Goal: Task Accomplishment & Management: Complete application form

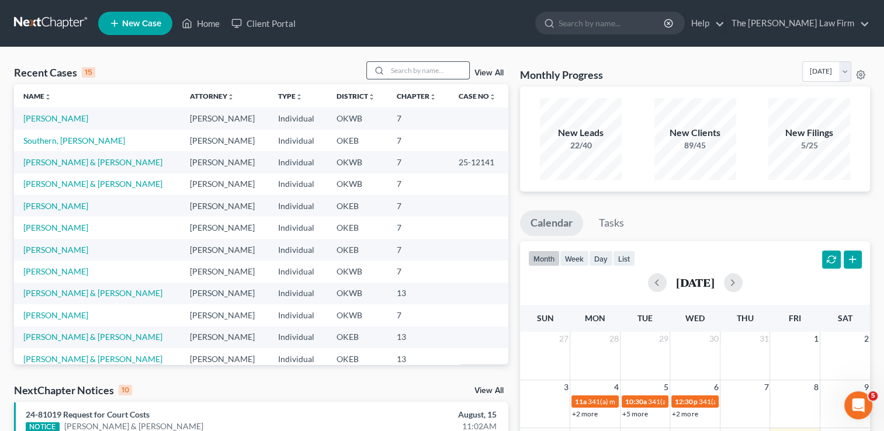
click at [418, 70] on input "search" at bounding box center [429, 70] width 82 height 17
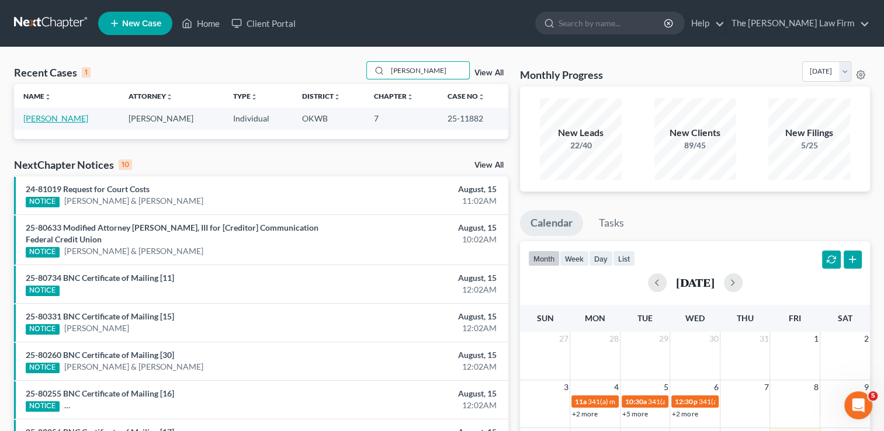
type input "[PERSON_NAME]"
click at [43, 120] on link "[PERSON_NAME]" at bounding box center [55, 118] width 65 height 10
select select "1"
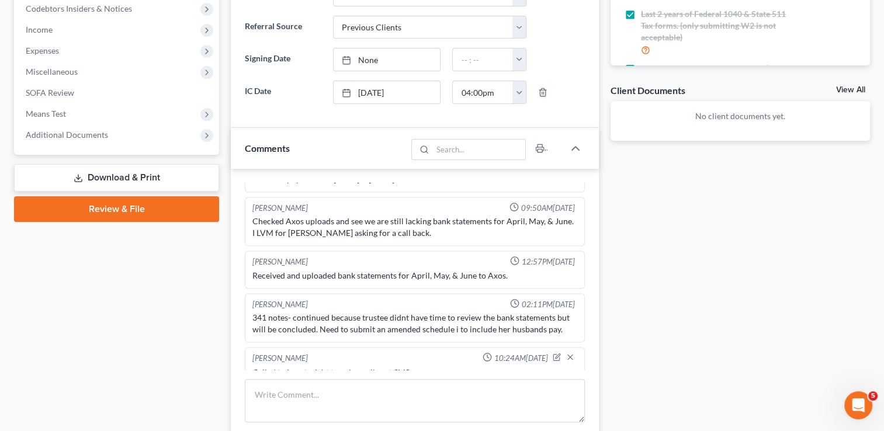
scroll to position [365, 0]
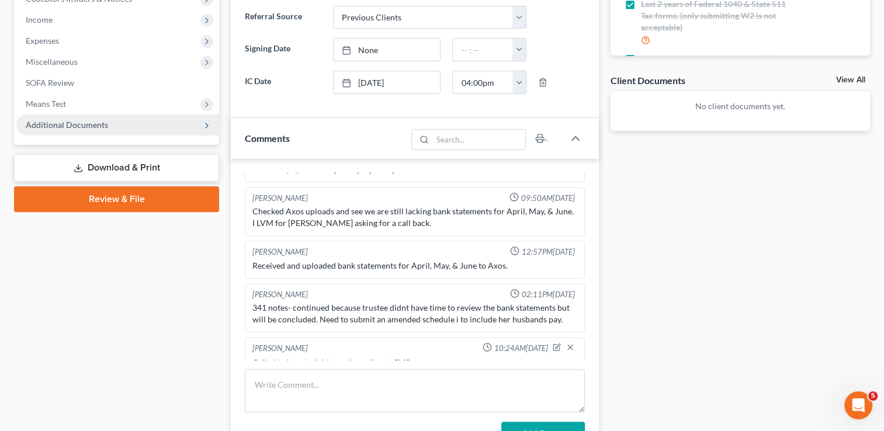
click at [76, 130] on span "Additional Documents" at bounding box center [117, 125] width 203 height 21
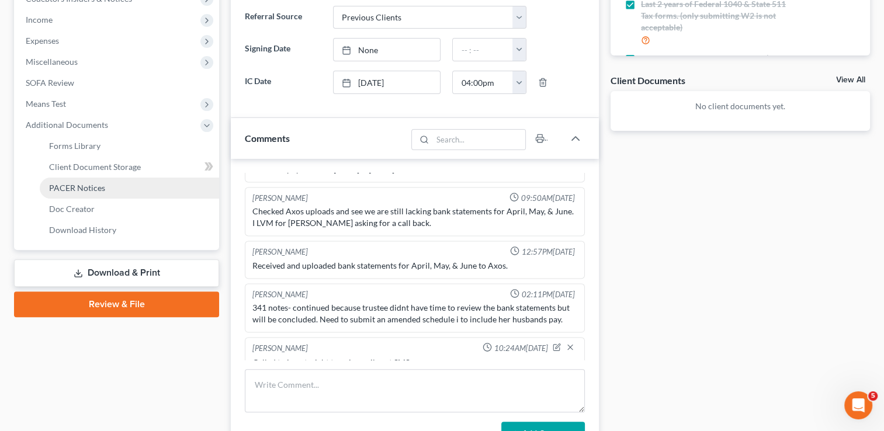
click at [91, 185] on span "PACER Notices" at bounding box center [77, 188] width 56 height 10
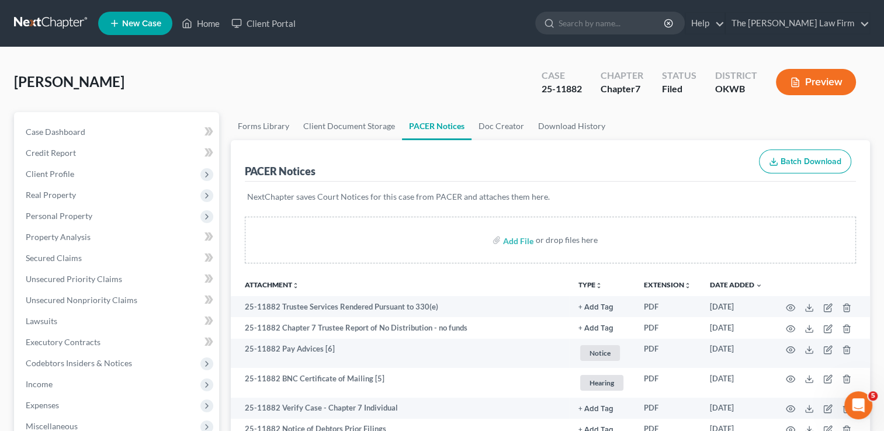
click at [63, 22] on link at bounding box center [51, 23] width 75 height 21
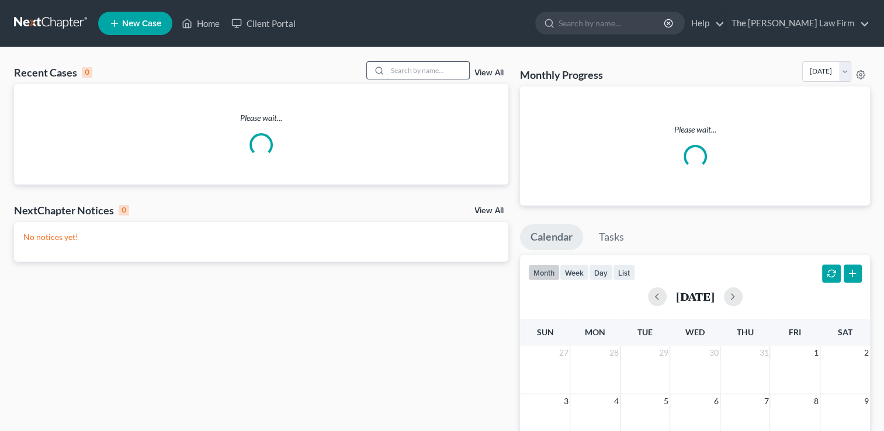
click at [435, 68] on input "search" at bounding box center [429, 70] width 82 height 17
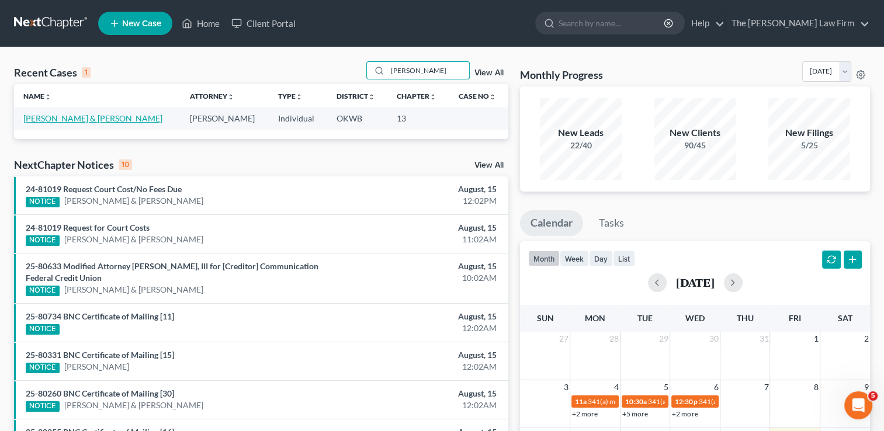
type input "pickett"
click at [101, 118] on link "[PERSON_NAME] & [PERSON_NAME]" at bounding box center [92, 118] width 139 height 10
select select "1"
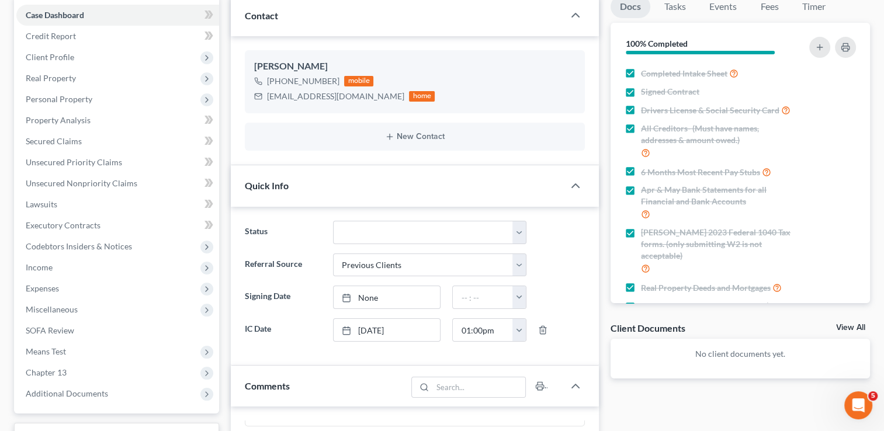
scroll to position [292, 0]
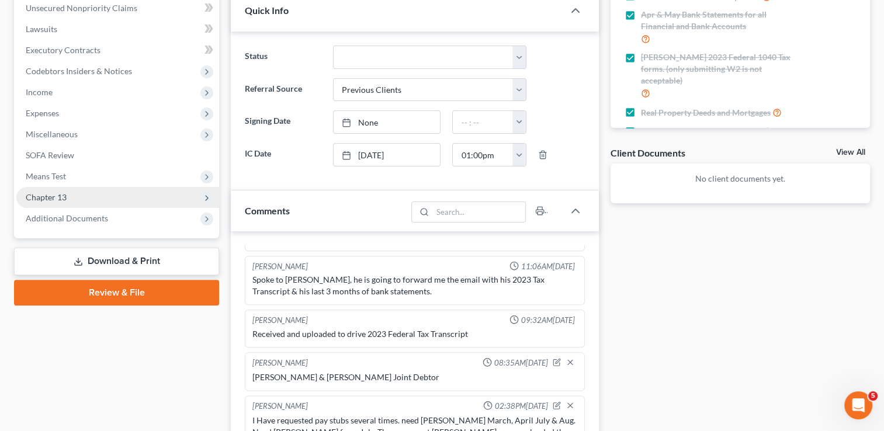
click at [58, 200] on span "Chapter 13" at bounding box center [46, 197] width 41 height 10
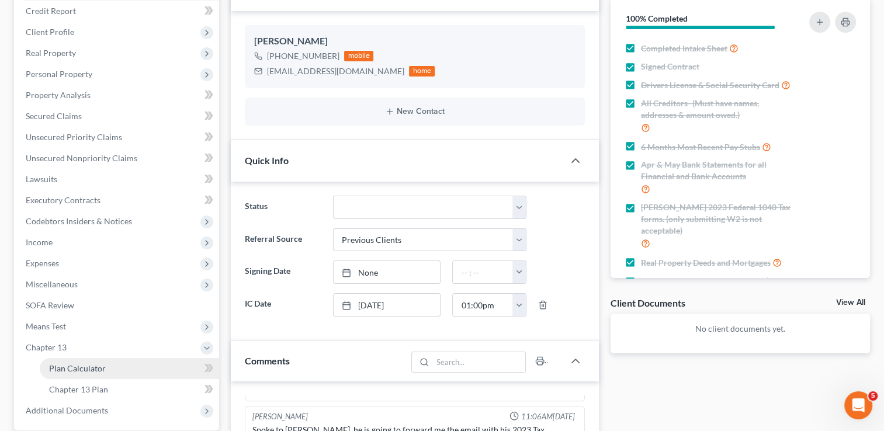
scroll to position [117, 0]
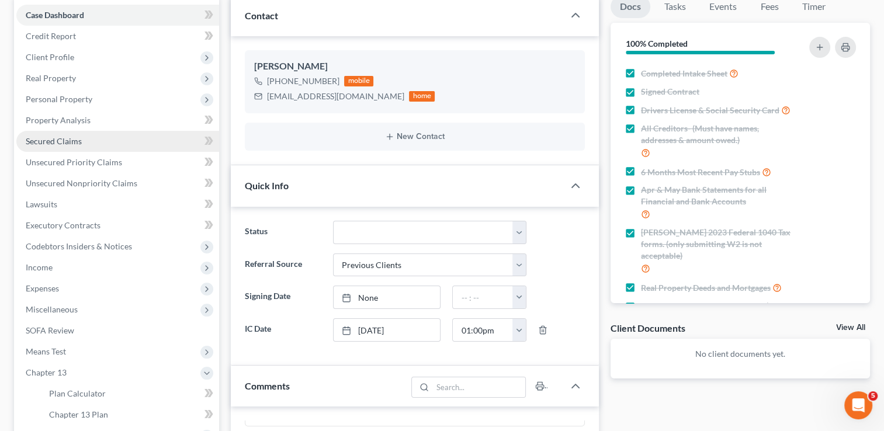
click at [78, 144] on span "Secured Claims" at bounding box center [54, 141] width 56 height 10
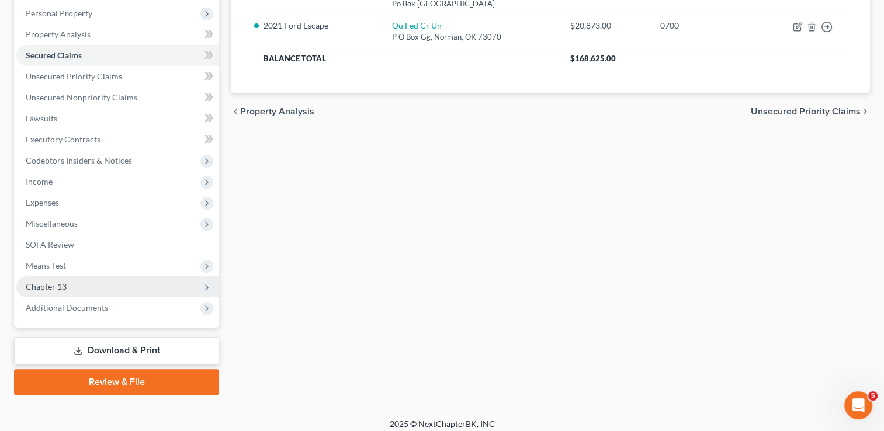
scroll to position [210, 0]
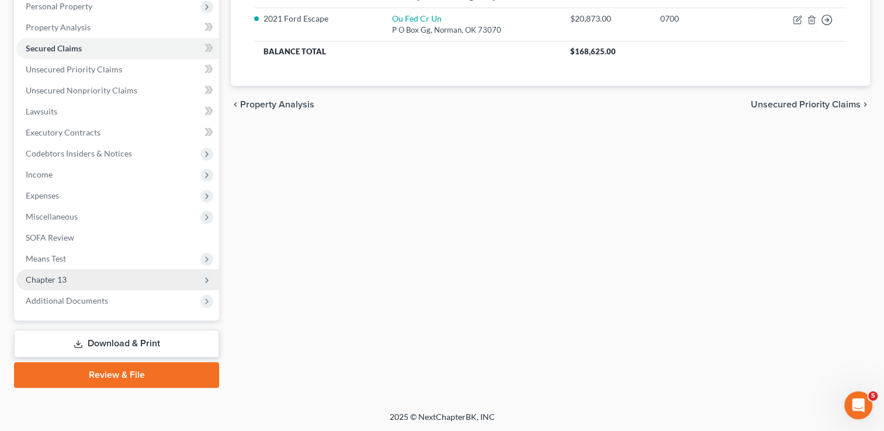
click at [73, 279] on span "Chapter 13" at bounding box center [117, 279] width 203 height 21
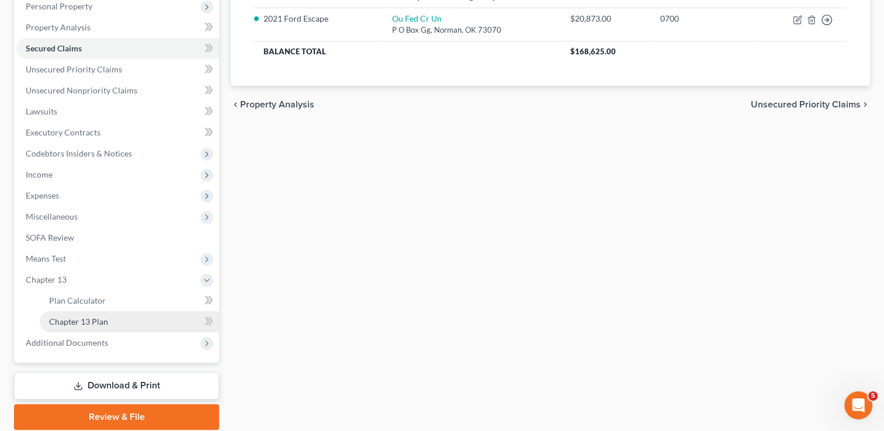
click at [105, 319] on span "Chapter 13 Plan" at bounding box center [78, 322] width 59 height 10
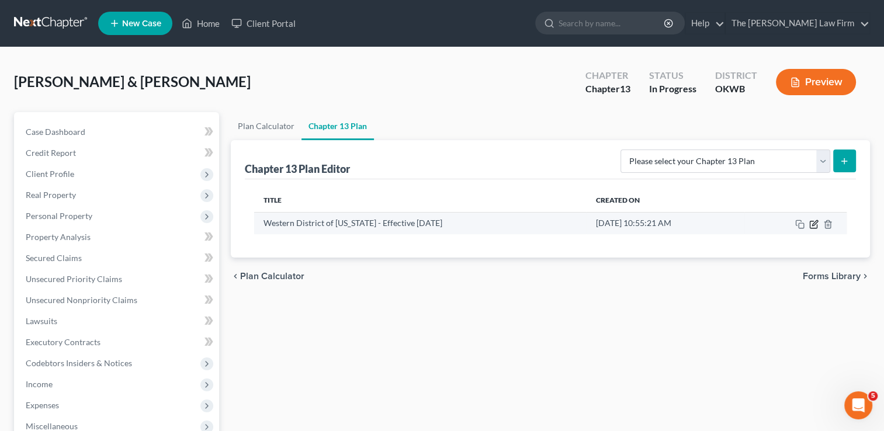
click at [811, 224] on icon "button" at bounding box center [814, 224] width 9 height 9
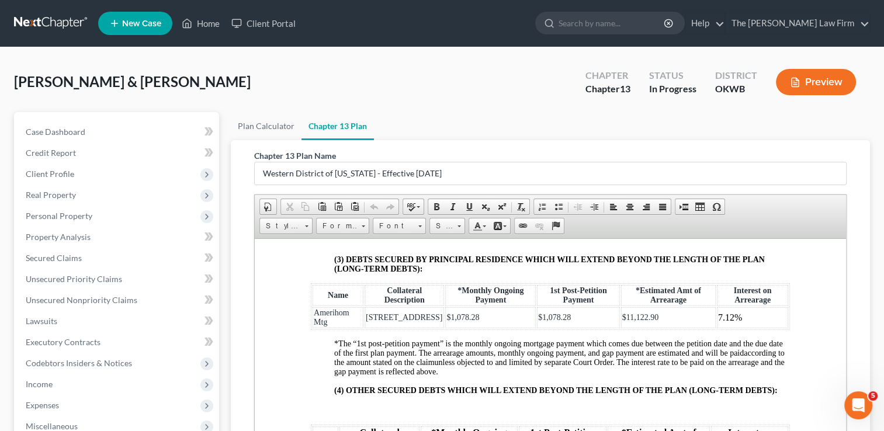
click at [49, 19] on link at bounding box center [51, 23] width 75 height 21
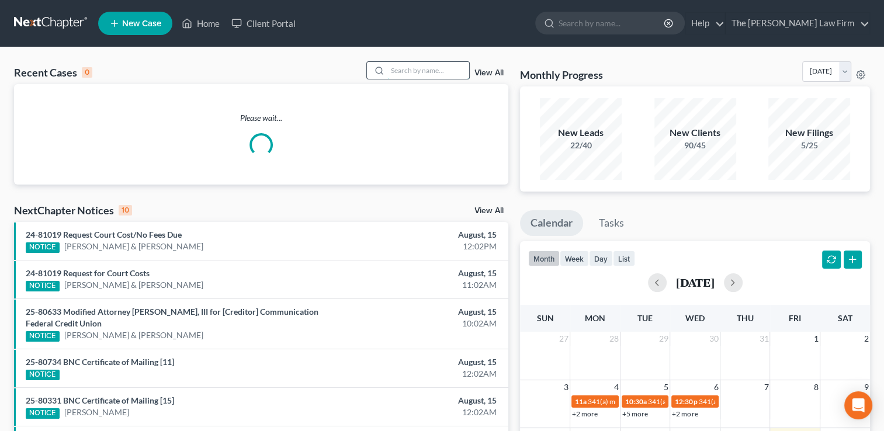
click at [441, 69] on input "search" at bounding box center [429, 70] width 82 height 17
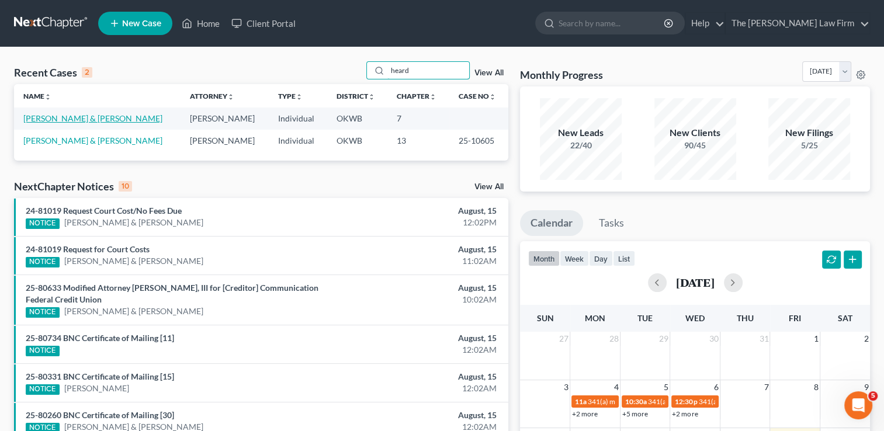
type input "heard"
click at [75, 116] on link "Heard, Jack & Meghan" at bounding box center [92, 118] width 139 height 10
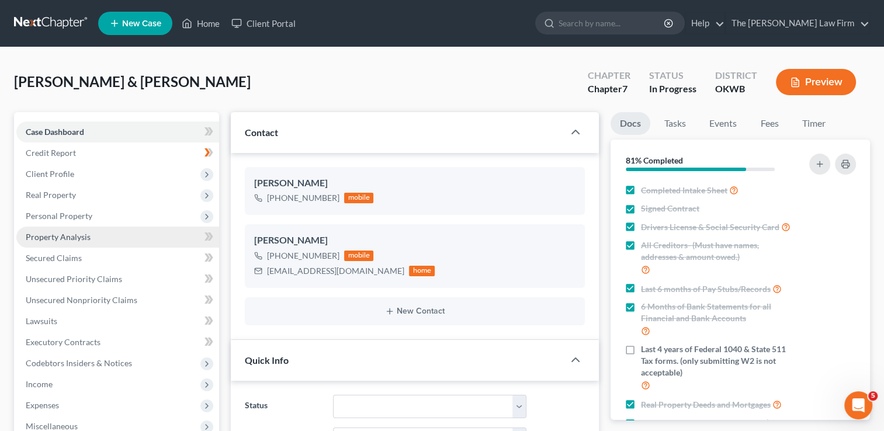
scroll to position [1211, 0]
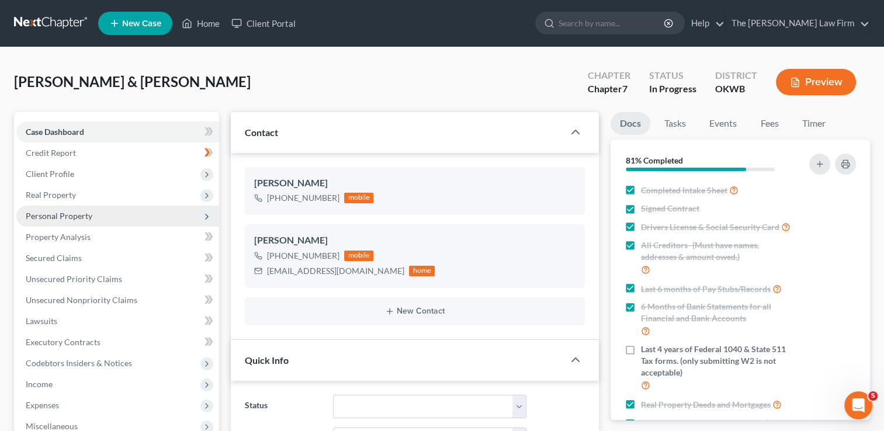
click at [69, 216] on span "Personal Property" at bounding box center [59, 216] width 67 height 10
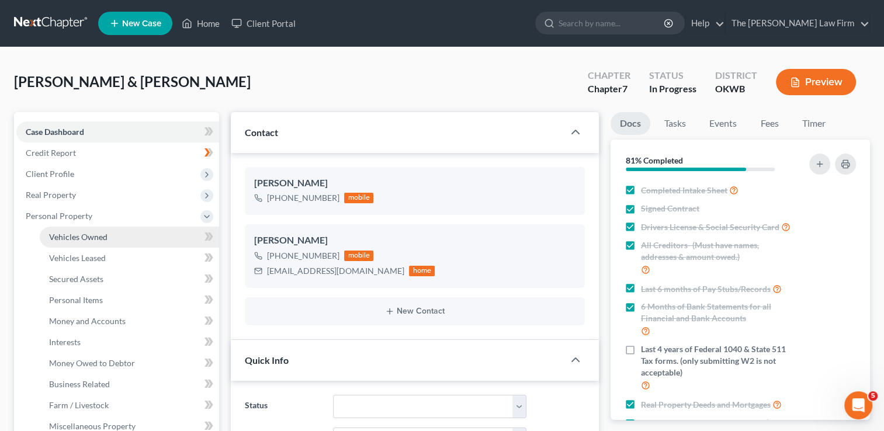
click at [101, 235] on span "Vehicles Owned" at bounding box center [78, 237] width 58 height 10
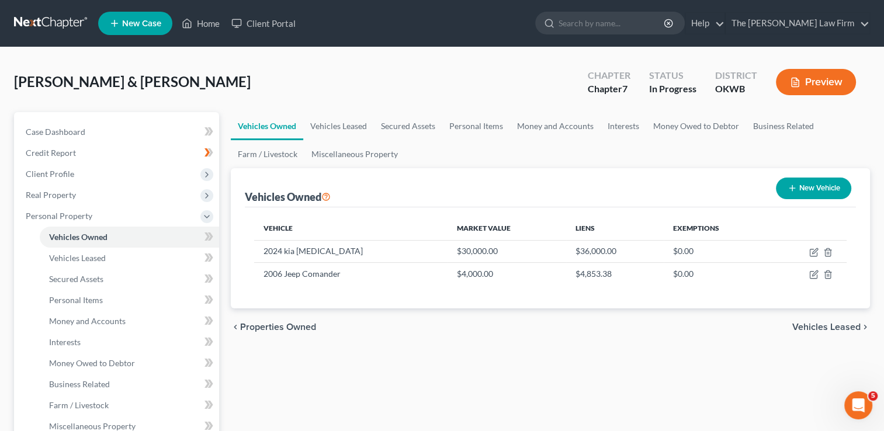
click at [818, 189] on button "New Vehicle" at bounding box center [813, 189] width 75 height 22
select select "0"
select select "2"
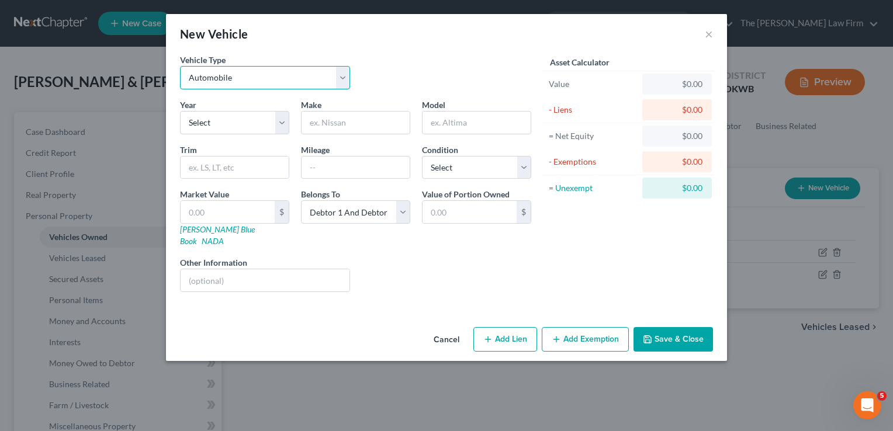
click at [343, 78] on select "Select Automobile Truck Trailer Watercraft Aircraft Motor Home Atv Other Vehicle" at bounding box center [265, 77] width 170 height 23
click at [413, 72] on div "Vehicle Type Select Automobile Truck Trailer Watercraft Aircraft Motor Home Atv…" at bounding box center [355, 76] width 363 height 45
click at [440, 328] on button "Cancel" at bounding box center [446, 339] width 44 height 23
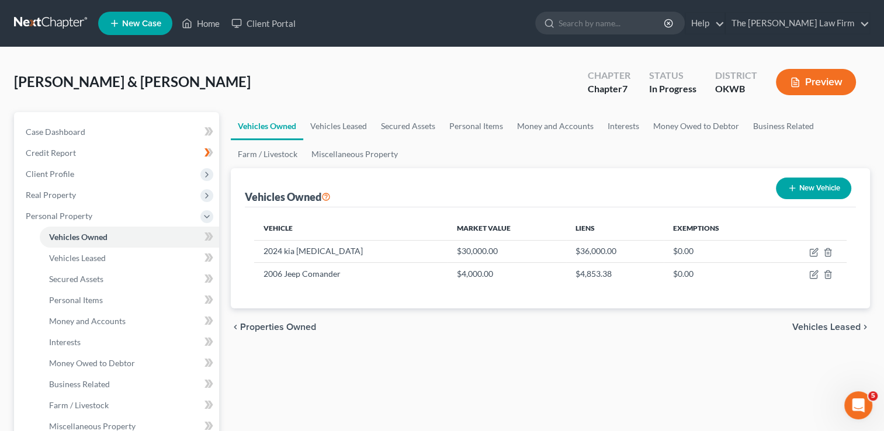
click at [40, 15] on link at bounding box center [51, 23] width 75 height 21
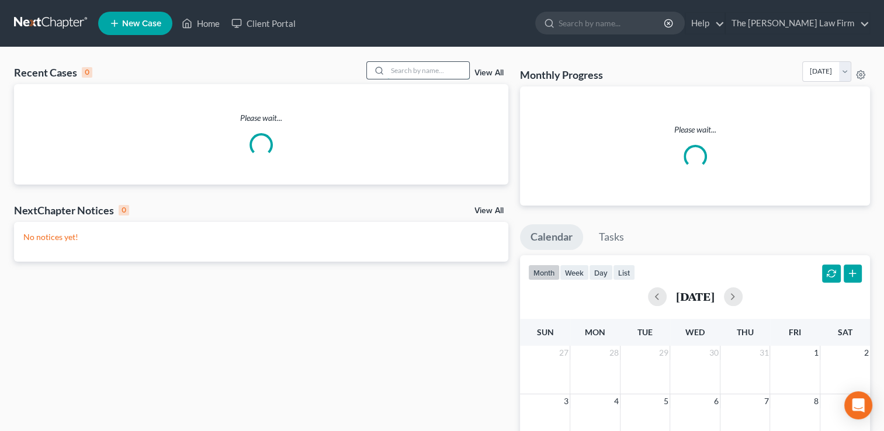
click at [418, 64] on input "search" at bounding box center [429, 70] width 82 height 17
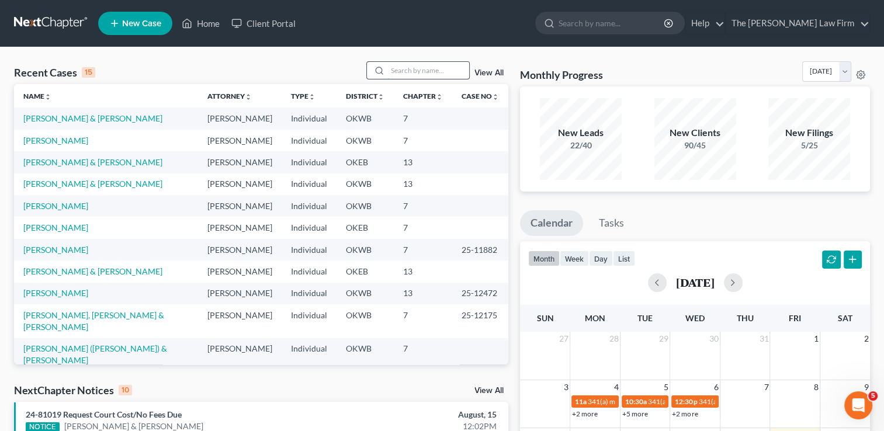
click at [413, 71] on input "search" at bounding box center [429, 70] width 82 height 17
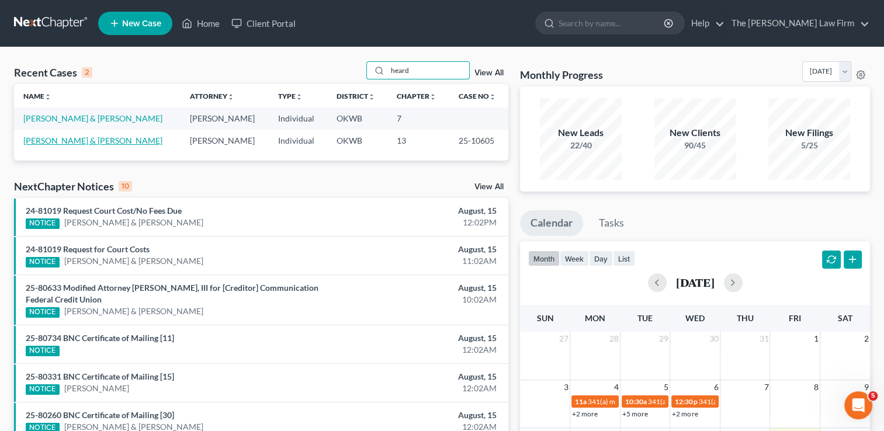
type input "heard"
click at [82, 140] on link "[PERSON_NAME] & [PERSON_NAME]" at bounding box center [92, 141] width 139 height 10
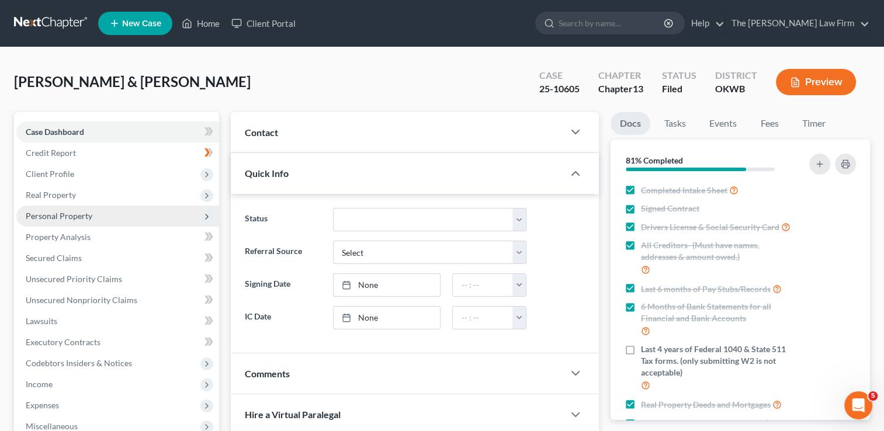
click at [84, 213] on span "Personal Property" at bounding box center [59, 216] width 67 height 10
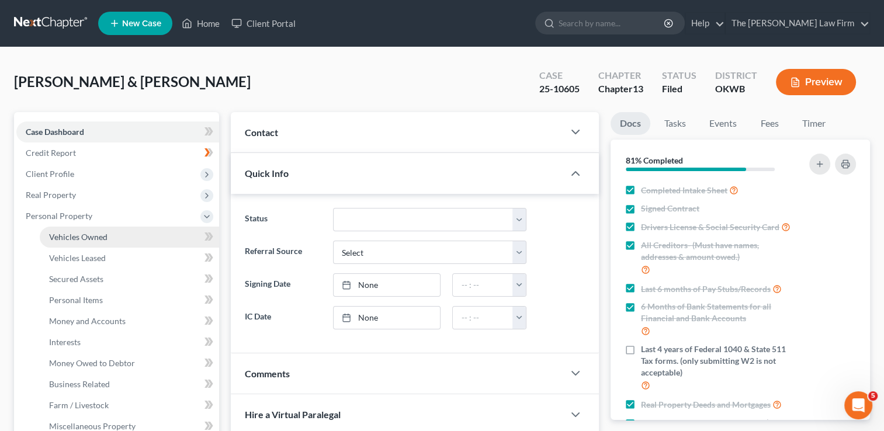
click at [96, 235] on span "Vehicles Owned" at bounding box center [78, 237] width 58 height 10
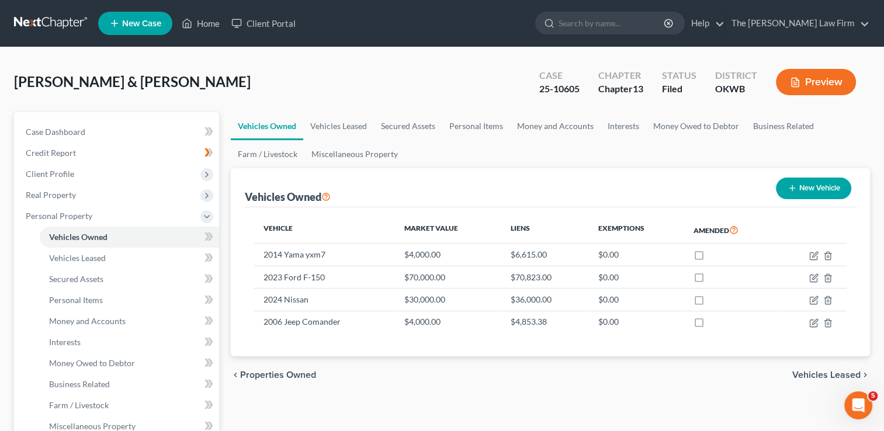
click at [57, 24] on link at bounding box center [51, 23] width 75 height 21
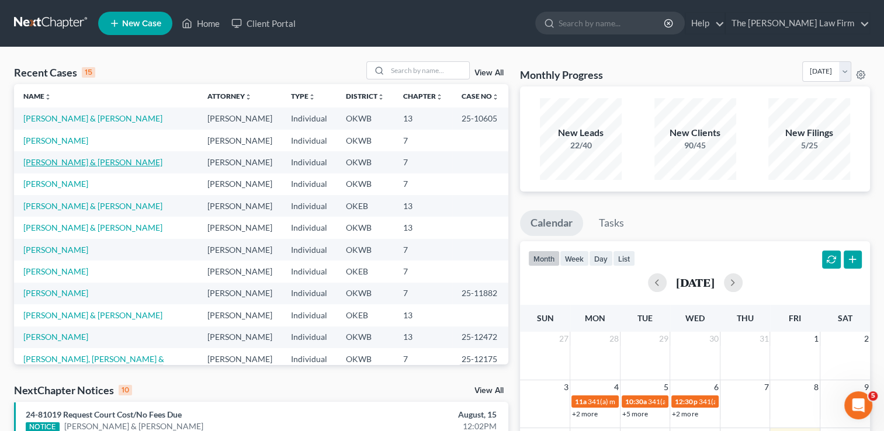
click at [71, 164] on link "[PERSON_NAME] & [PERSON_NAME]" at bounding box center [92, 162] width 139 height 10
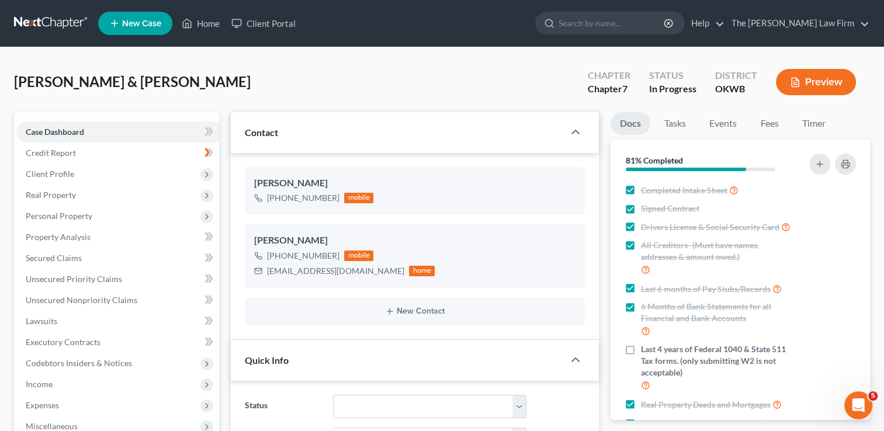
scroll to position [1211, 0]
click at [50, 20] on link at bounding box center [51, 23] width 75 height 21
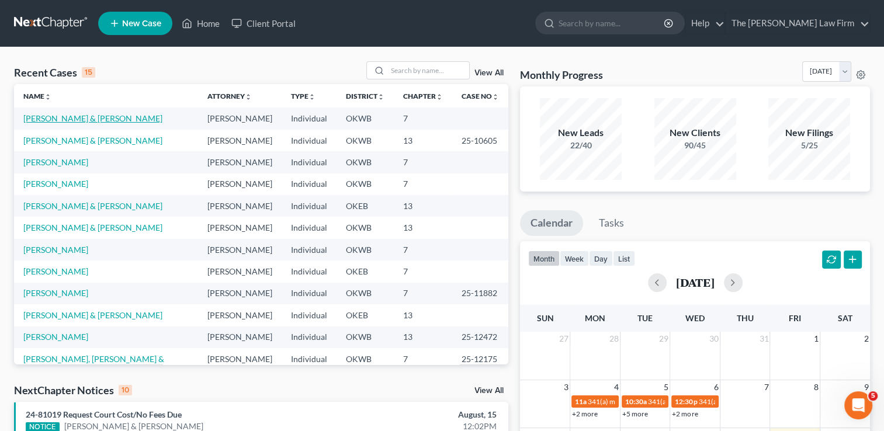
click at [68, 120] on link "[PERSON_NAME] & [PERSON_NAME]" at bounding box center [92, 118] width 139 height 10
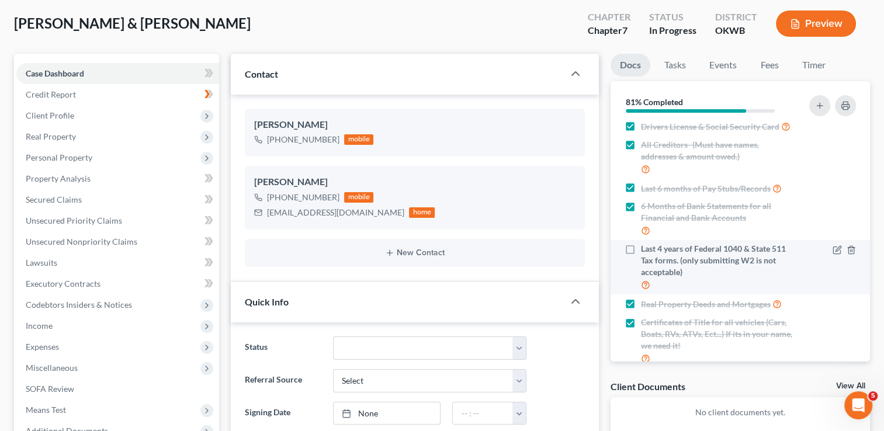
scroll to position [126, 0]
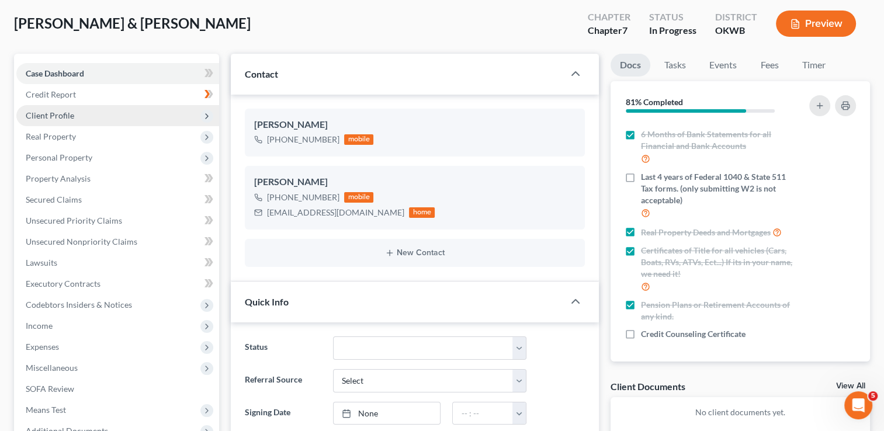
click at [63, 117] on span "Client Profile" at bounding box center [50, 115] width 49 height 10
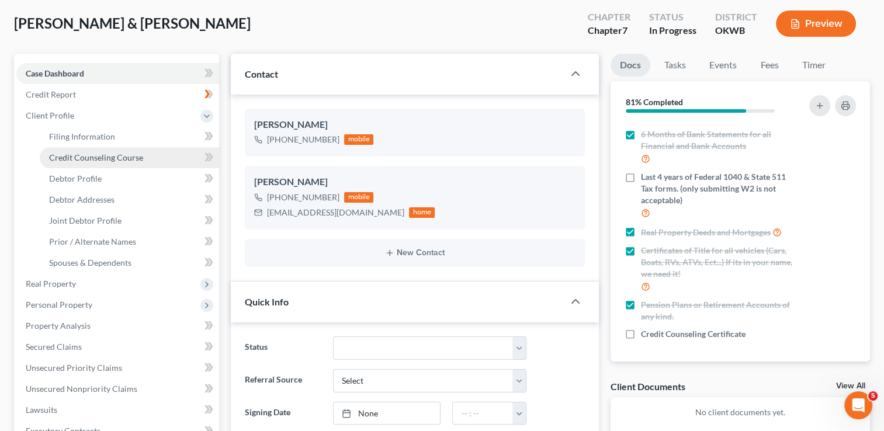
click at [112, 161] on span "Credit Counseling Course" at bounding box center [96, 158] width 94 height 10
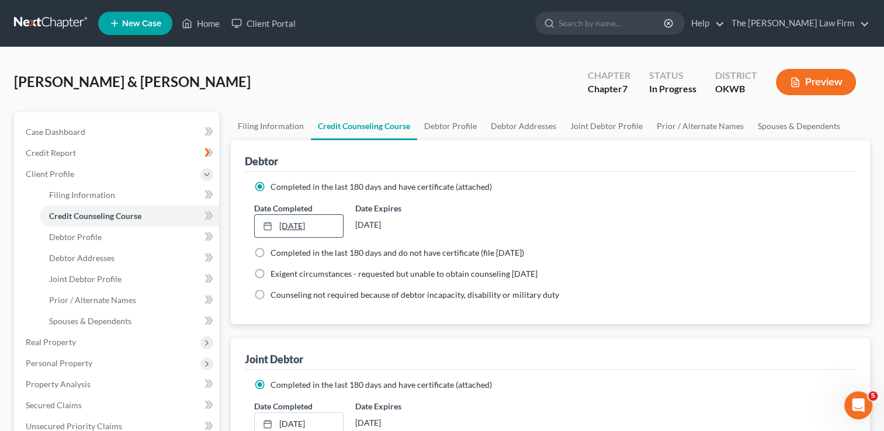
click at [304, 223] on link "12/4/2024" at bounding box center [299, 226] width 88 height 22
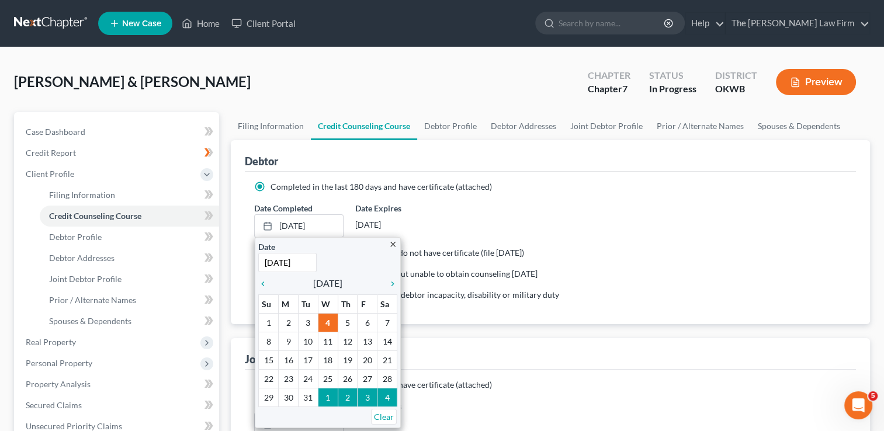
click at [589, 219] on div "Date Completed 12/4/2024 close Date 12/4/2024 Time 12:00 AM chevron_left Decemb…" at bounding box center [550, 220] width 604 height 36
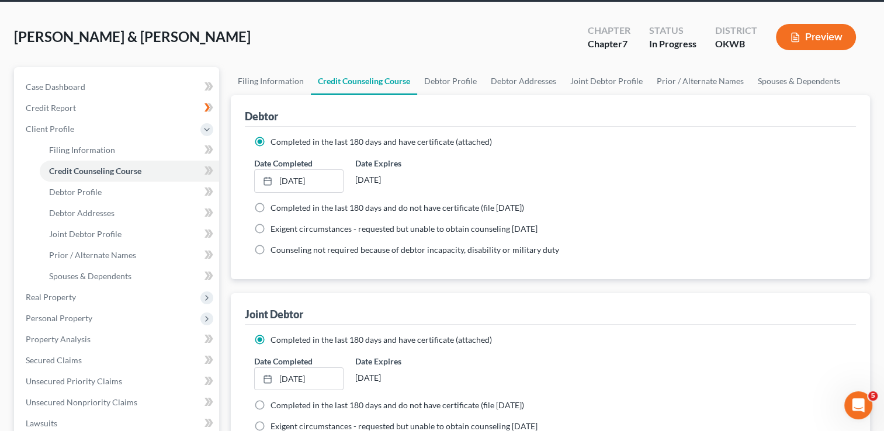
scroll to position [117, 0]
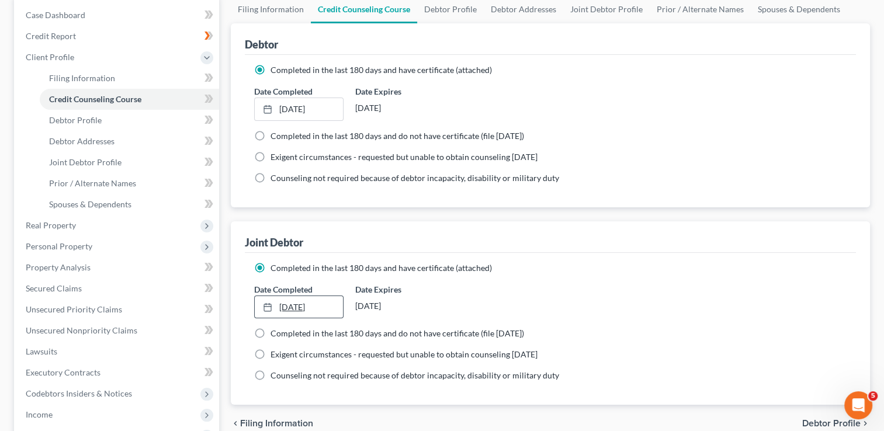
click at [304, 303] on link "12/4/2024" at bounding box center [299, 307] width 88 height 22
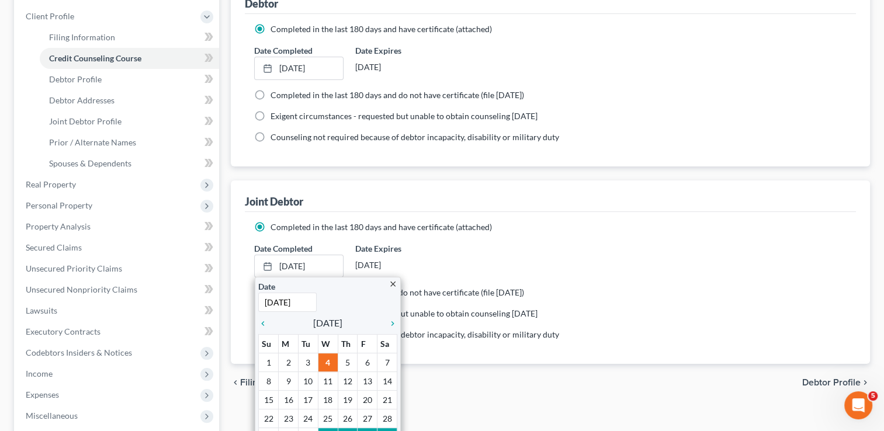
scroll to position [234, 0]
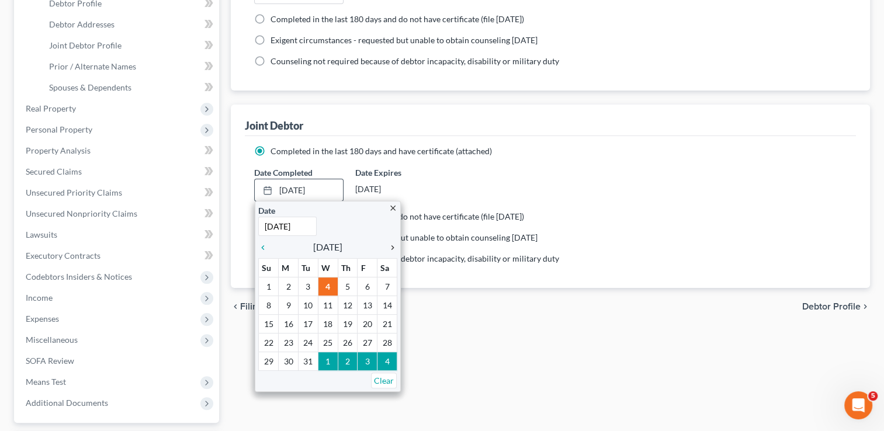
click at [392, 248] on icon "chevron_right" at bounding box center [389, 247] width 15 height 9
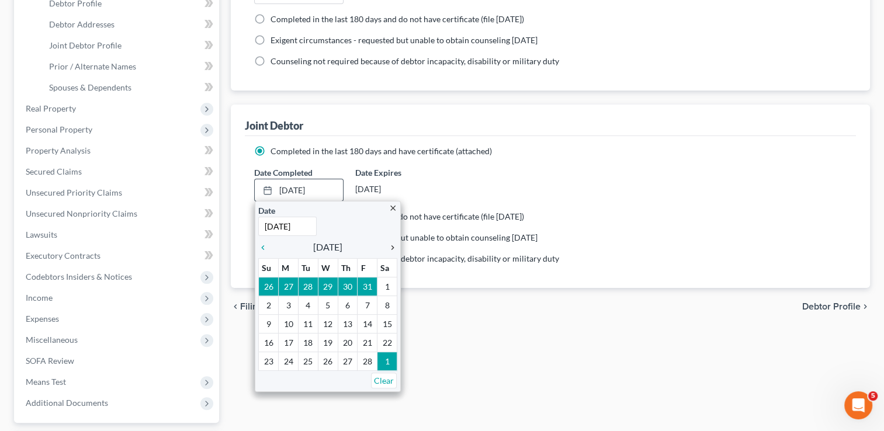
click at [392, 248] on icon "chevron_right" at bounding box center [389, 247] width 15 height 9
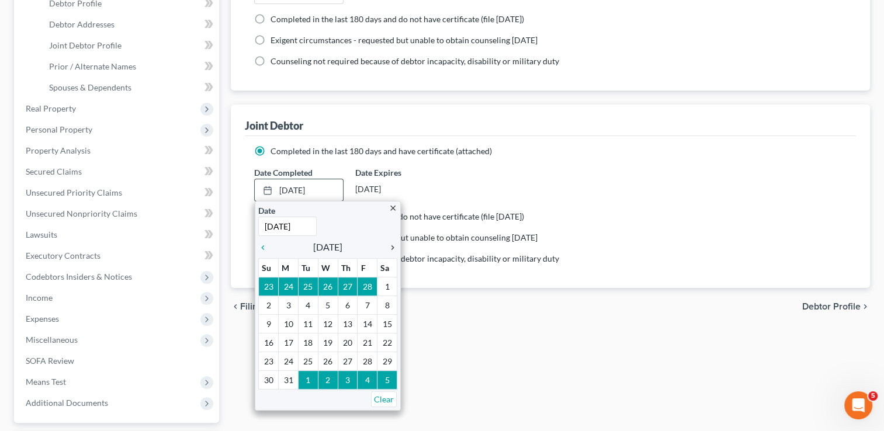
click at [392, 248] on icon "chevron_right" at bounding box center [389, 247] width 15 height 9
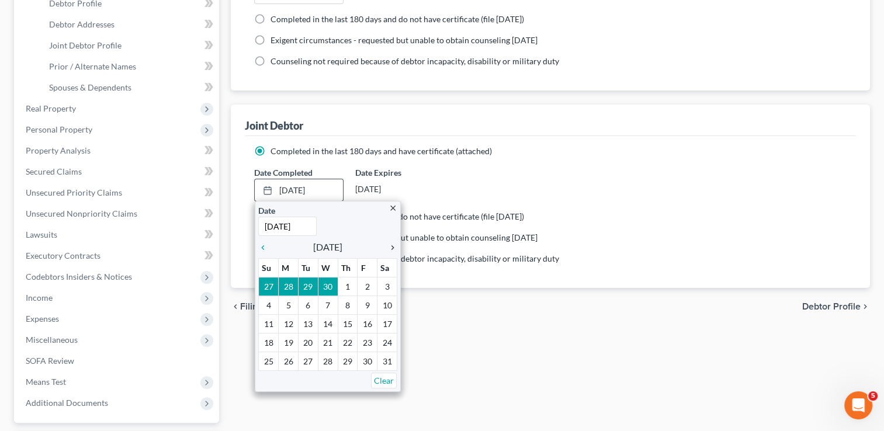
click at [392, 248] on icon "chevron_right" at bounding box center [389, 247] width 15 height 9
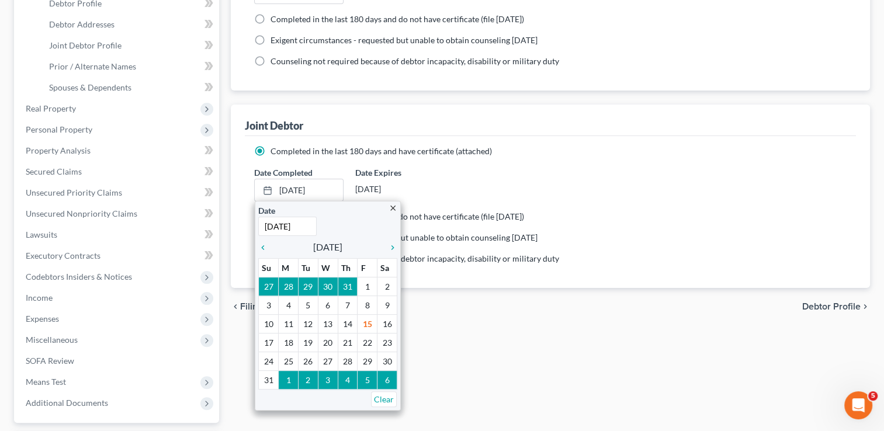
click at [471, 313] on div "chevron_left Filing Information Debtor Profile chevron_right" at bounding box center [550, 306] width 639 height 37
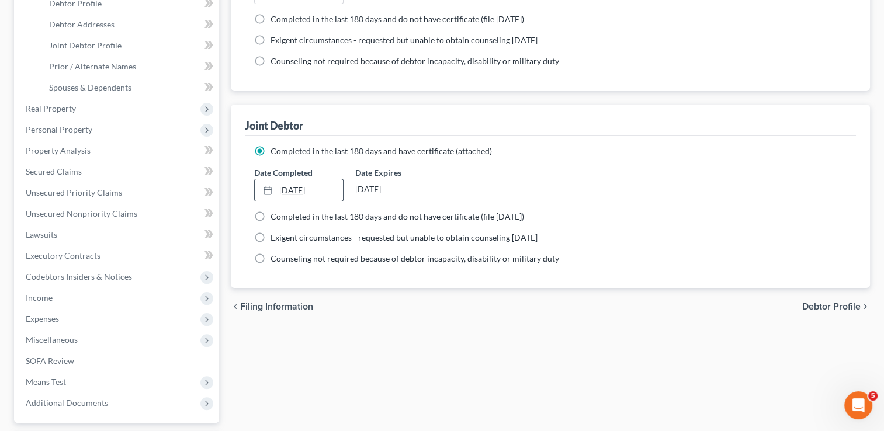
click at [292, 188] on link "12/4/2024" at bounding box center [299, 190] width 88 height 22
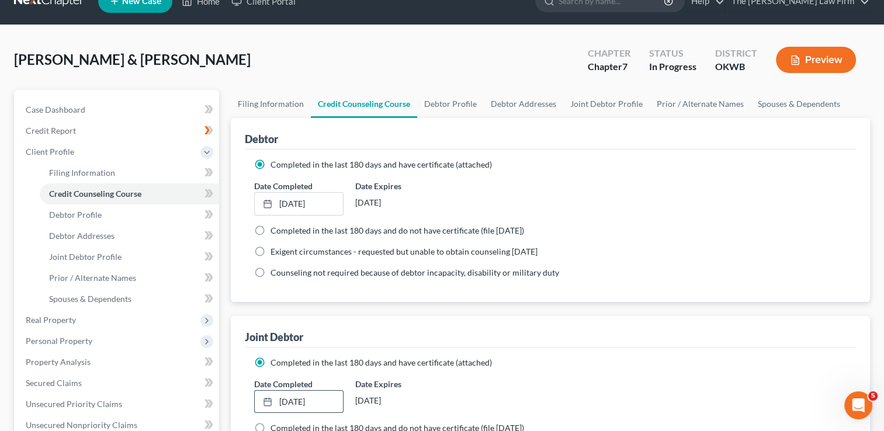
scroll to position [0, 0]
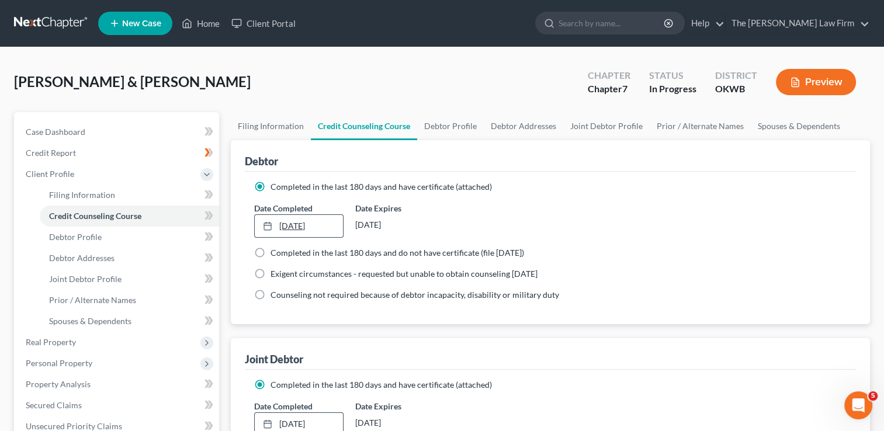
click at [305, 220] on link "12/4/2024" at bounding box center [299, 226] width 88 height 22
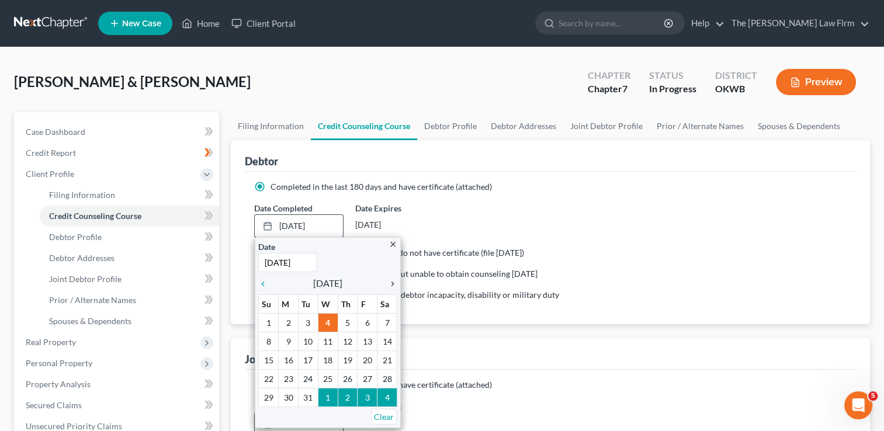
click at [393, 285] on icon "chevron_right" at bounding box center [389, 283] width 15 height 9
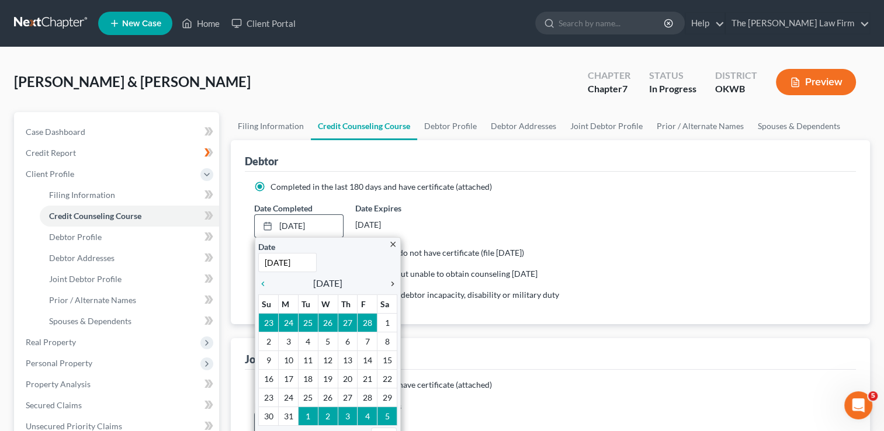
click at [393, 285] on icon "chevron_right" at bounding box center [389, 283] width 15 height 9
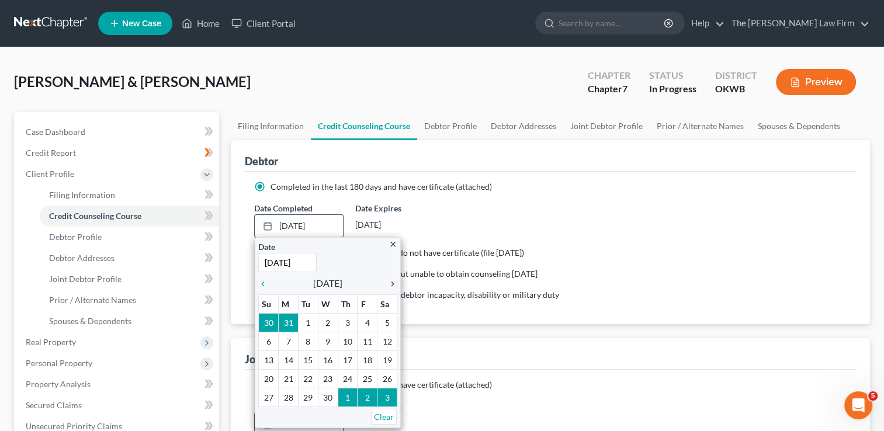
click at [394, 282] on icon "chevron_right" at bounding box center [389, 283] width 15 height 9
click at [393, 282] on icon "chevron_right" at bounding box center [389, 283] width 15 height 9
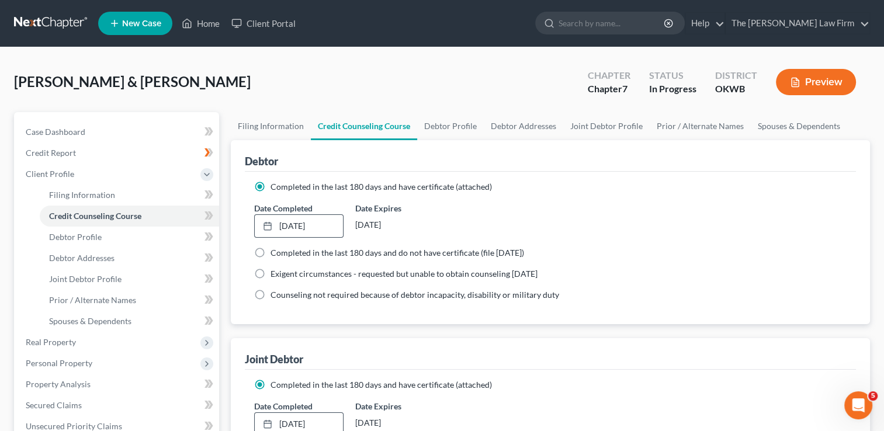
click at [468, 96] on div "Heard, Jack & Meghan Upgraded Chapter Chapter 7 Status In Progress District OKW…" at bounding box center [442, 86] width 856 height 51
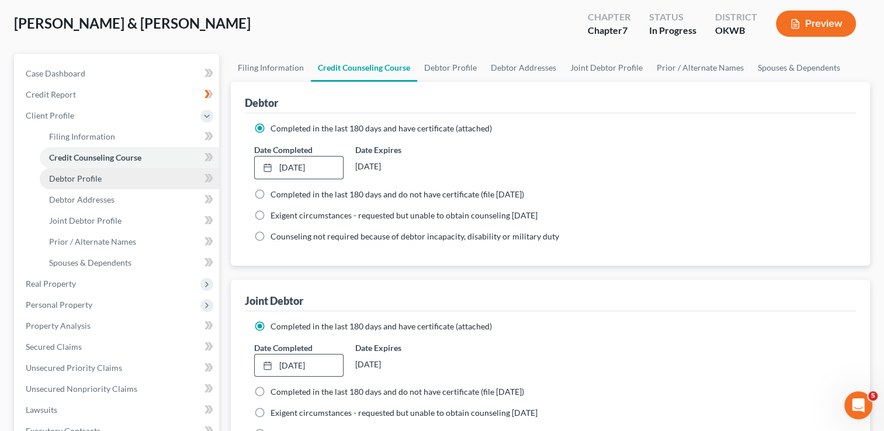
click at [92, 178] on span "Debtor Profile" at bounding box center [75, 179] width 53 height 10
select select "1"
select select "2"
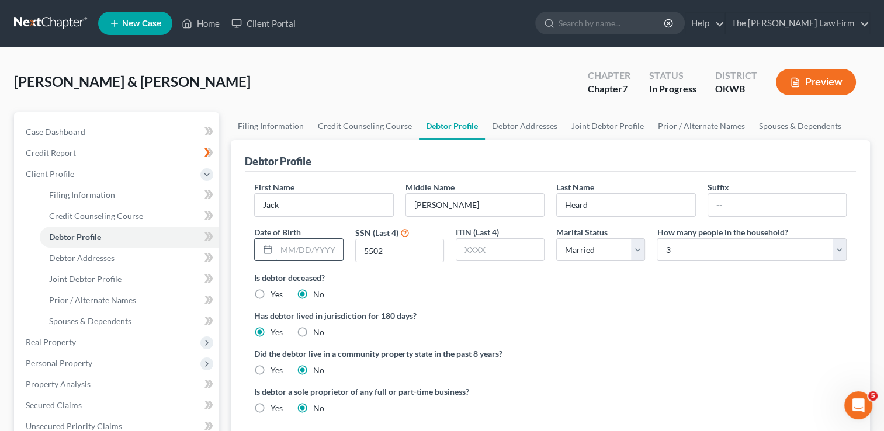
click at [310, 249] on input "text" at bounding box center [309, 250] width 66 height 22
type input "04/04/1977"
click at [539, 301] on ng-include "First Name Jack Middle Name Bryan Last Name Heard Suffix Date of Birth 04/04/19…" at bounding box center [550, 302] width 593 height 243
click at [525, 130] on link "Debtor Addresses" at bounding box center [524, 126] width 79 height 28
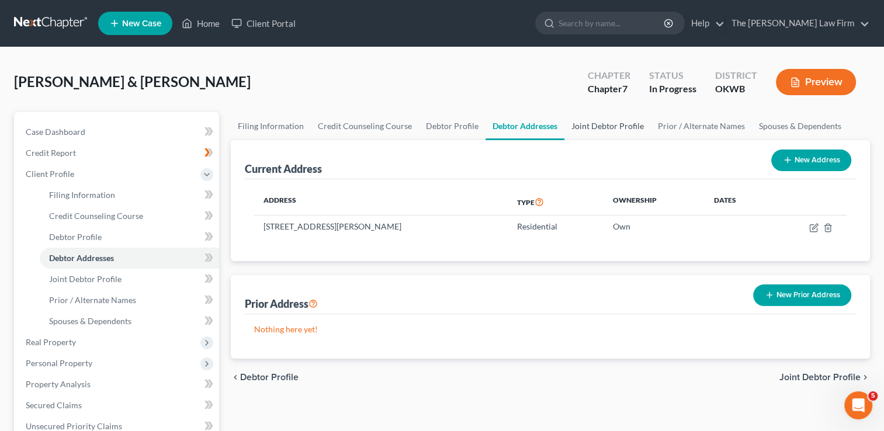
click at [599, 125] on link "Joint Debtor Profile" at bounding box center [608, 126] width 87 height 28
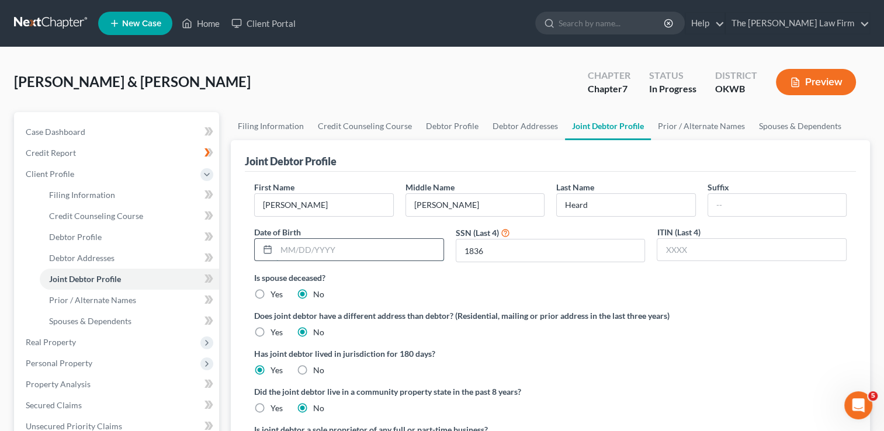
click at [312, 247] on input "text" at bounding box center [359, 250] width 167 height 22
type input "11/26/1993"
click at [98, 238] on span "Debtor Profile" at bounding box center [75, 237] width 53 height 10
select select "1"
select select "2"
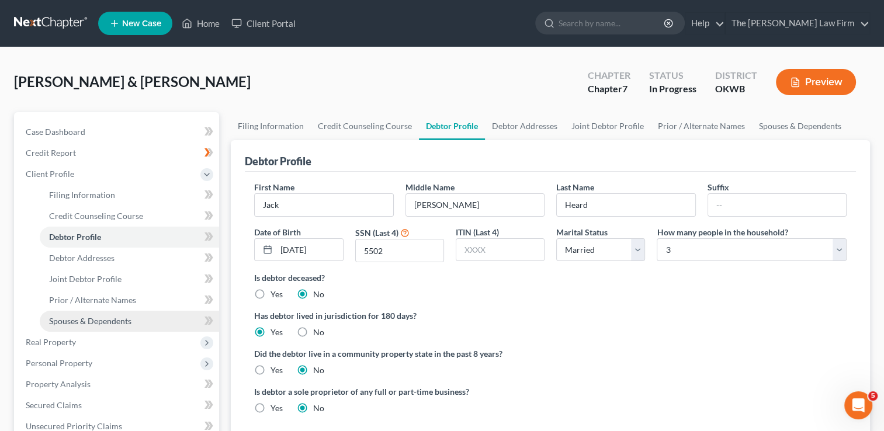
click at [146, 319] on link "Spouses & Dependents" at bounding box center [129, 321] width 179 height 21
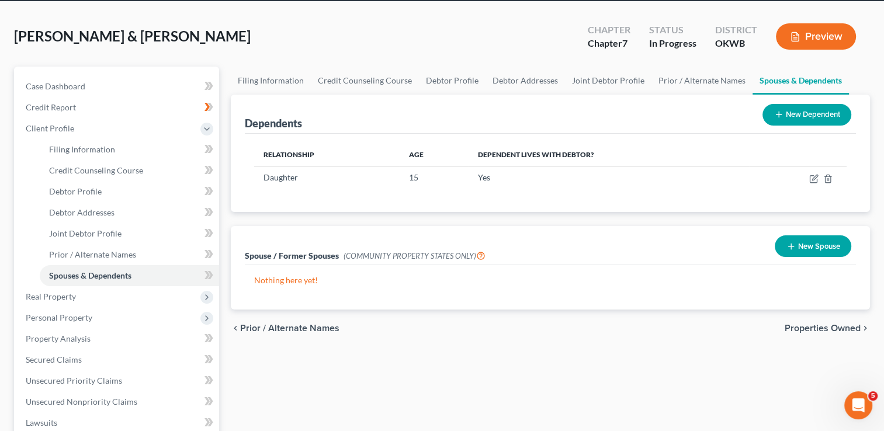
scroll to position [58, 0]
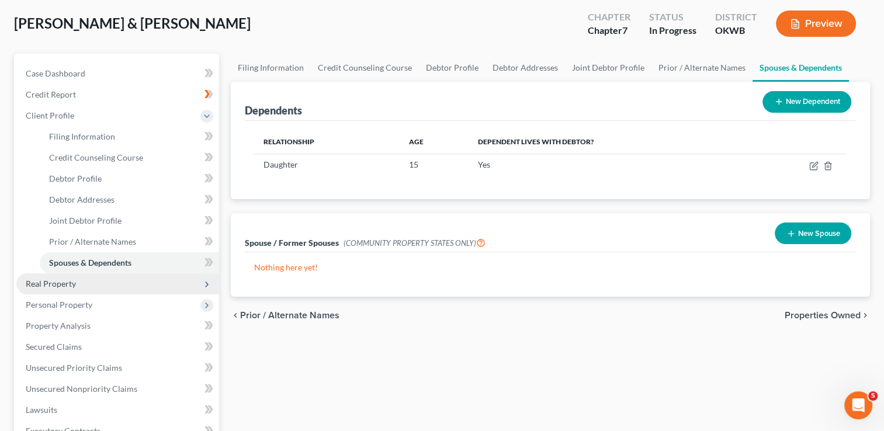
click at [89, 286] on span "Real Property" at bounding box center [117, 284] width 203 height 21
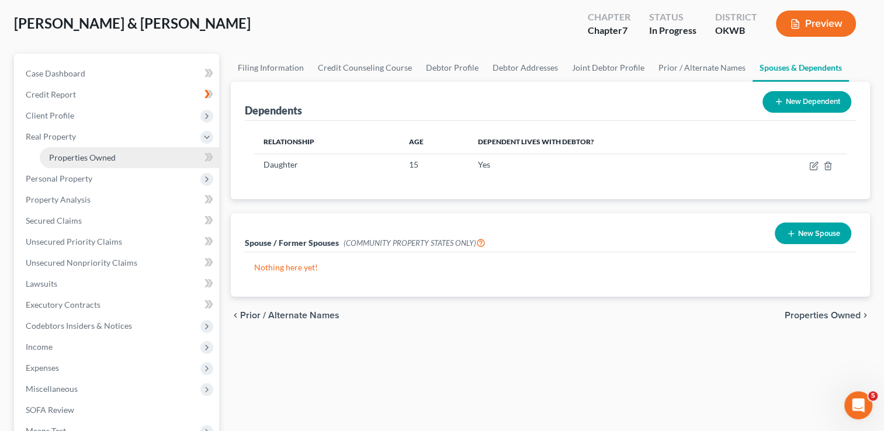
click at [115, 155] on link "Properties Owned" at bounding box center [129, 157] width 179 height 21
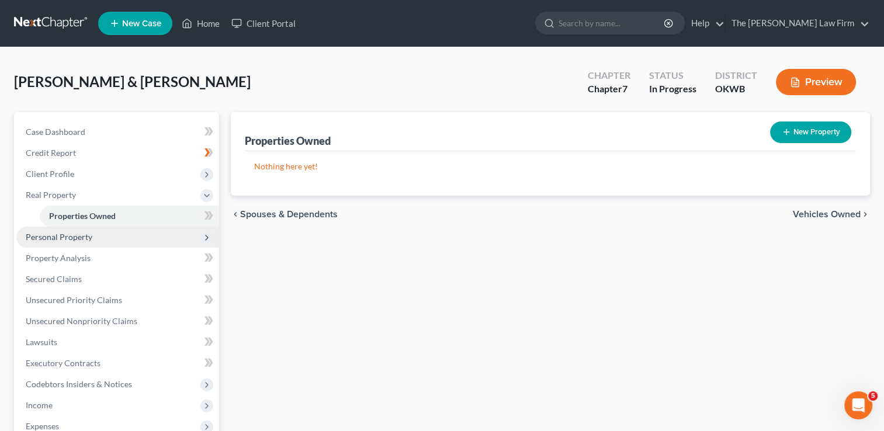
click at [118, 236] on span "Personal Property" at bounding box center [117, 237] width 203 height 21
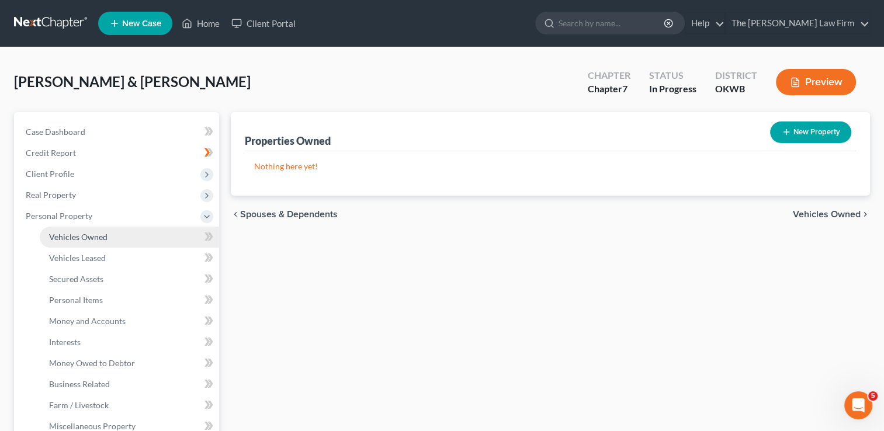
click at [105, 236] on span "Vehicles Owned" at bounding box center [78, 237] width 58 height 10
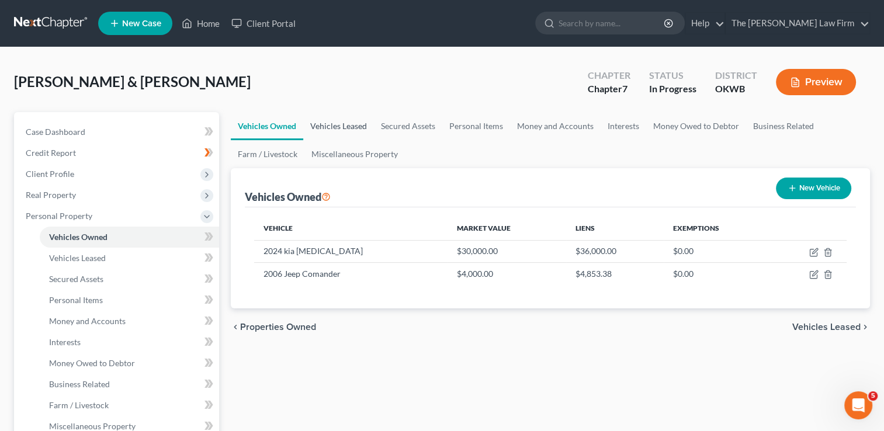
click at [343, 126] on link "Vehicles Leased" at bounding box center [338, 126] width 71 height 28
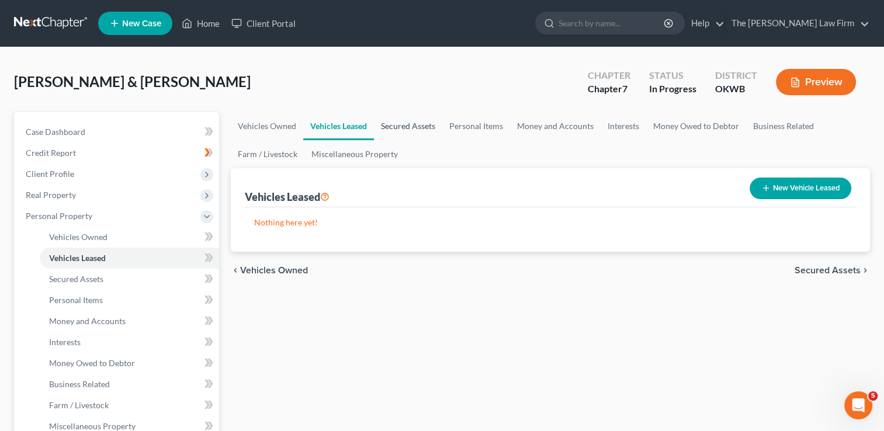
drag, startPoint x: 410, startPoint y: 123, endPoint x: 440, endPoint y: 126, distance: 30.0
click at [410, 123] on link "Secured Assets" at bounding box center [408, 126] width 68 height 28
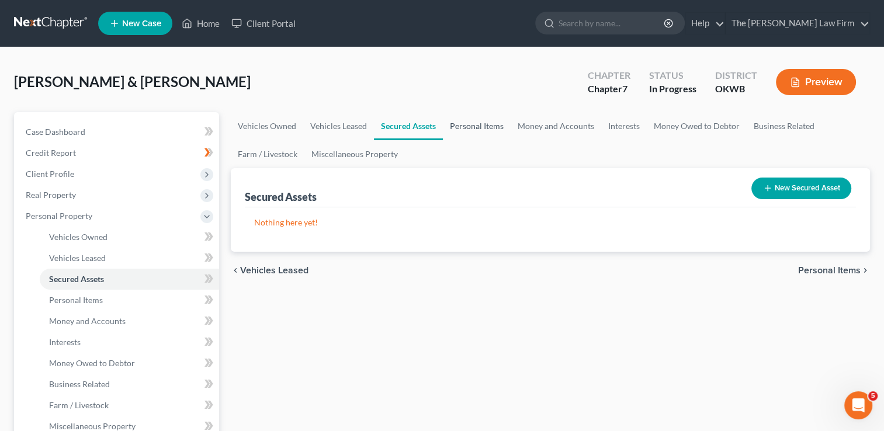
click at [471, 127] on link "Personal Items" at bounding box center [477, 126] width 68 height 28
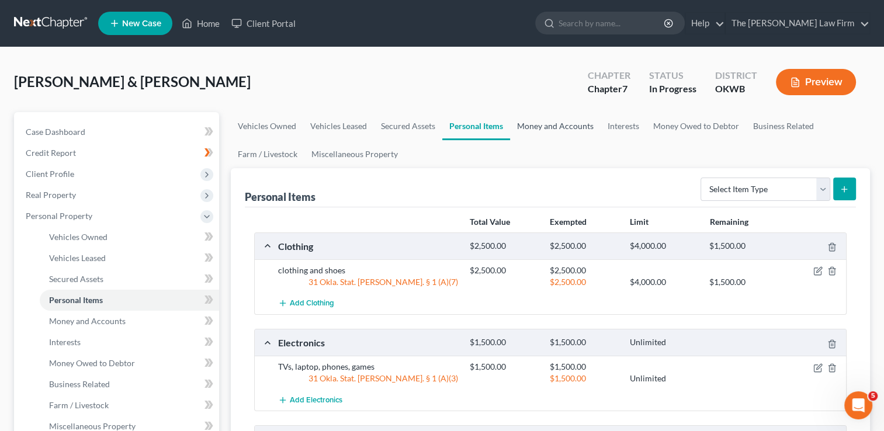
click at [566, 127] on link "Money and Accounts" at bounding box center [555, 126] width 91 height 28
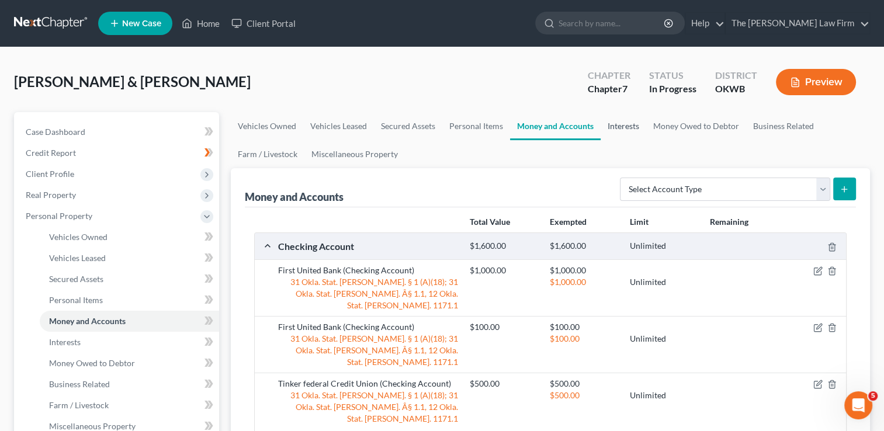
click at [632, 124] on link "Interests" at bounding box center [624, 126] width 46 height 28
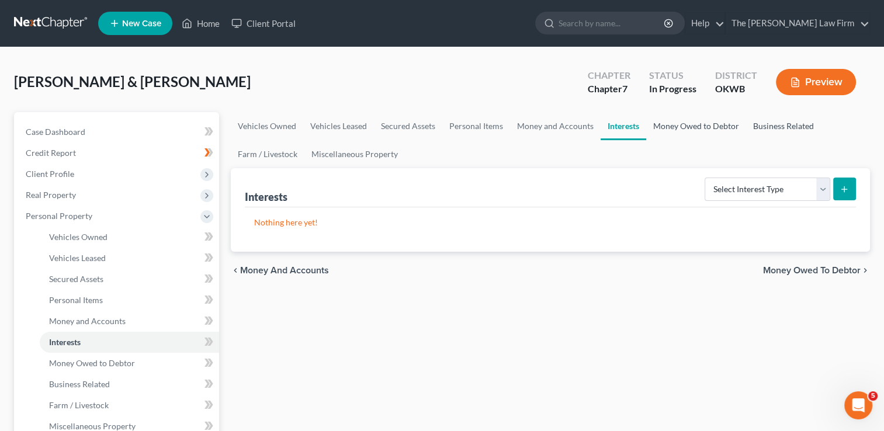
click at [687, 123] on link "Money Owed to Debtor" at bounding box center [696, 126] width 100 height 28
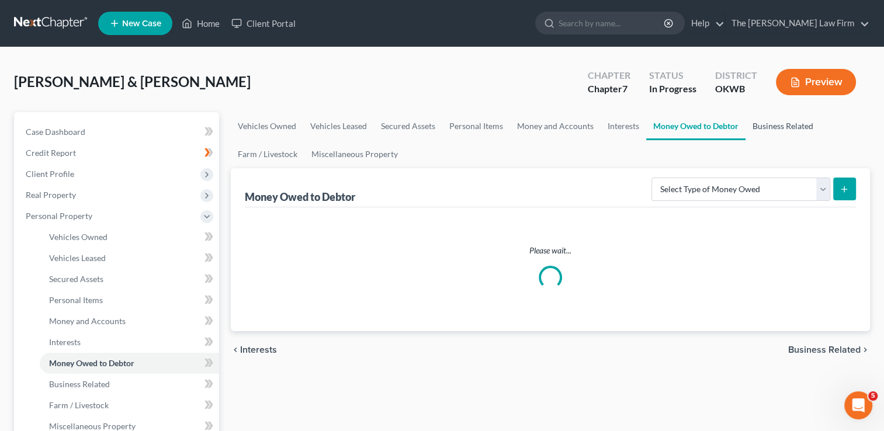
click at [776, 124] on link "Business Related" at bounding box center [783, 126] width 75 height 28
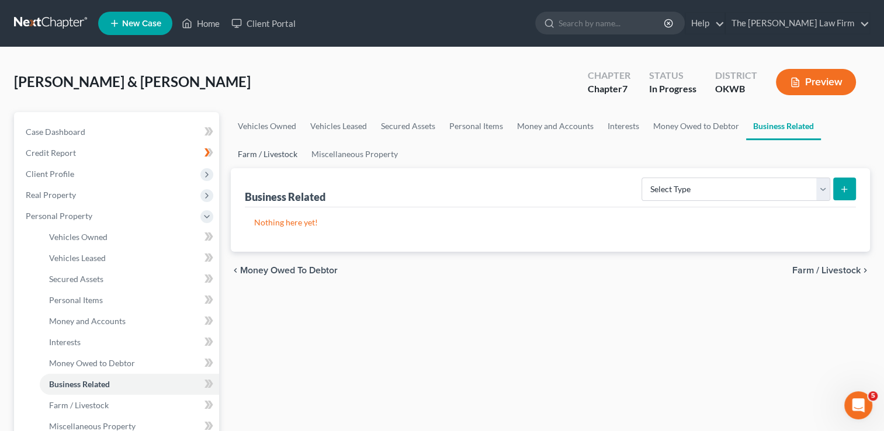
click at [260, 158] on link "Farm / Livestock" at bounding box center [268, 154] width 74 height 28
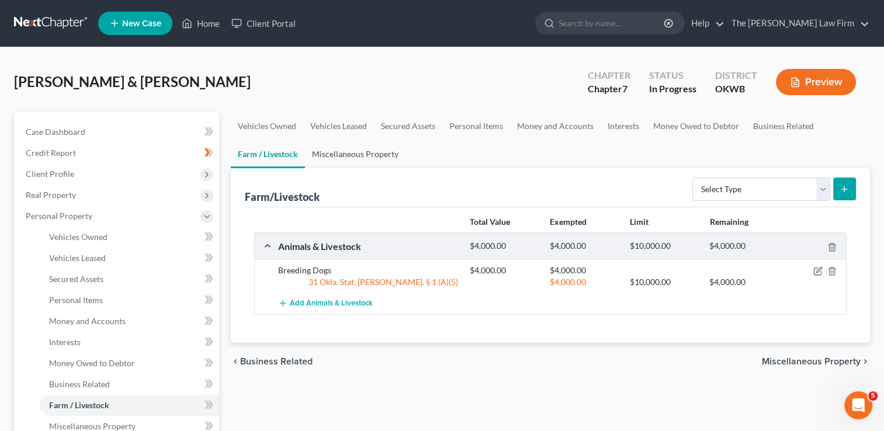
click at [330, 159] on link "Miscellaneous Property" at bounding box center [355, 154] width 101 height 28
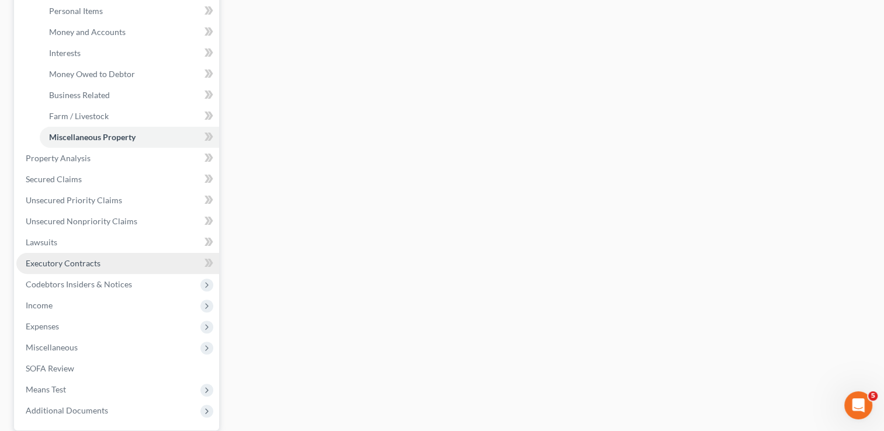
scroll to position [292, 0]
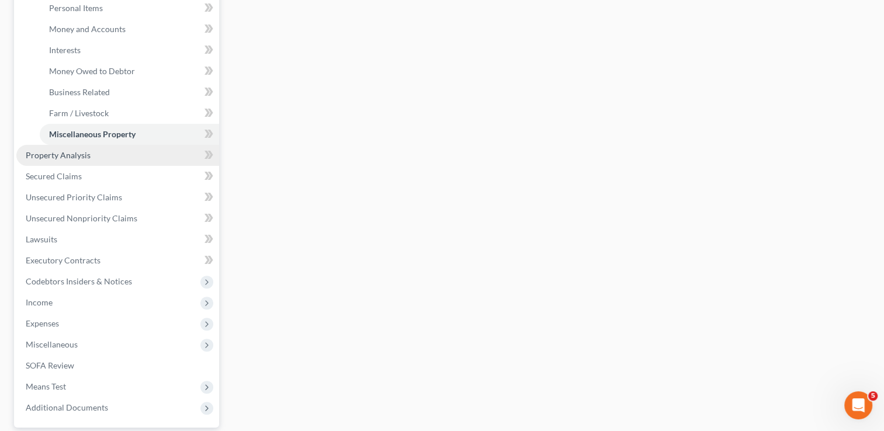
click at [94, 157] on link "Property Analysis" at bounding box center [117, 155] width 203 height 21
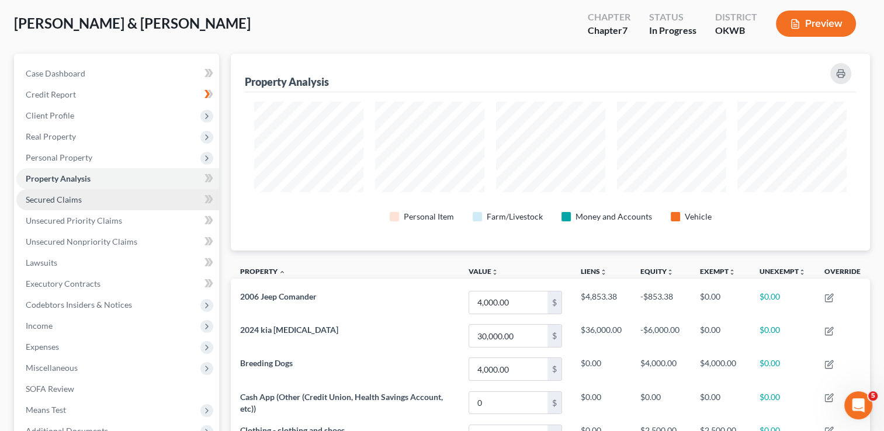
click at [78, 195] on span "Secured Claims" at bounding box center [54, 200] width 56 height 10
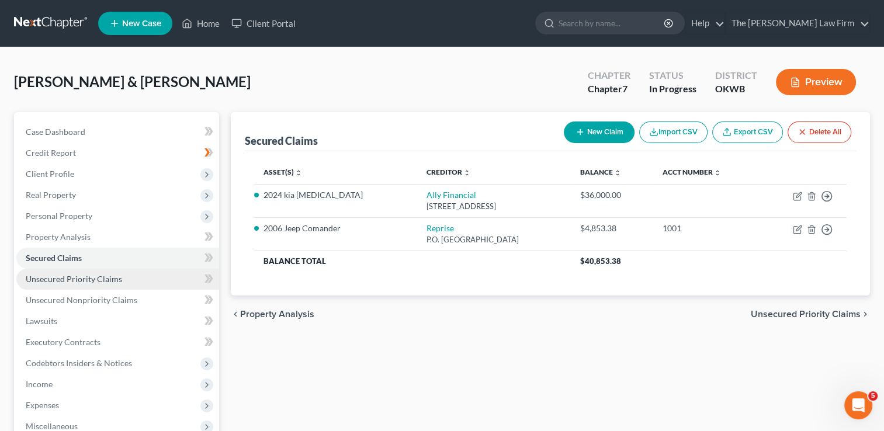
click at [71, 279] on span "Unsecured Priority Claims" at bounding box center [74, 279] width 96 height 10
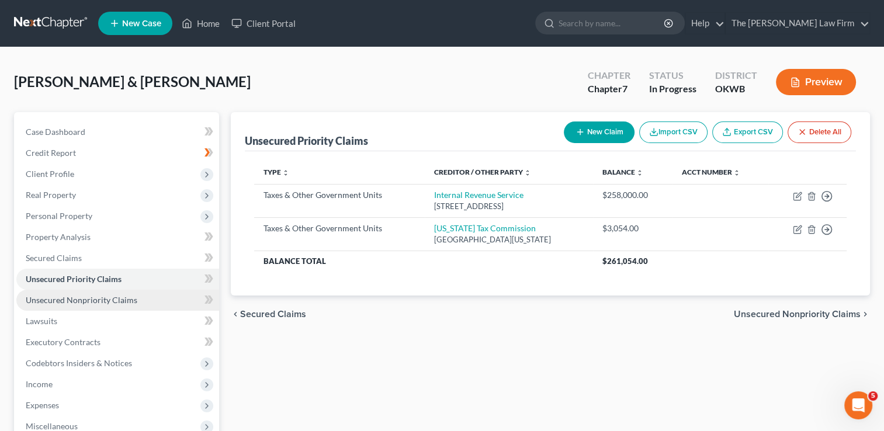
click at [99, 300] on span "Unsecured Nonpriority Claims" at bounding box center [82, 300] width 112 height 10
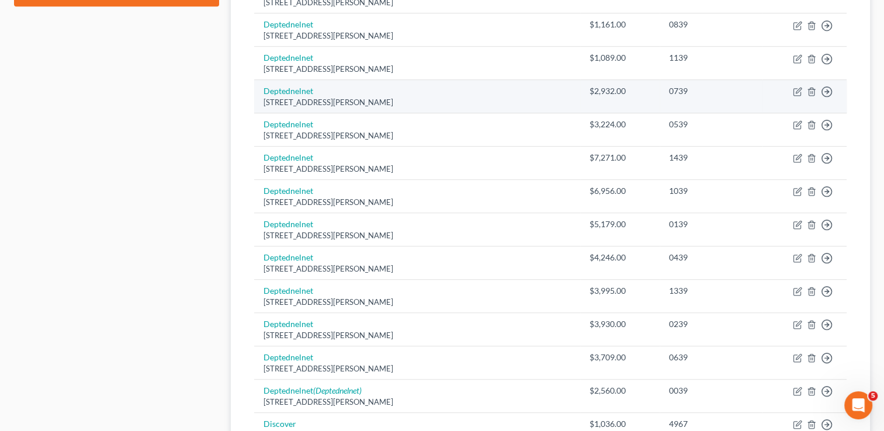
scroll to position [563, 0]
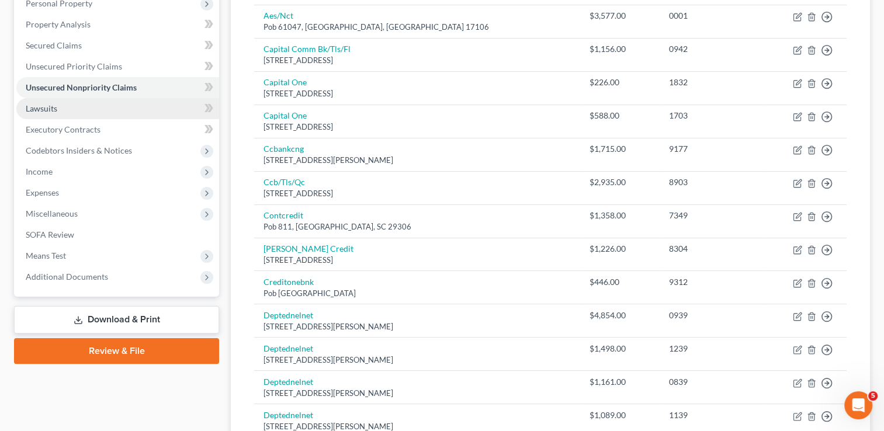
click at [64, 109] on link "Lawsuits" at bounding box center [117, 108] width 203 height 21
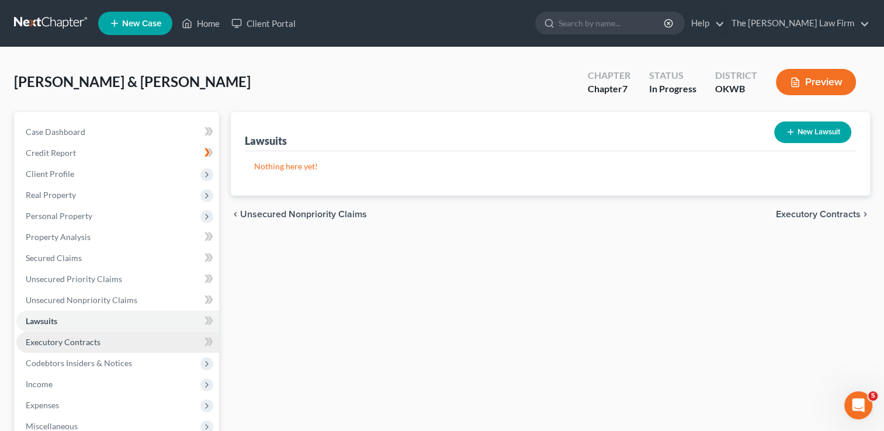
click at [61, 343] on span "Executory Contracts" at bounding box center [63, 342] width 75 height 10
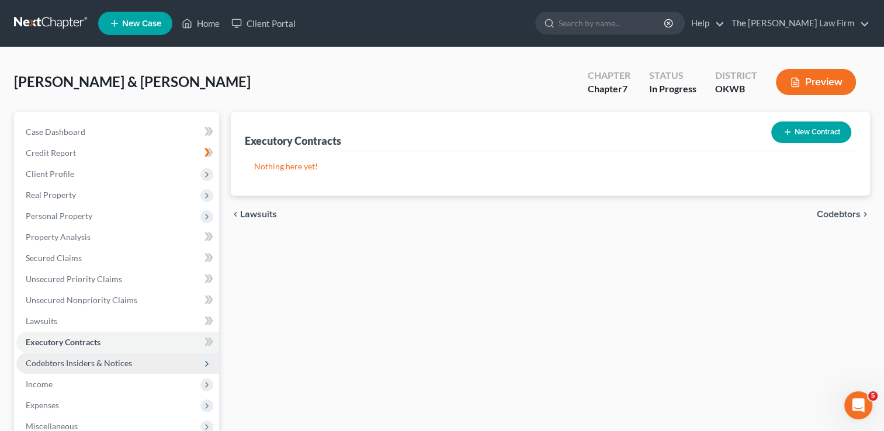
click at [122, 361] on span "Codebtors Insiders & Notices" at bounding box center [79, 363] width 106 height 10
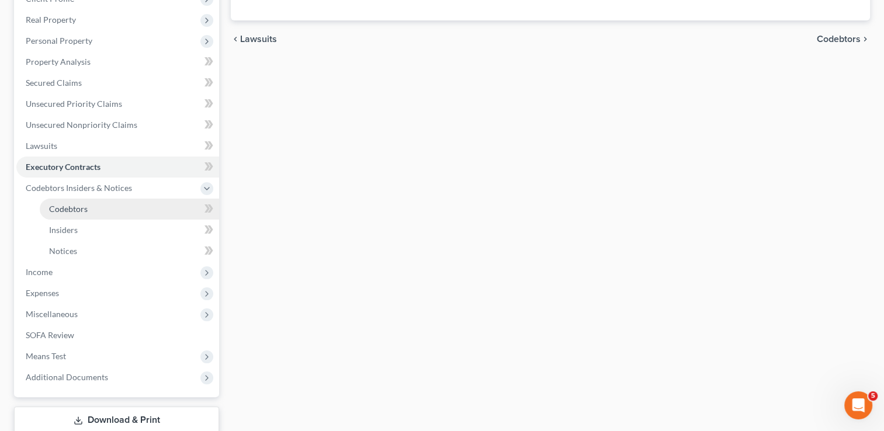
click at [68, 204] on span "Codebtors" at bounding box center [68, 209] width 39 height 10
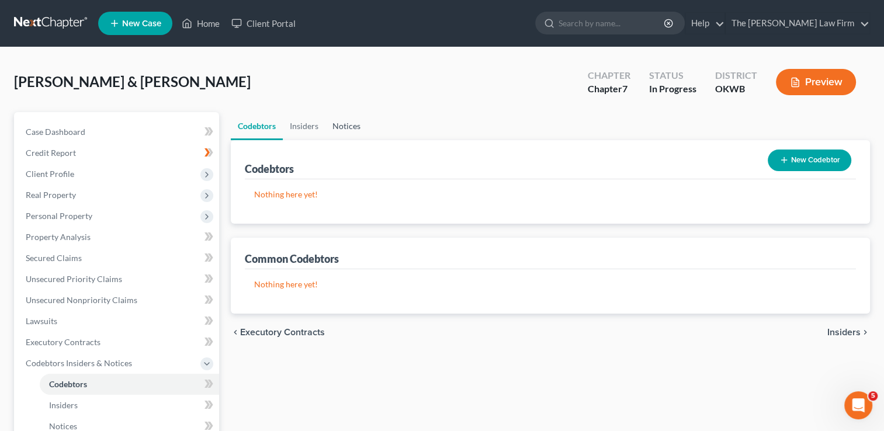
click at [346, 130] on link "Notices" at bounding box center [347, 126] width 42 height 28
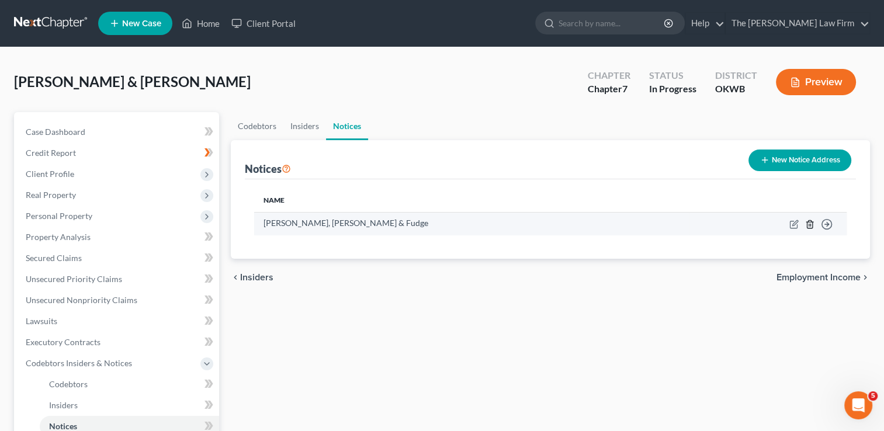
click at [808, 225] on icon "button" at bounding box center [809, 224] width 9 height 9
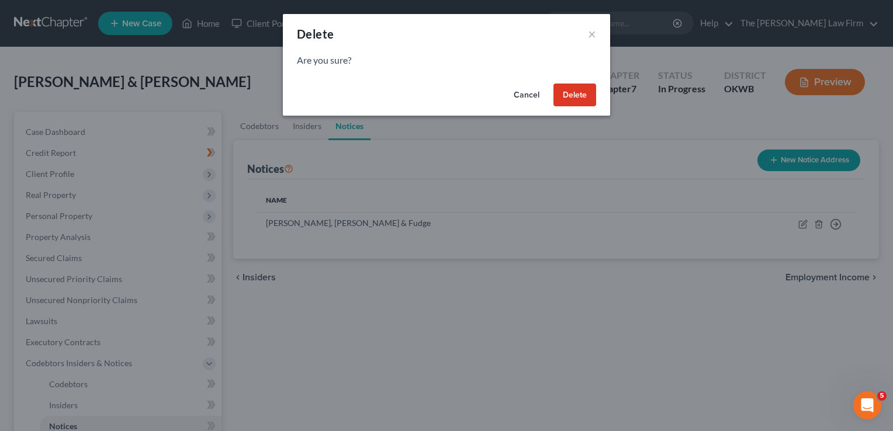
click at [570, 102] on button "Delete" at bounding box center [575, 95] width 43 height 23
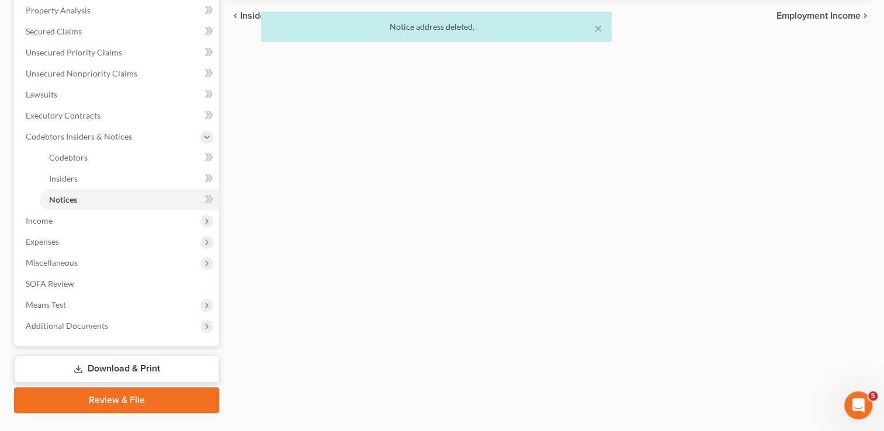
scroll to position [252, 0]
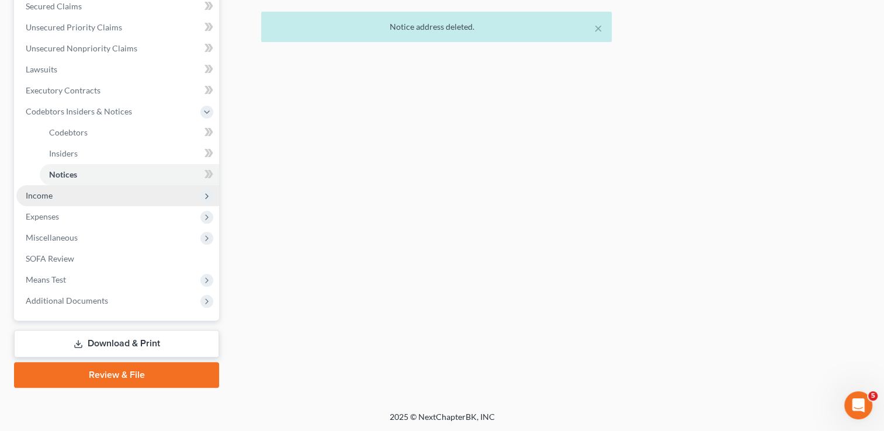
click at [49, 188] on span "Income" at bounding box center [117, 195] width 203 height 21
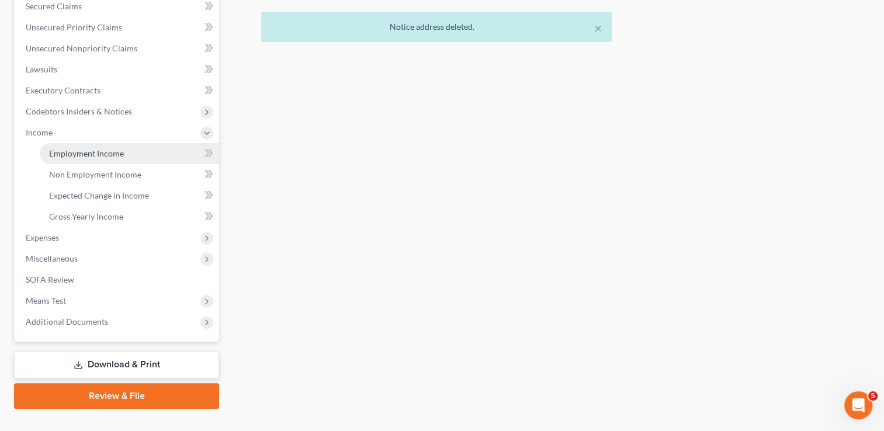
click at [131, 158] on link "Employment Income" at bounding box center [129, 153] width 179 height 21
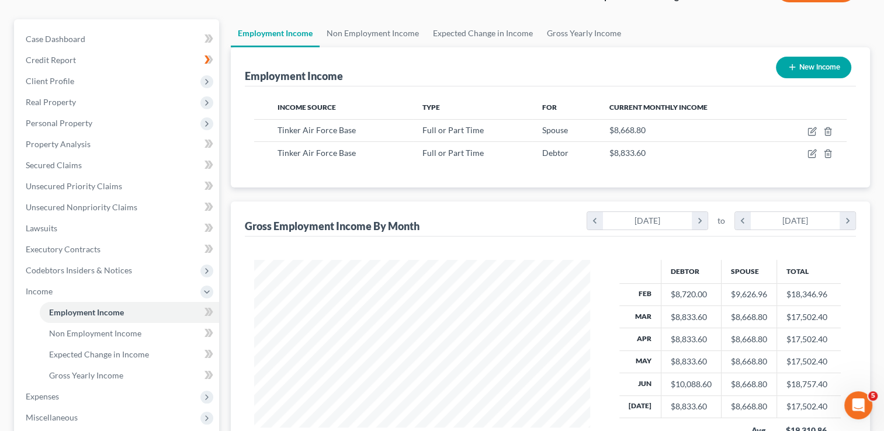
scroll to position [2, 0]
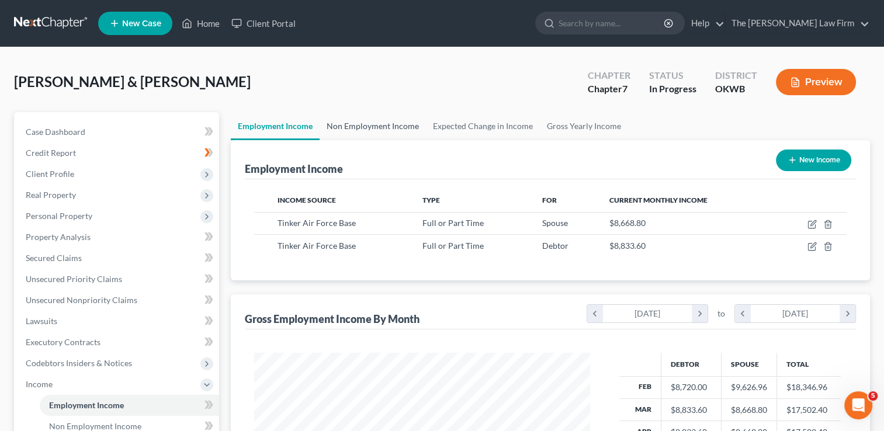
drag, startPoint x: 382, startPoint y: 123, endPoint x: 423, endPoint y: 126, distance: 41.6
click at [383, 123] on link "Non Employment Income" at bounding box center [373, 126] width 106 height 28
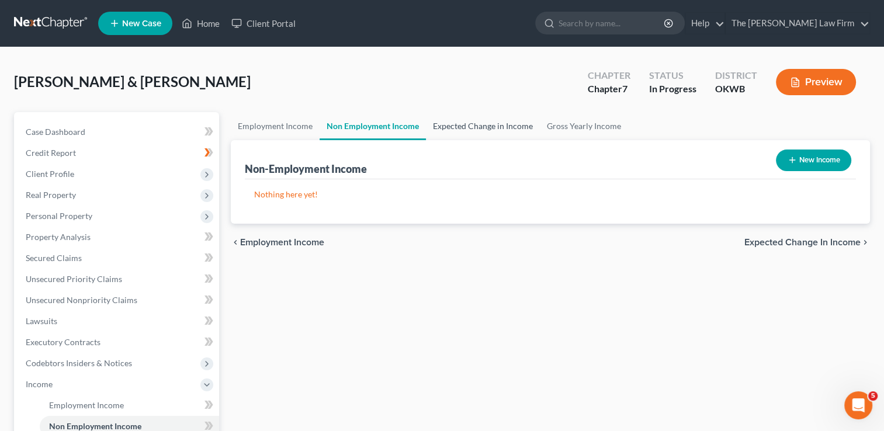
click at [463, 125] on link "Expected Change in Income" at bounding box center [483, 126] width 114 height 28
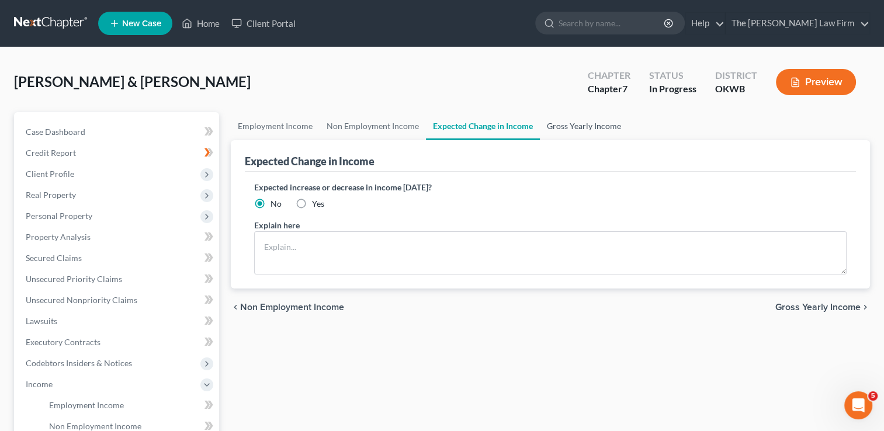
click at [566, 124] on link "Gross Yearly Income" at bounding box center [584, 126] width 88 height 28
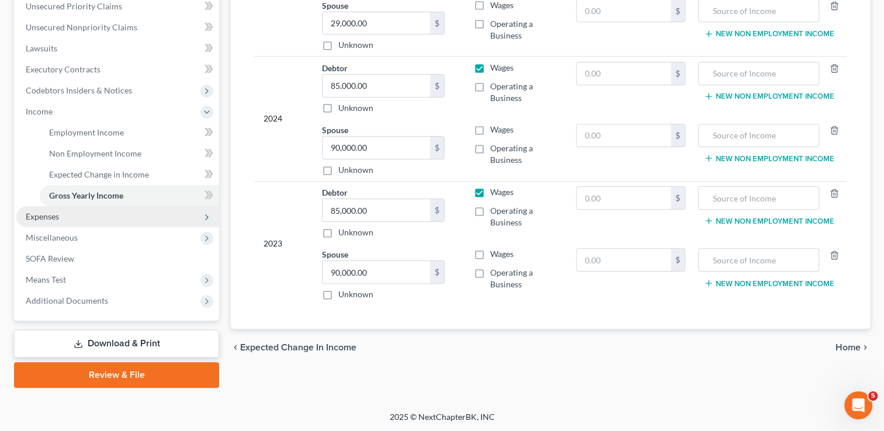
click at [49, 216] on span "Expenses" at bounding box center [42, 217] width 33 height 10
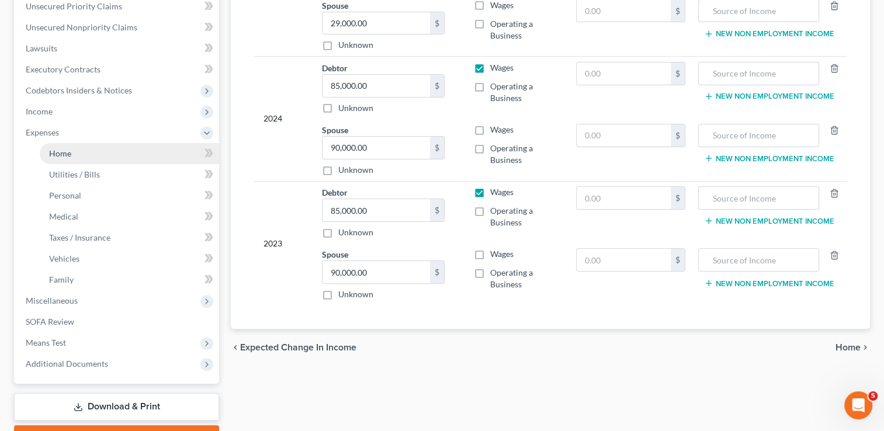
click at [68, 159] on link "Home" at bounding box center [129, 153] width 179 height 21
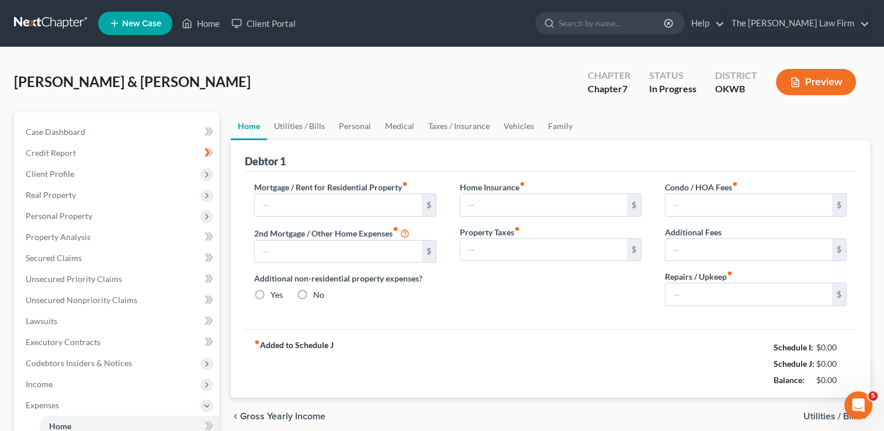
type input "1,800.00"
type input "0.00"
radio input "true"
type input "200.00"
type input "0.00"
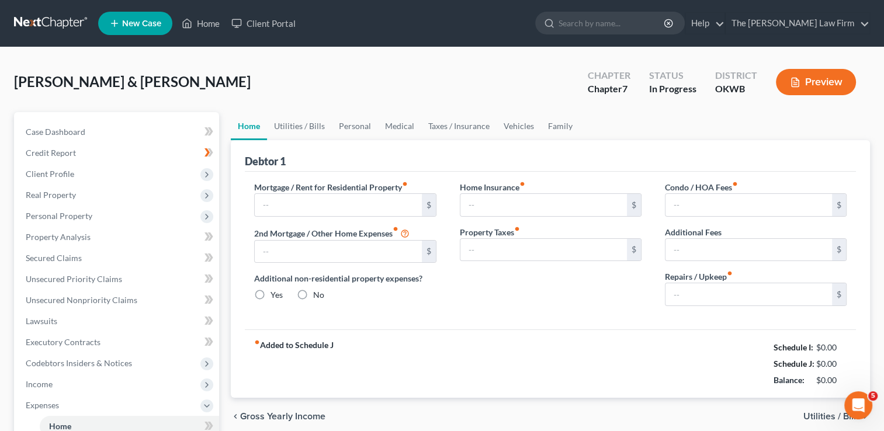
type input "0.00"
type input "300.00"
click at [308, 129] on link "Utilities / Bills" at bounding box center [299, 126] width 65 height 28
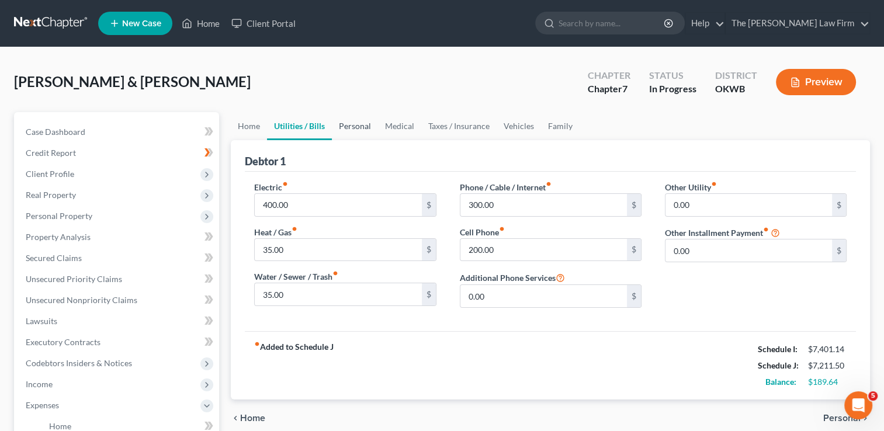
click at [362, 123] on link "Personal" at bounding box center [355, 126] width 46 height 28
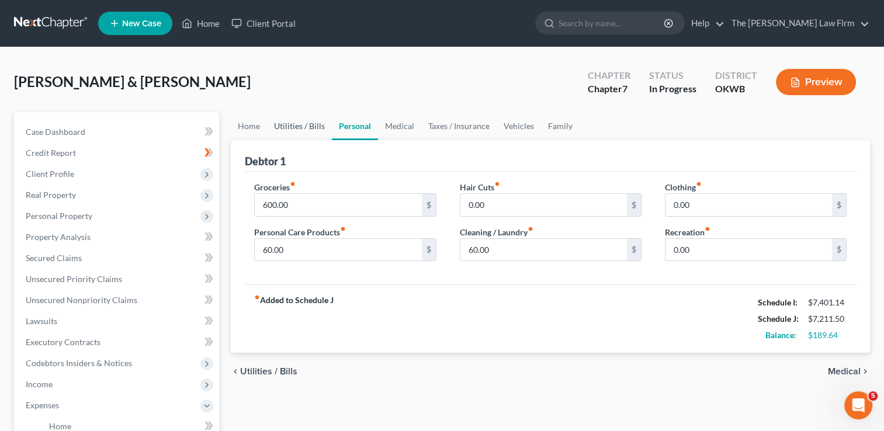
click at [285, 120] on link "Utilities / Bills" at bounding box center [299, 126] width 65 height 28
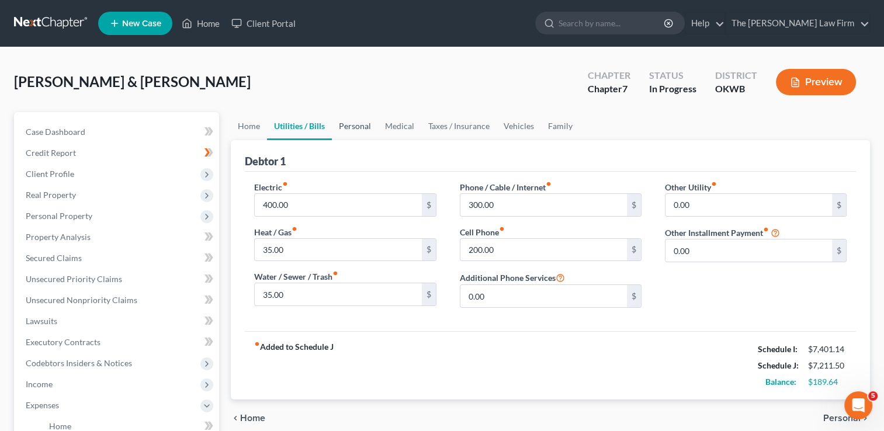
click at [358, 124] on link "Personal" at bounding box center [355, 126] width 46 height 28
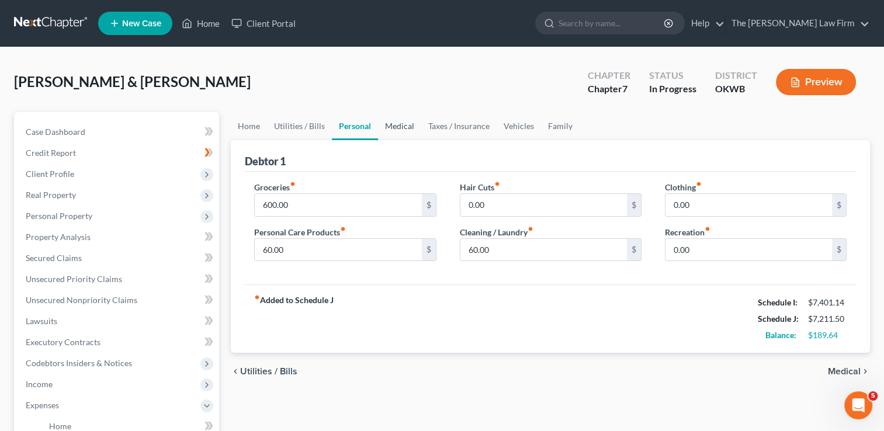
click at [399, 122] on link "Medical" at bounding box center [399, 126] width 43 height 28
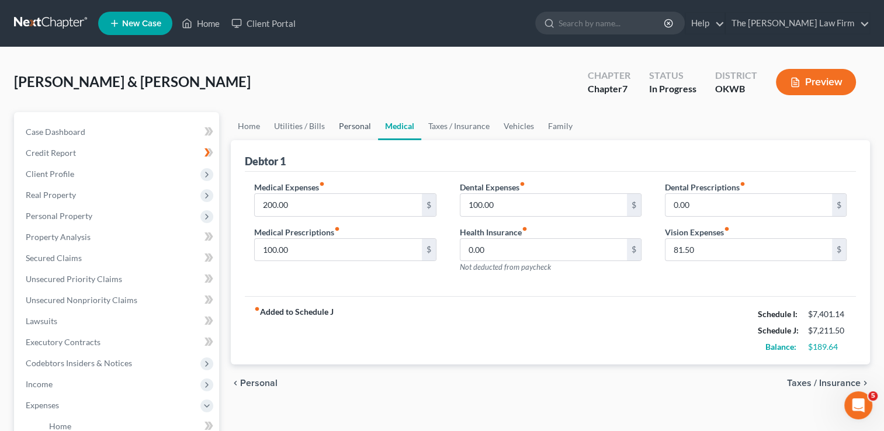
click at [345, 128] on link "Personal" at bounding box center [355, 126] width 46 height 28
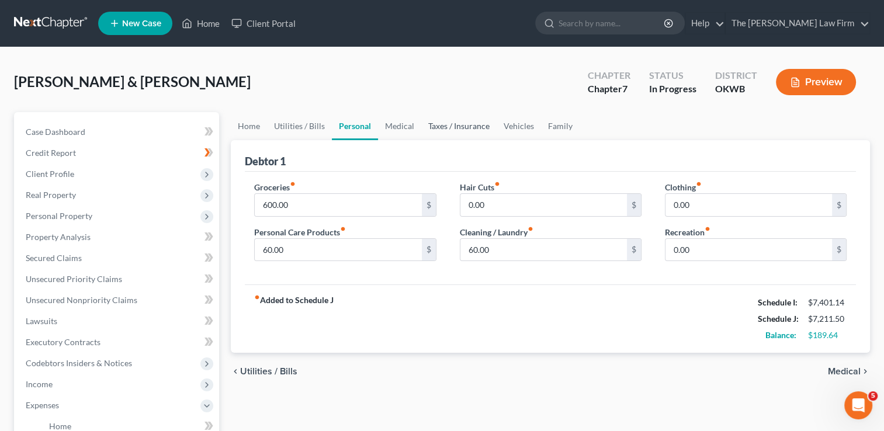
click at [456, 126] on link "Taxes / Insurance" at bounding box center [458, 126] width 75 height 28
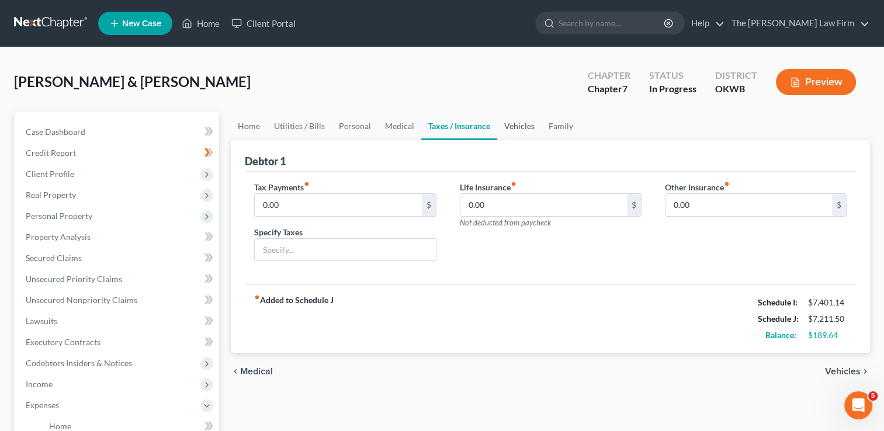
click at [507, 127] on link "Vehicles" at bounding box center [519, 126] width 44 height 28
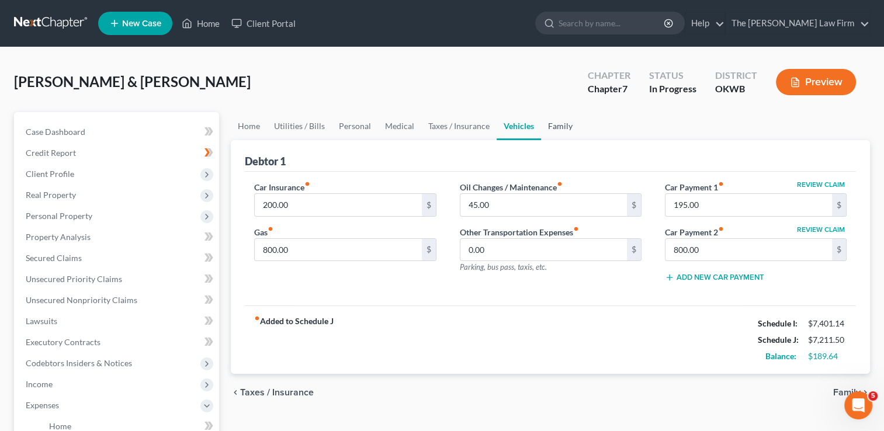
click at [553, 124] on link "Family" at bounding box center [560, 126] width 39 height 28
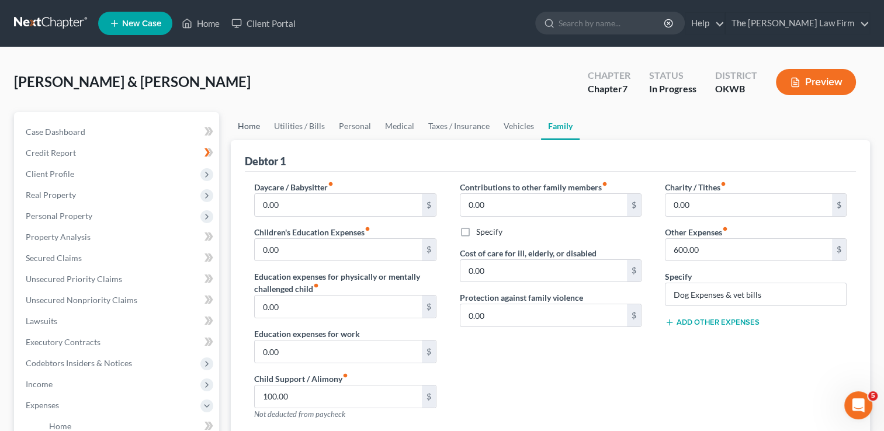
click at [251, 127] on link "Home" at bounding box center [249, 126] width 36 height 28
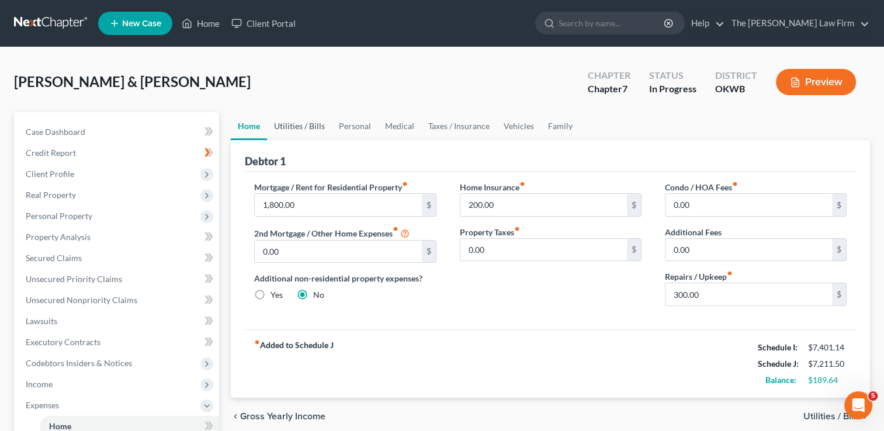
click at [309, 120] on link "Utilities / Bills" at bounding box center [299, 126] width 65 height 28
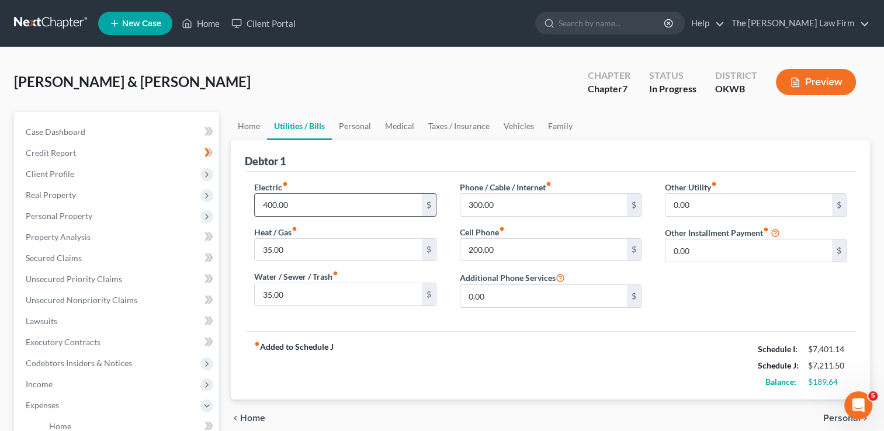
click at [304, 207] on input "400.00" at bounding box center [338, 205] width 167 height 22
type input "450.00"
click at [300, 254] on input "35.00" at bounding box center [338, 250] width 167 height 22
type input "100.00"
click at [451, 331] on div "fiber_manual_record Added to Schedule J Schedule I: $7,401.14 Schedule J: $7,32…" at bounding box center [550, 365] width 611 height 68
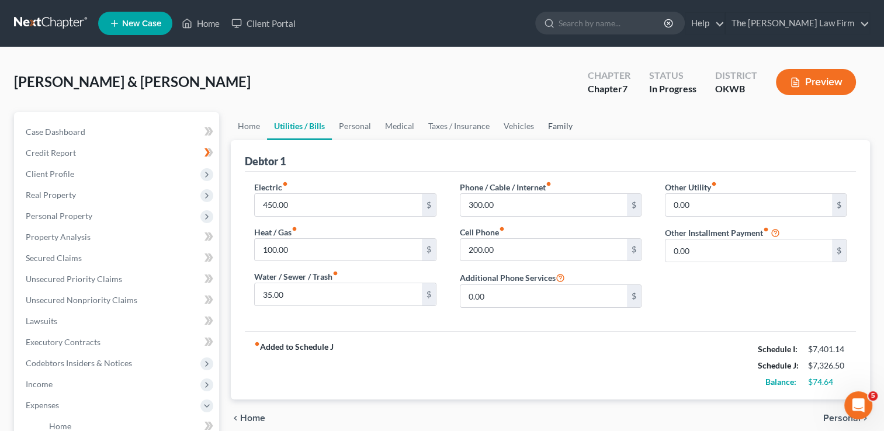
click at [558, 127] on link "Family" at bounding box center [560, 126] width 39 height 28
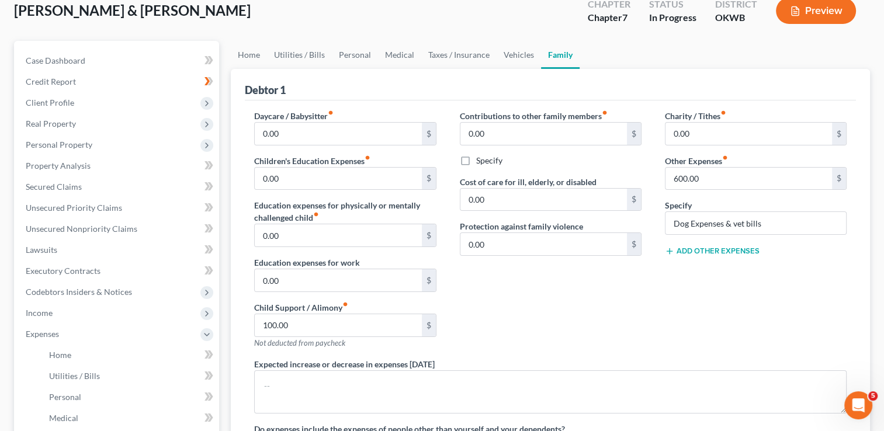
scroll to position [292, 0]
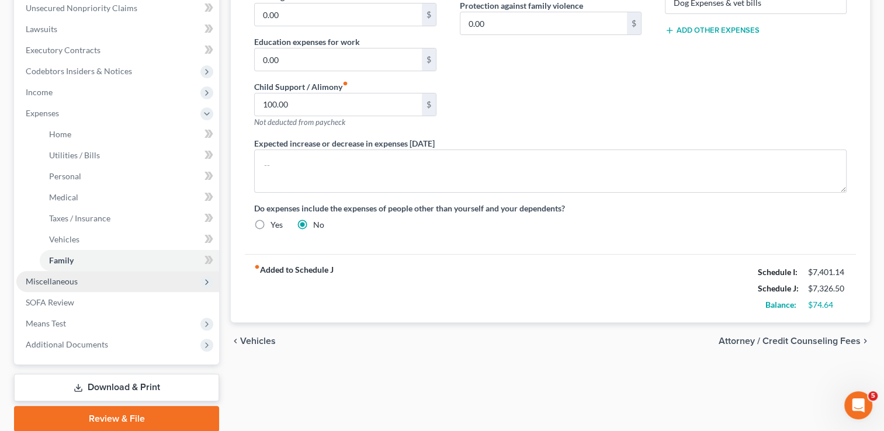
click at [59, 281] on span "Miscellaneous" at bounding box center [52, 281] width 52 height 10
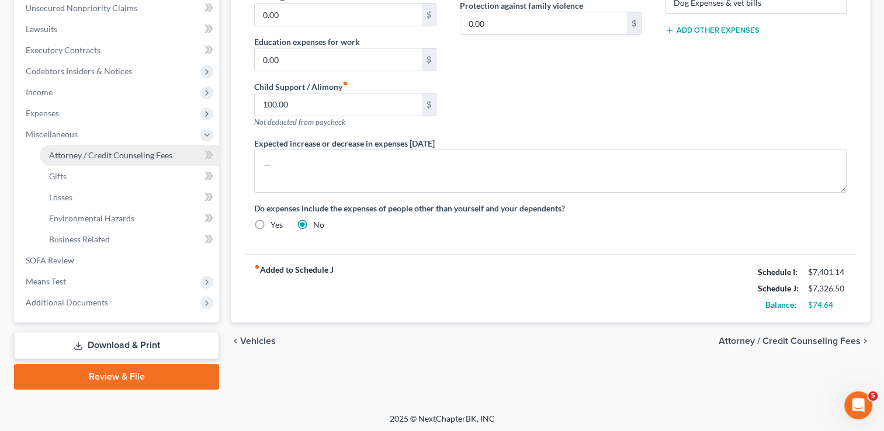
click at [138, 155] on span "Attorney / Credit Counseling Fees" at bounding box center [110, 155] width 123 height 10
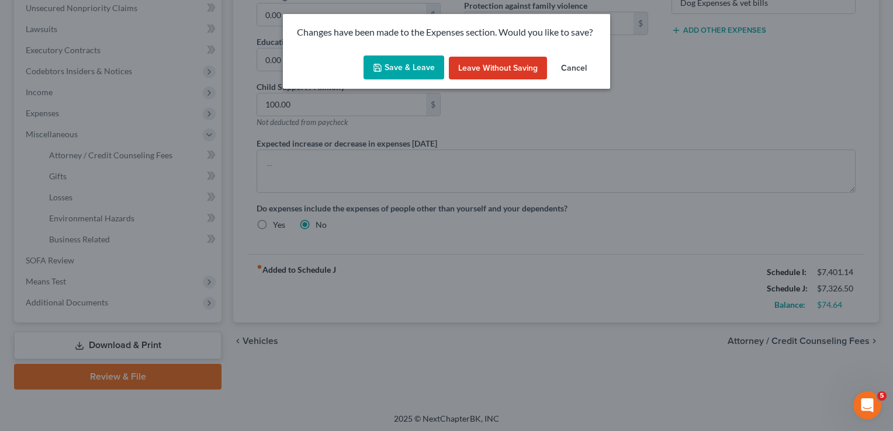
click at [396, 66] on button "Save & Leave" at bounding box center [404, 68] width 81 height 25
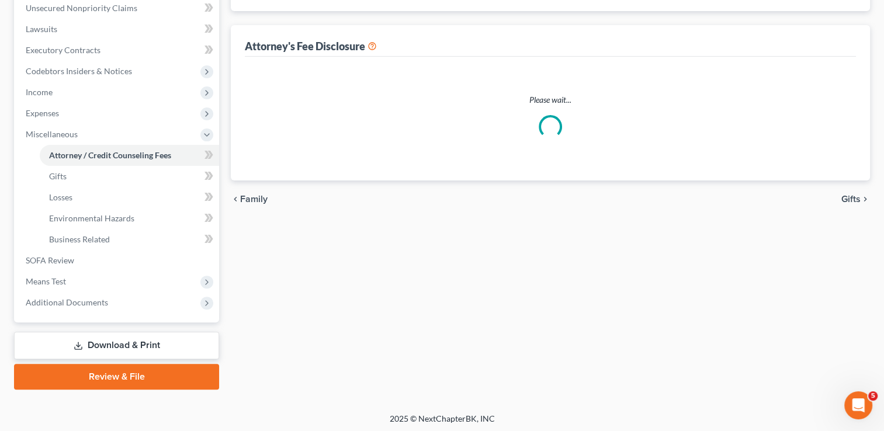
select select "0"
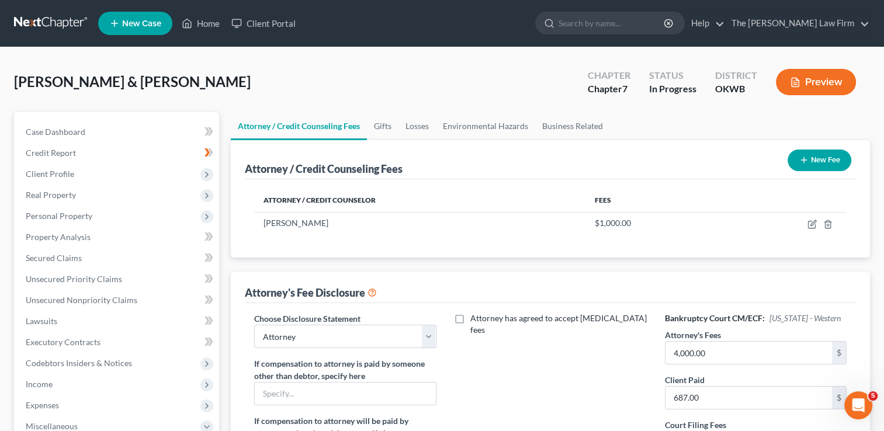
scroll to position [58, 0]
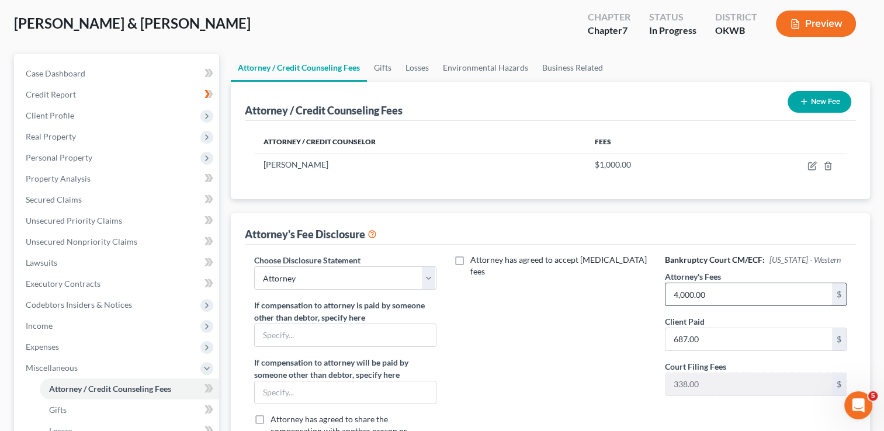
click at [713, 292] on input "4,000.00" at bounding box center [749, 294] width 167 height 22
type input "1"
click at [683, 295] on input "1" at bounding box center [749, 294] width 167 height 22
click at [704, 294] on input "1,800" at bounding box center [749, 294] width 167 height 22
type input "1"
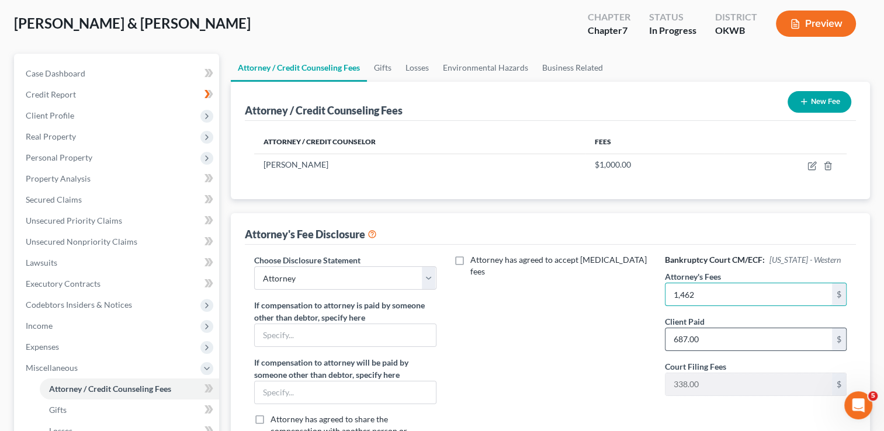
type input "1,462"
click at [705, 335] on input "687.00" at bounding box center [749, 339] width 167 height 22
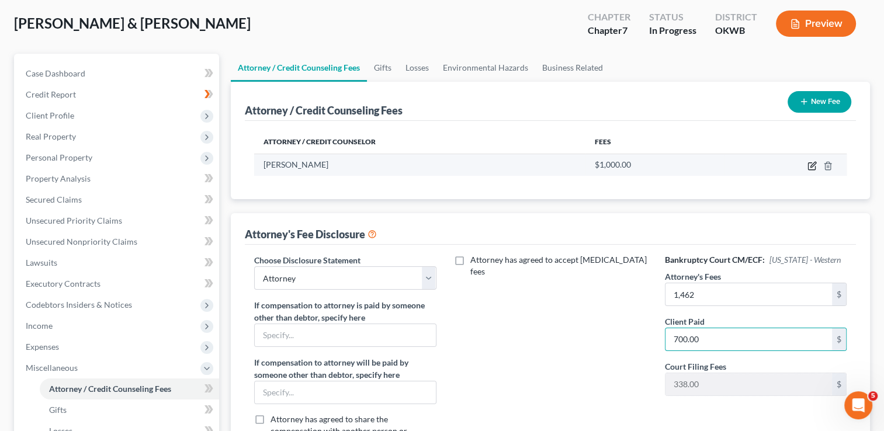
type input "700.00"
click at [813, 167] on icon "button" at bounding box center [812, 165] width 9 height 9
select select "37"
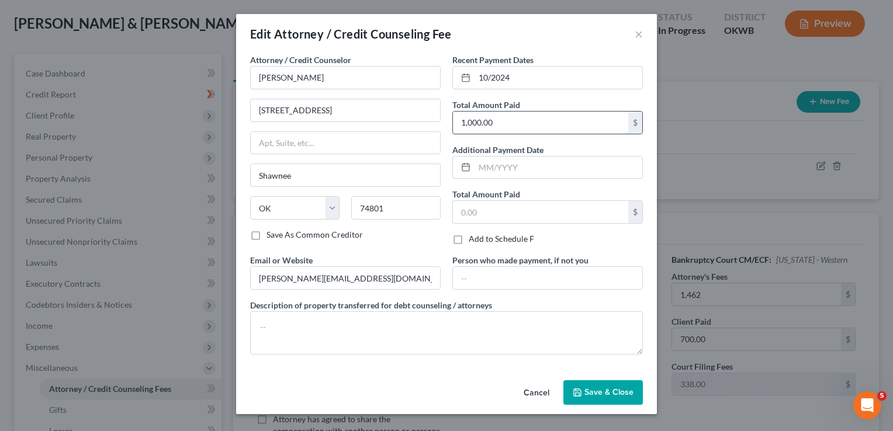
click at [510, 118] on input "1,000.00" at bounding box center [540, 123] width 175 height 22
type input "700.00"
click at [517, 77] on input "10/2024" at bounding box center [559, 78] width 168 height 22
drag, startPoint x: 524, startPoint y: 74, endPoint x: 461, endPoint y: 75, distance: 62.6
click at [461, 75] on div "10/2024" at bounding box center [547, 77] width 191 height 23
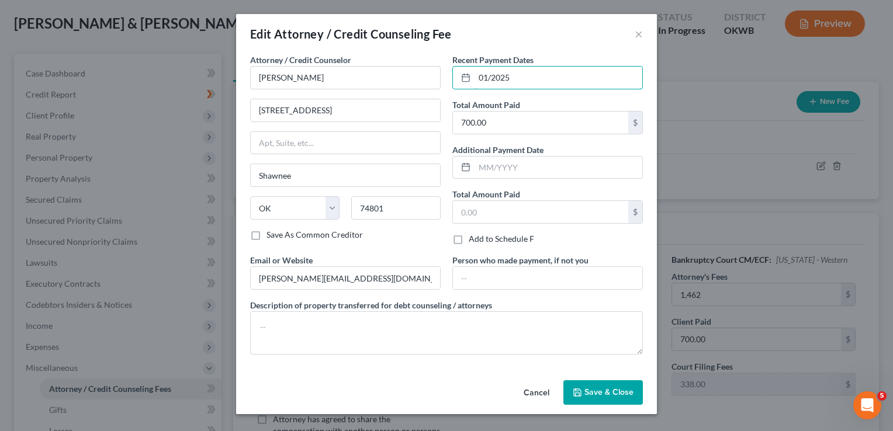
type input "01/2025"
click at [598, 389] on span "Save & Close" at bounding box center [608, 393] width 49 height 10
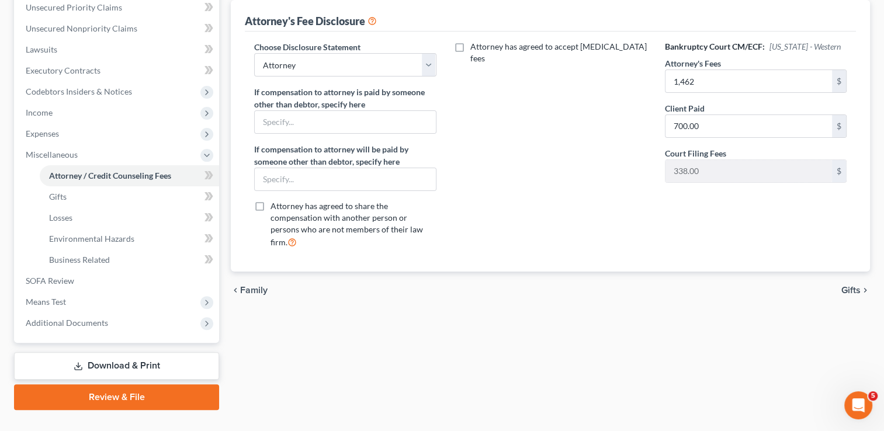
scroll to position [292, 0]
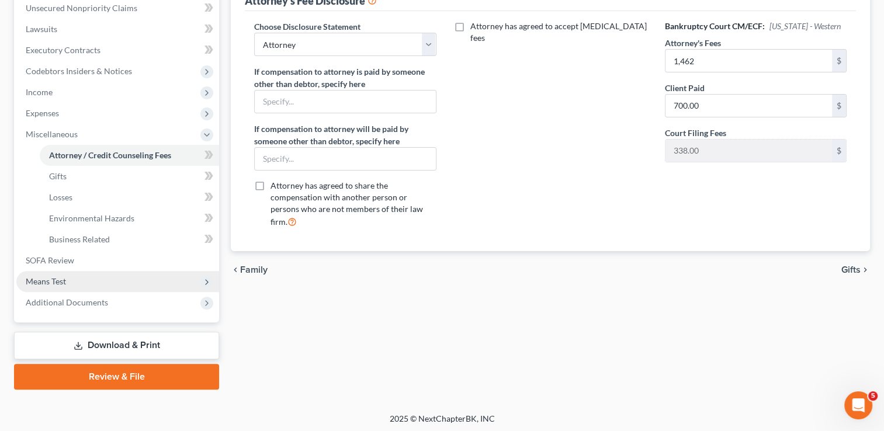
drag, startPoint x: 94, startPoint y: 283, endPoint x: 106, endPoint y: 284, distance: 12.9
click at [94, 283] on span "Means Test" at bounding box center [117, 281] width 203 height 21
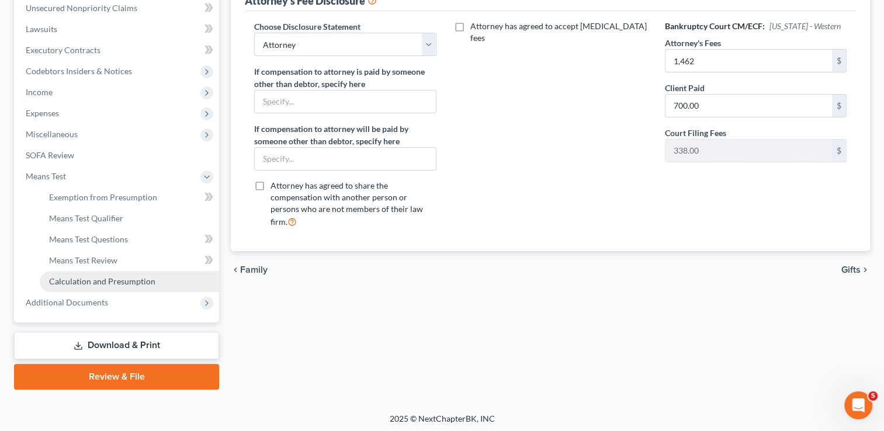
click at [120, 282] on span "Calculation and Presumption" at bounding box center [102, 281] width 106 height 10
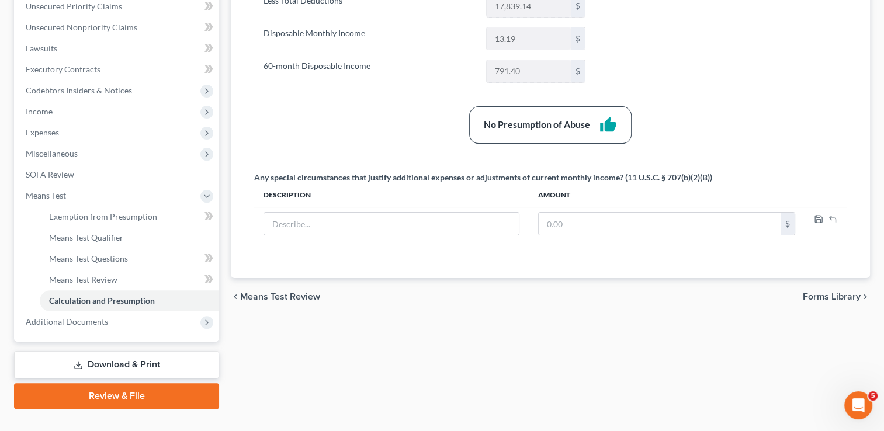
scroll to position [292, 0]
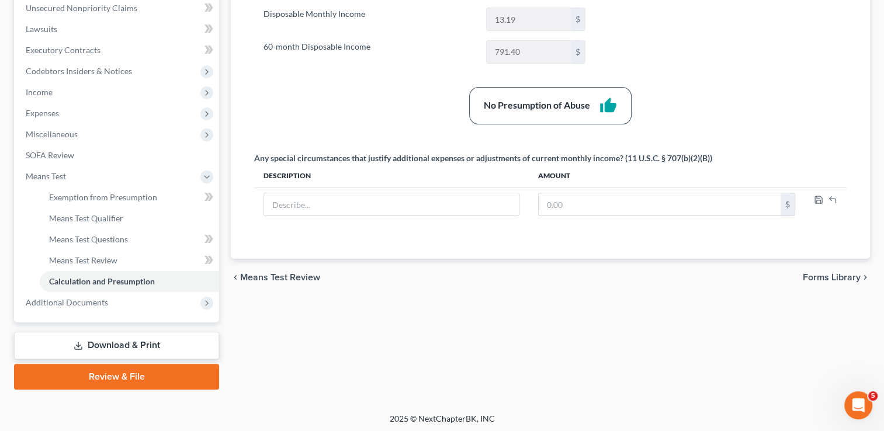
click at [105, 375] on link "Review & File" at bounding box center [116, 377] width 205 height 26
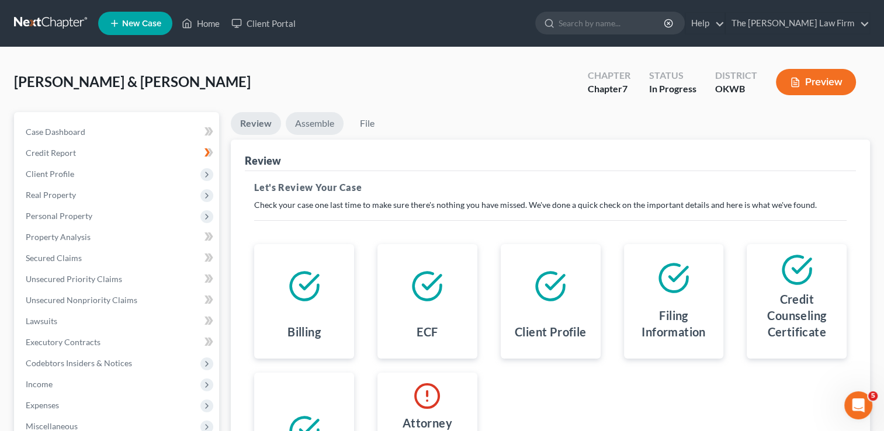
click at [321, 123] on link "Assemble" at bounding box center [315, 123] width 58 height 23
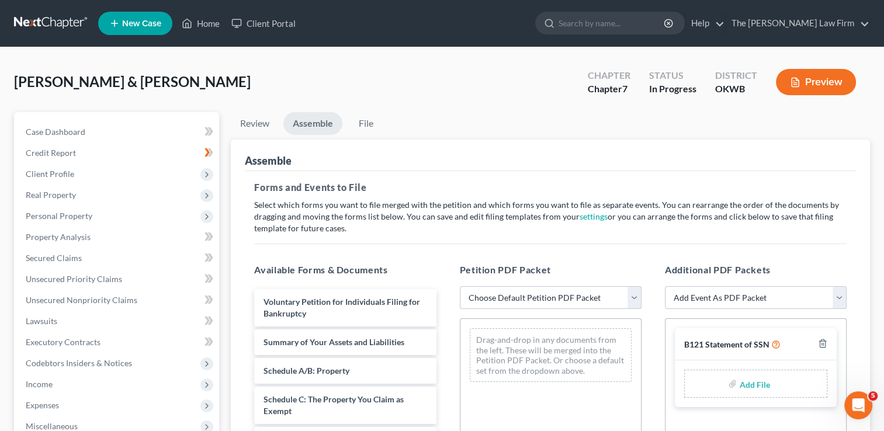
click at [548, 299] on select "Choose Default Petition PDF Packet Complete Bankruptcy Petition (all forms and …" at bounding box center [551, 297] width 182 height 23
select select "0"
click at [460, 286] on select "Choose Default Petition PDF Packet Complete Bankruptcy Petition (all forms and …" at bounding box center [551, 297] width 182 height 23
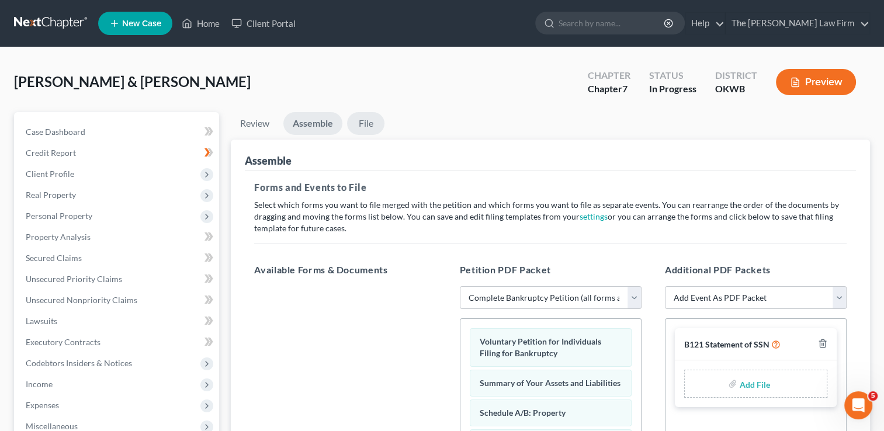
click at [366, 123] on link "File" at bounding box center [365, 123] width 37 height 23
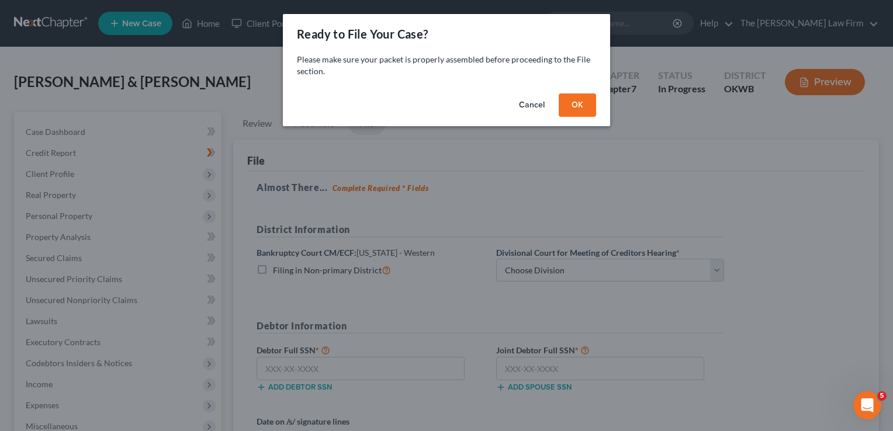
click at [585, 102] on button "OK" at bounding box center [577, 105] width 37 height 23
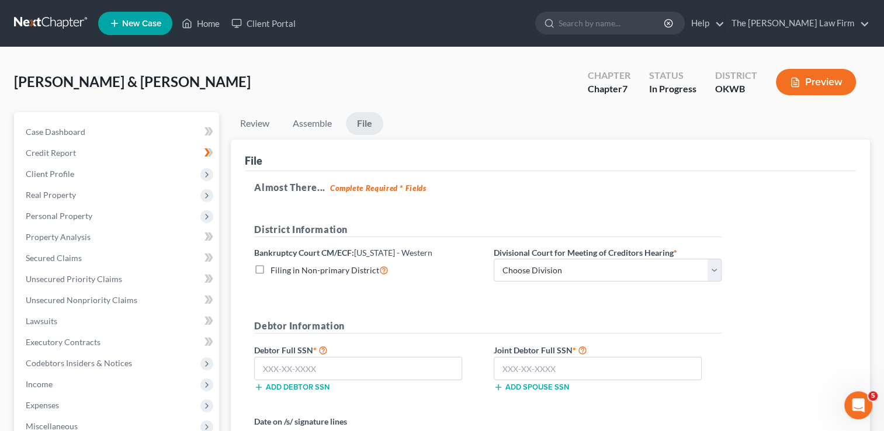
click at [57, 22] on link at bounding box center [51, 23] width 75 height 21
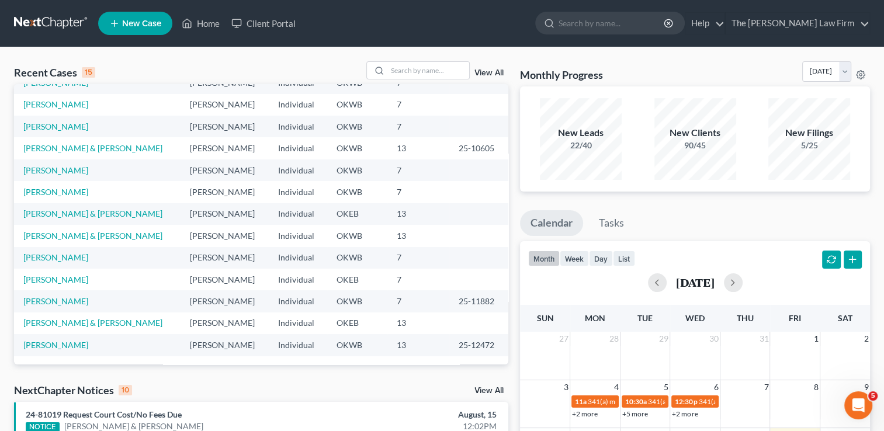
scroll to position [80, 0]
click at [53, 300] on link "[PERSON_NAME]" at bounding box center [55, 301] width 65 height 10
select select "1"
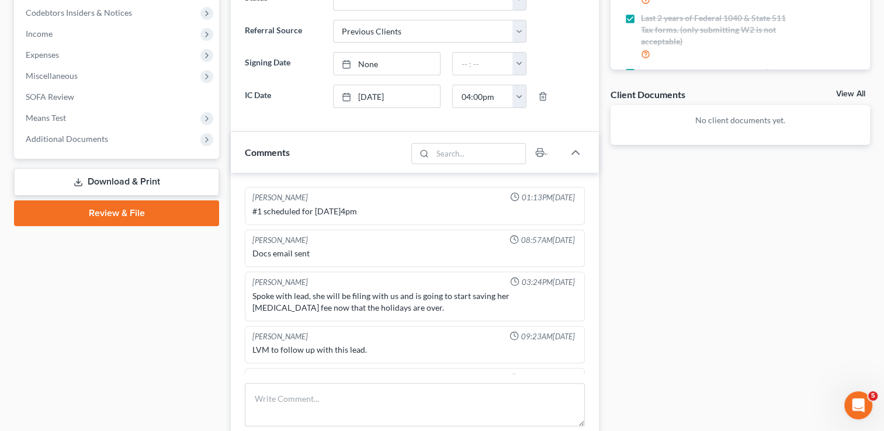
scroll to position [2476, 0]
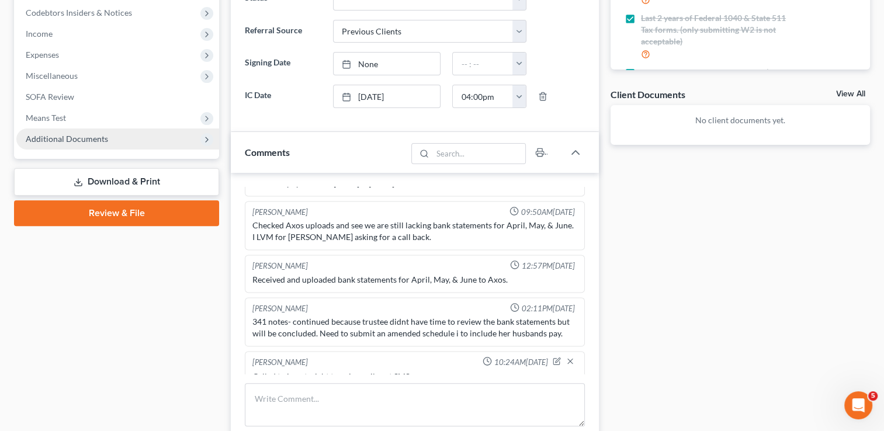
click at [78, 138] on span "Additional Documents" at bounding box center [67, 139] width 82 height 10
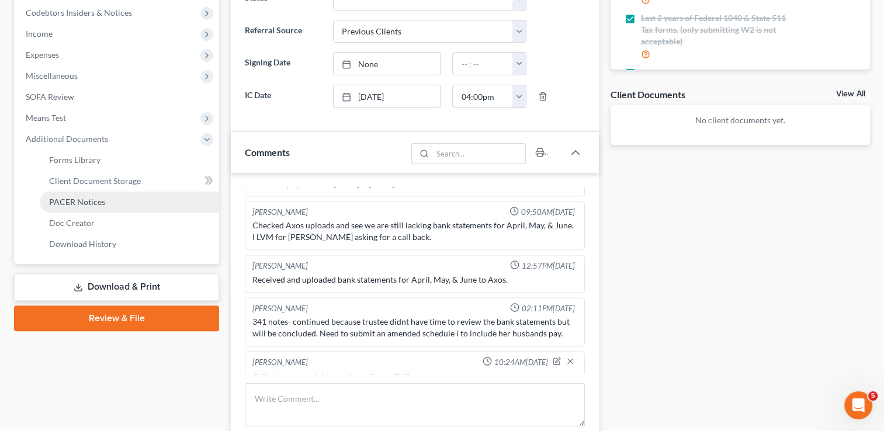
click at [77, 205] on span "PACER Notices" at bounding box center [77, 202] width 56 height 10
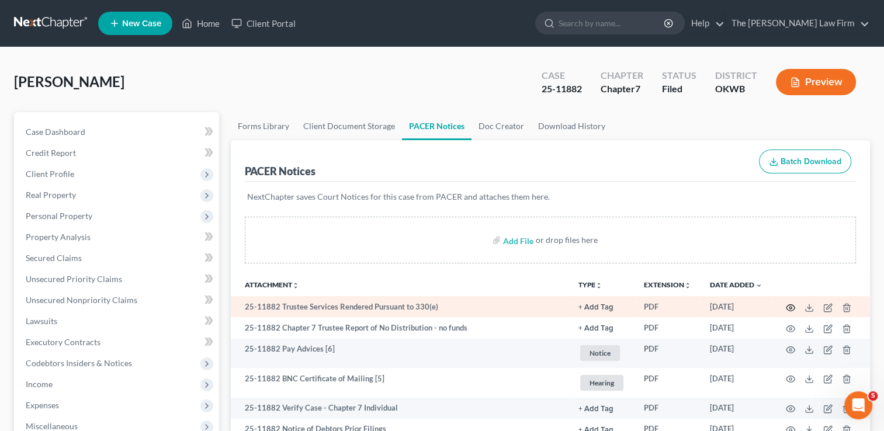
click at [788, 307] on icon "button" at bounding box center [790, 307] width 9 height 9
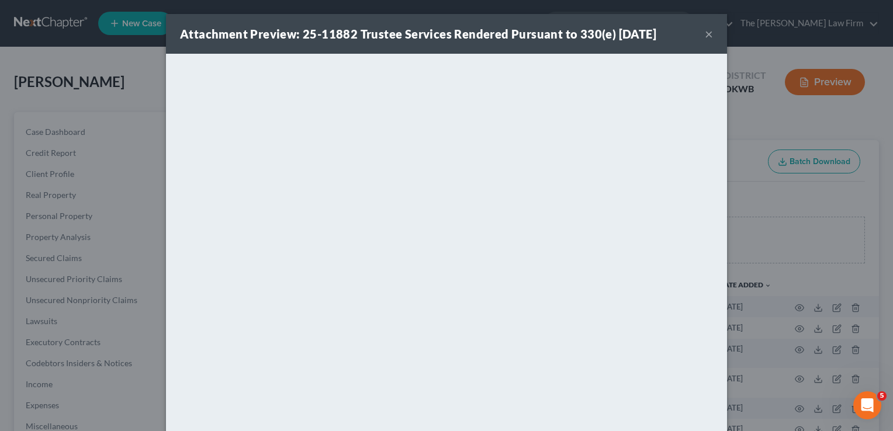
click at [708, 36] on button "×" at bounding box center [709, 34] width 8 height 14
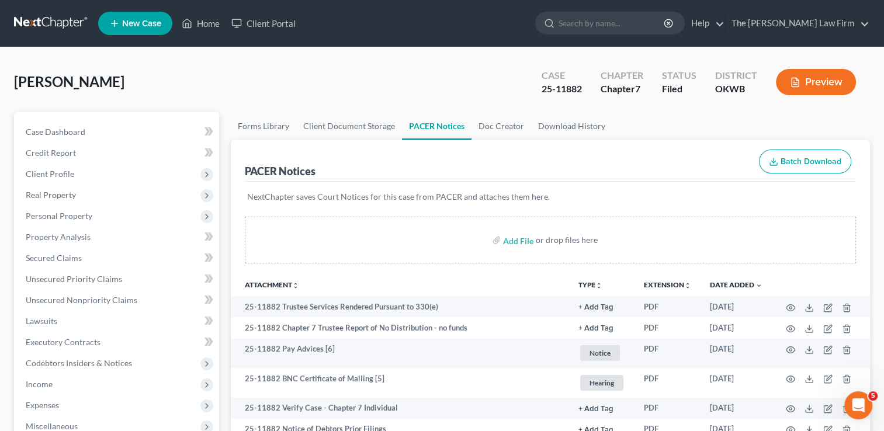
click at [40, 22] on link at bounding box center [51, 23] width 75 height 21
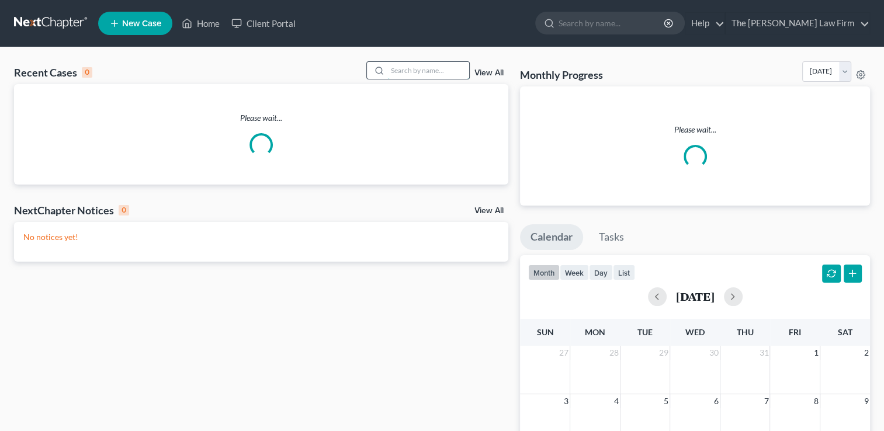
click at [427, 70] on input "search" at bounding box center [429, 70] width 82 height 17
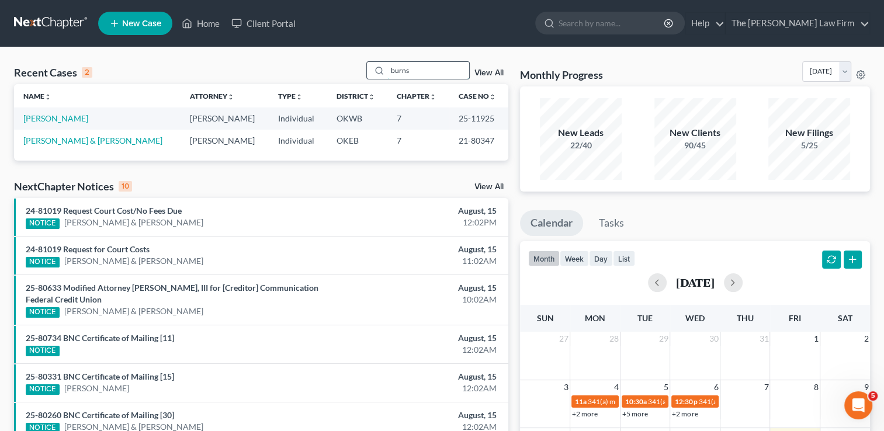
type input "burns"
click at [44, 117] on link "[PERSON_NAME]" at bounding box center [55, 118] width 65 height 10
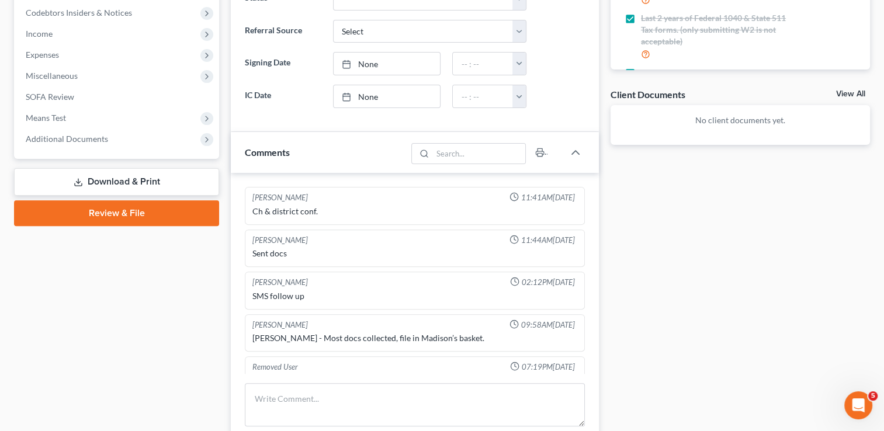
scroll to position [957, 0]
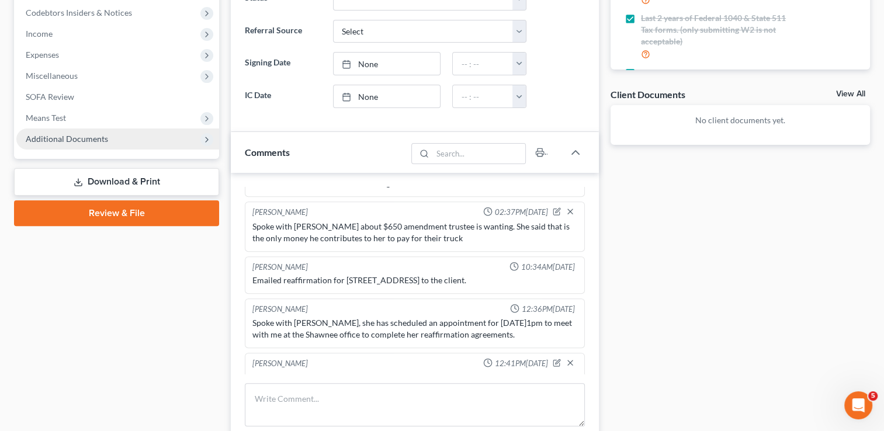
click at [69, 134] on span "Additional Documents" at bounding box center [67, 139] width 82 height 10
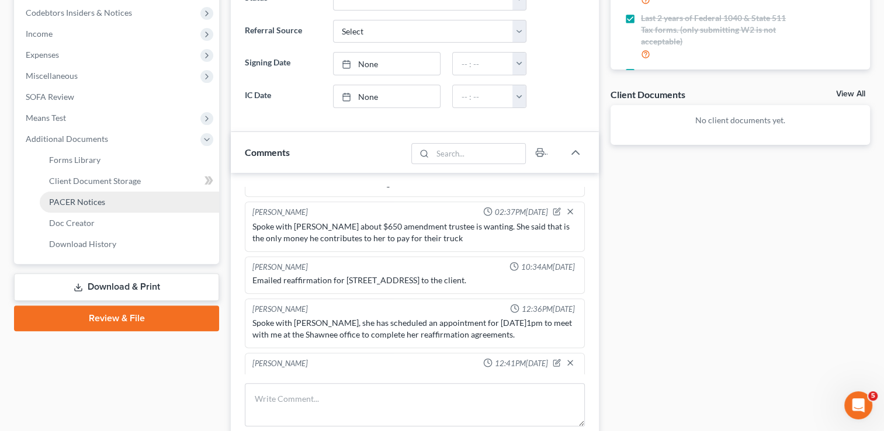
click at [84, 205] on span "PACER Notices" at bounding box center [77, 202] width 56 height 10
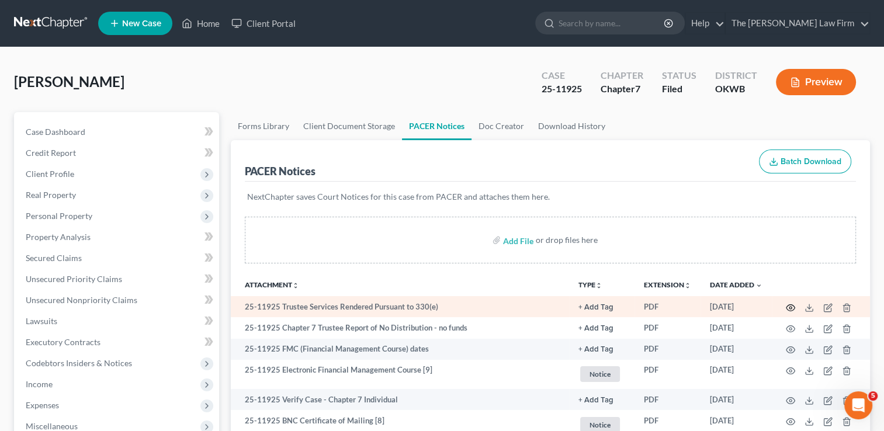
click at [788, 306] on icon "button" at bounding box center [790, 307] width 9 height 9
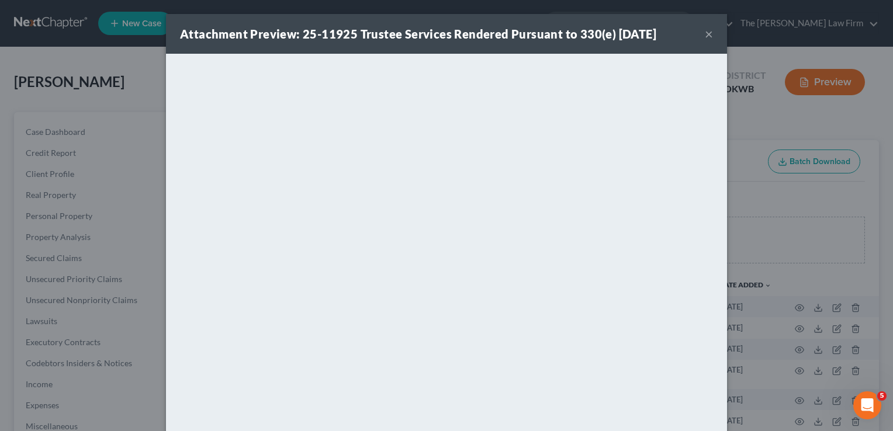
click at [705, 33] on button "×" at bounding box center [709, 34] width 8 height 14
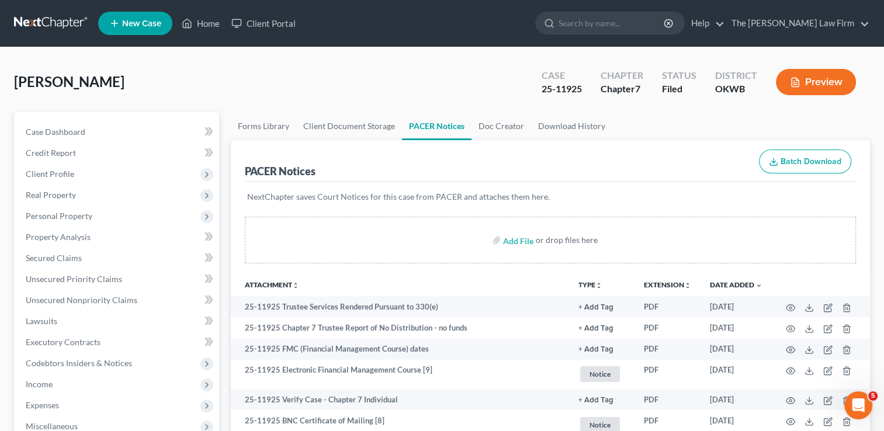
click at [49, 19] on link at bounding box center [51, 23] width 75 height 21
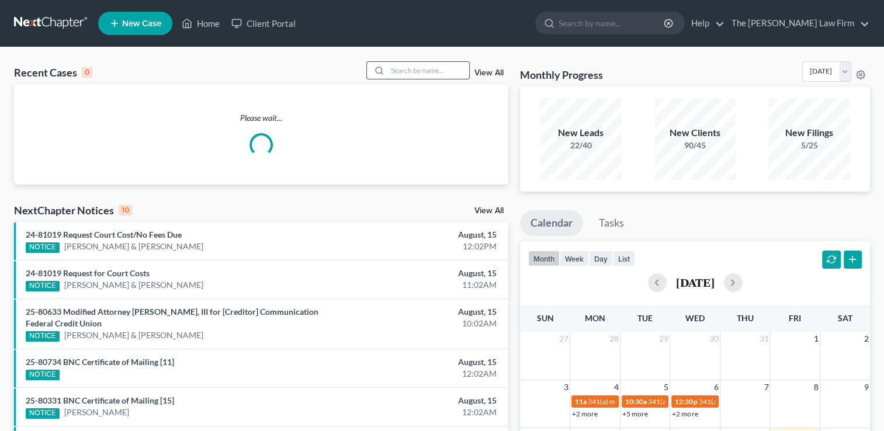
click at [416, 70] on input "search" at bounding box center [429, 70] width 82 height 17
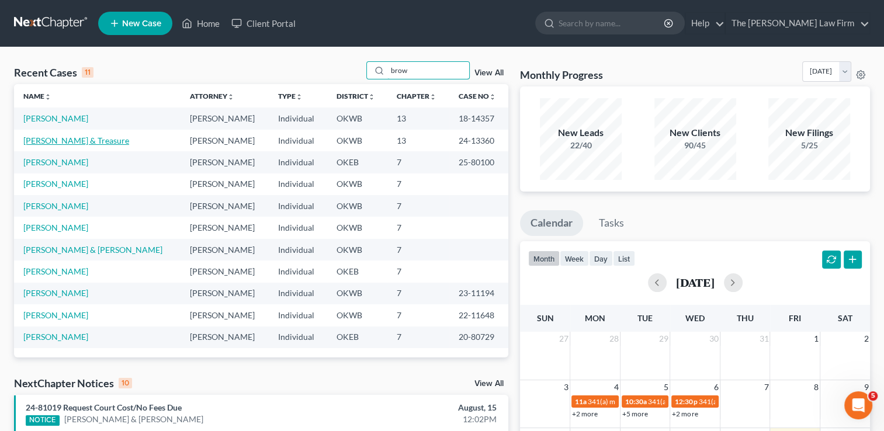
type input "brow"
click at [74, 140] on link "[PERSON_NAME] & Treasure" at bounding box center [76, 141] width 106 height 10
select select "4"
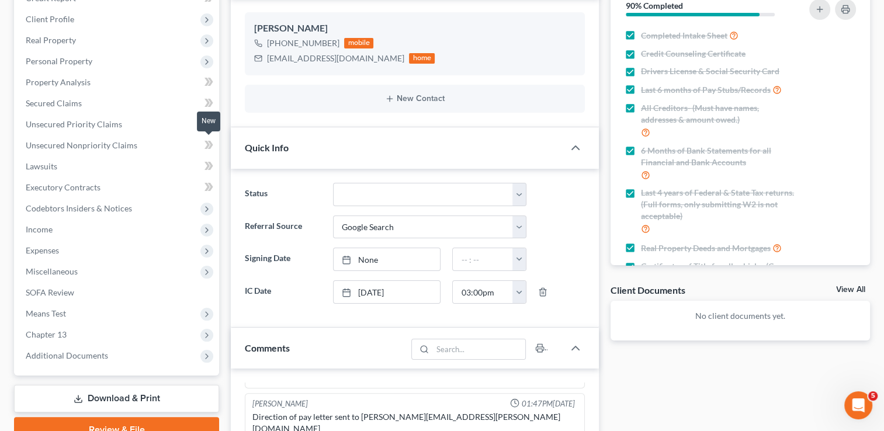
scroll to position [234, 0]
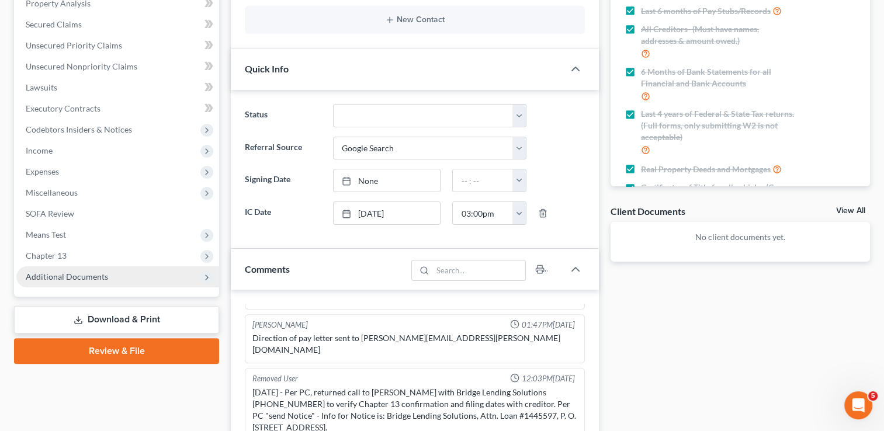
click at [64, 275] on span "Additional Documents" at bounding box center [67, 277] width 82 height 10
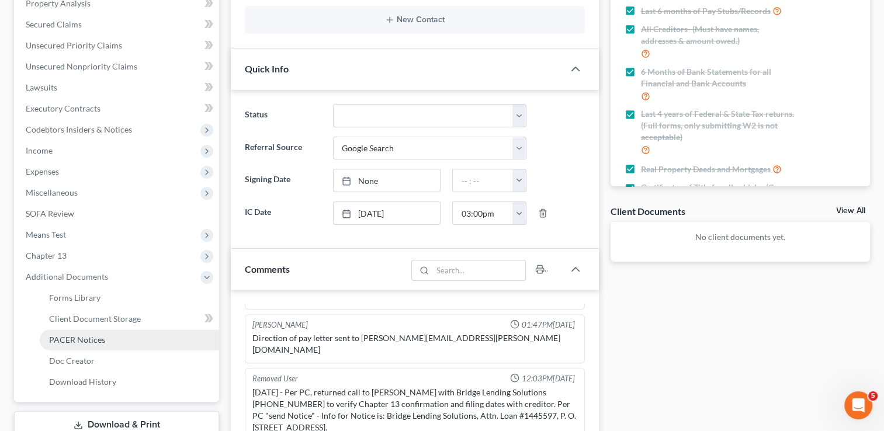
click at [82, 343] on span "PACER Notices" at bounding box center [77, 340] width 56 height 10
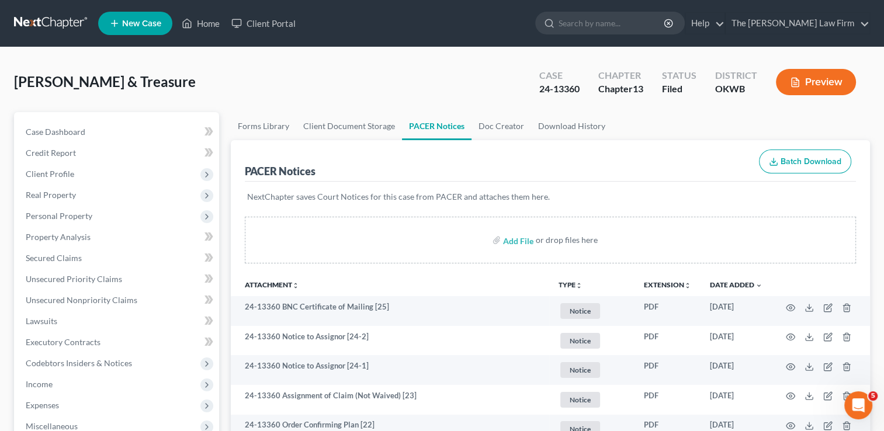
drag, startPoint x: 63, startPoint y: 23, endPoint x: 61, endPoint y: 34, distance: 11.3
click at [63, 23] on link at bounding box center [51, 23] width 75 height 21
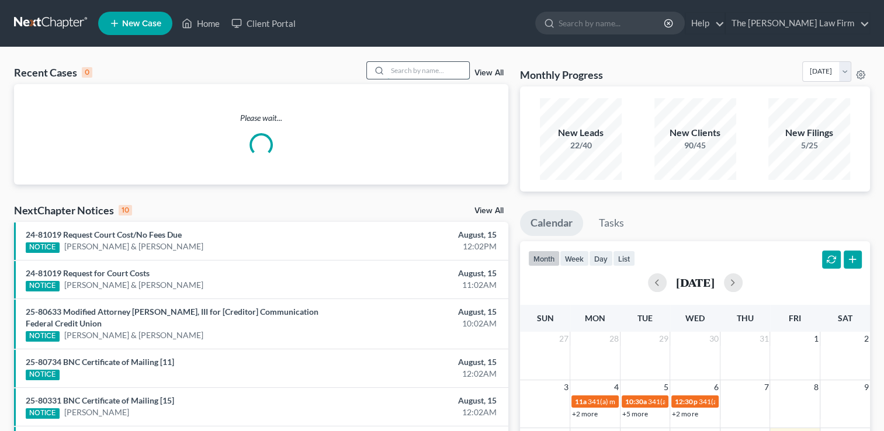
click at [411, 69] on input "search" at bounding box center [429, 70] width 82 height 17
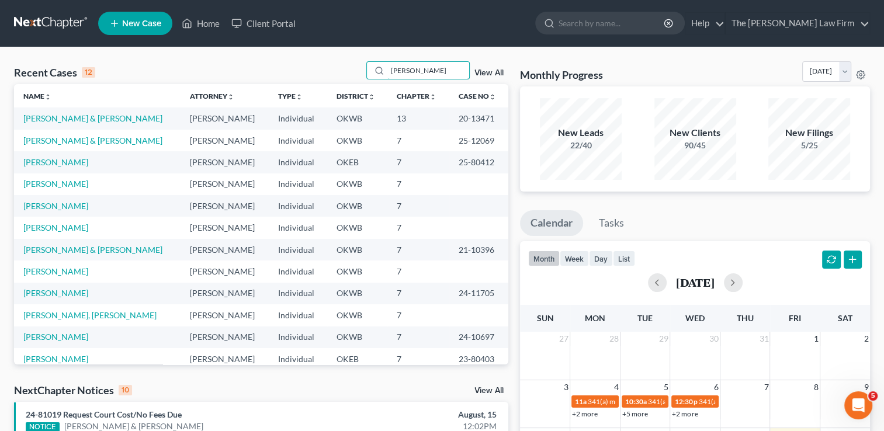
type input "[PERSON_NAME]"
click at [92, 118] on link "[PERSON_NAME] & [PERSON_NAME]" at bounding box center [92, 118] width 139 height 10
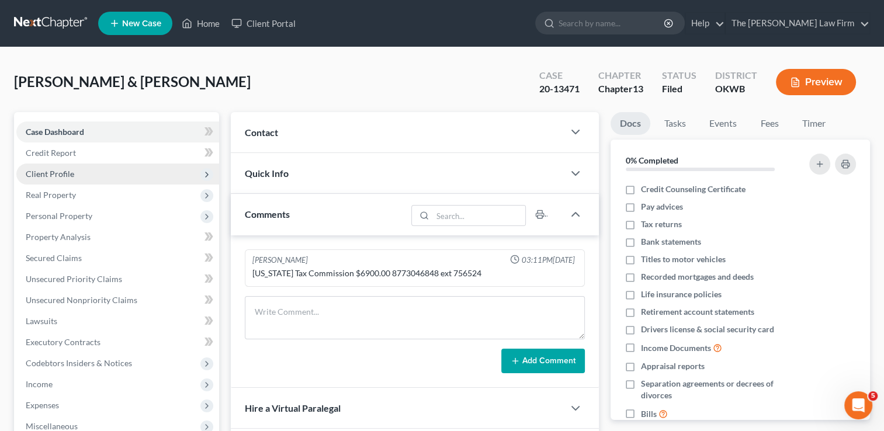
click at [55, 175] on span "Client Profile" at bounding box center [50, 174] width 49 height 10
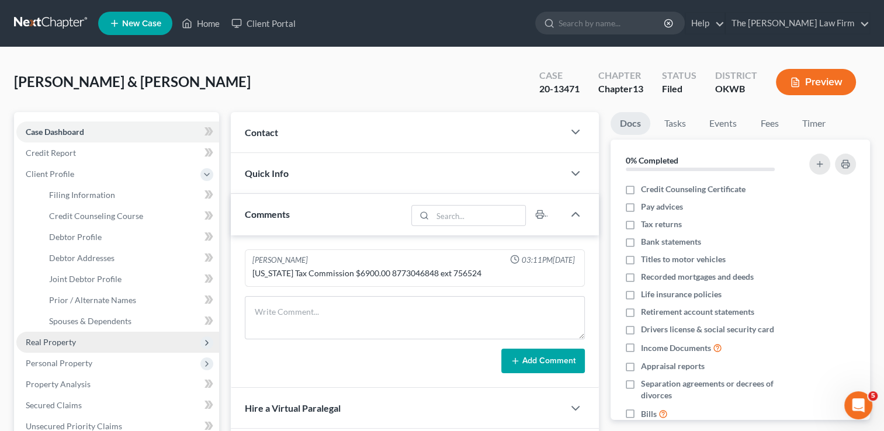
click at [74, 336] on span "Real Property" at bounding box center [117, 342] width 203 height 21
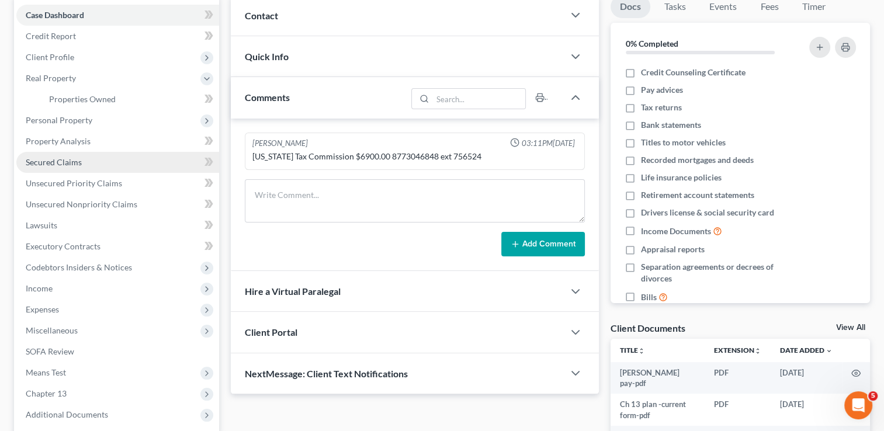
click at [78, 157] on span "Secured Claims" at bounding box center [54, 162] width 56 height 10
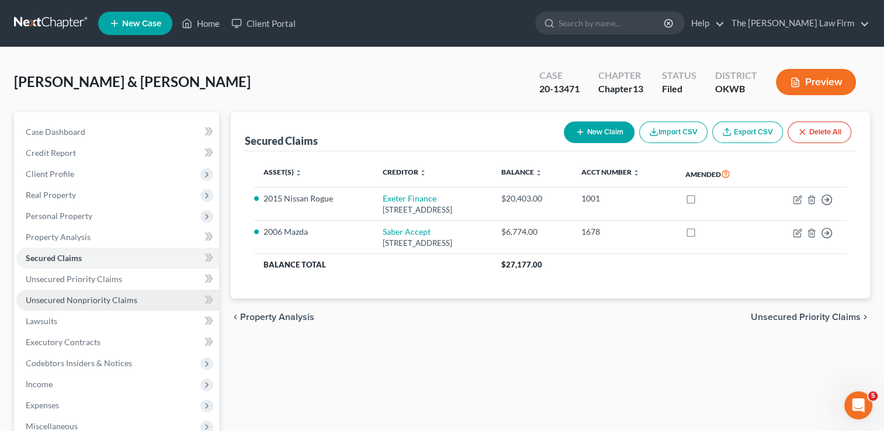
click at [88, 296] on span "Unsecured Nonpriority Claims" at bounding box center [82, 300] width 112 height 10
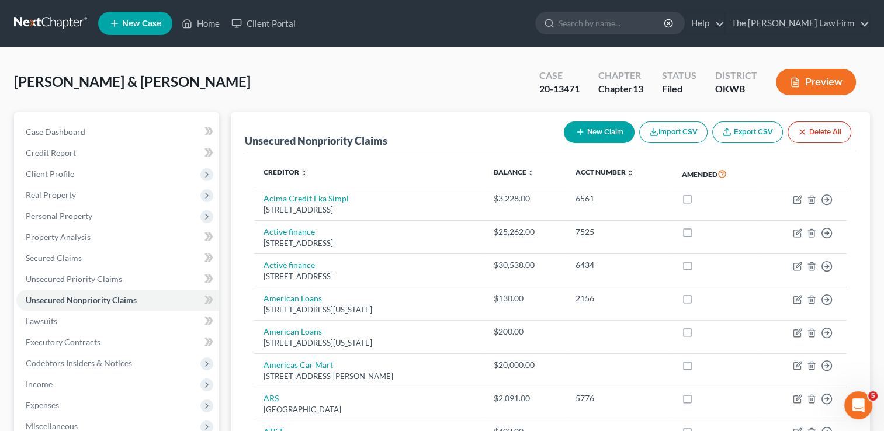
click at [53, 22] on link at bounding box center [51, 23] width 75 height 21
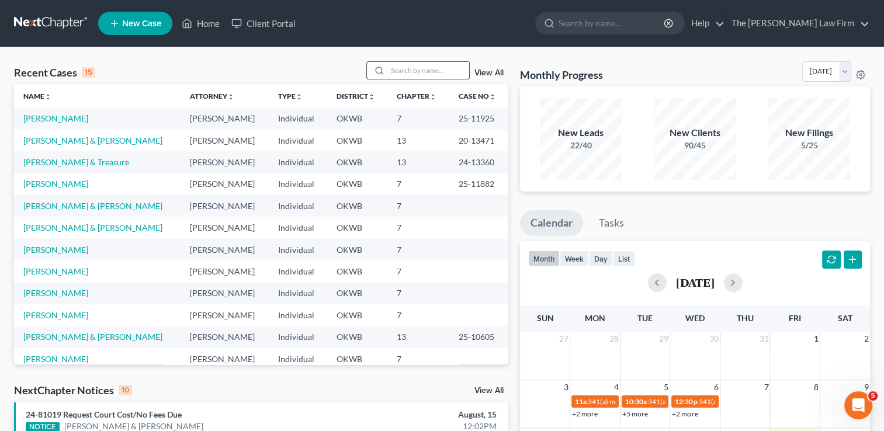
click at [414, 70] on input "search" at bounding box center [429, 70] width 82 height 17
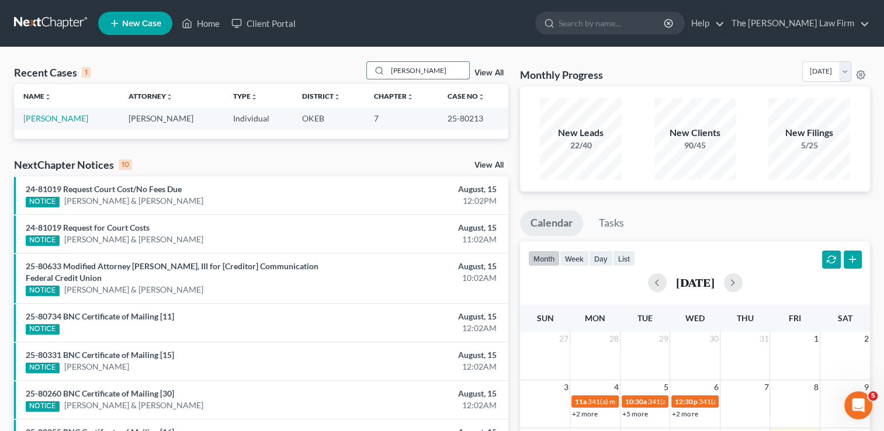
type input "[PERSON_NAME]"
click at [62, 126] on td "[PERSON_NAME]" at bounding box center [66, 119] width 105 height 22
click at [56, 117] on link "[PERSON_NAME]" at bounding box center [55, 118] width 65 height 10
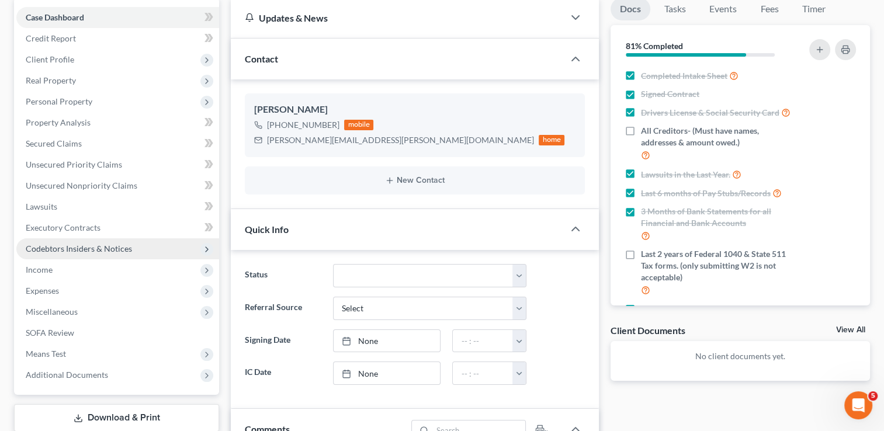
scroll to position [117, 0]
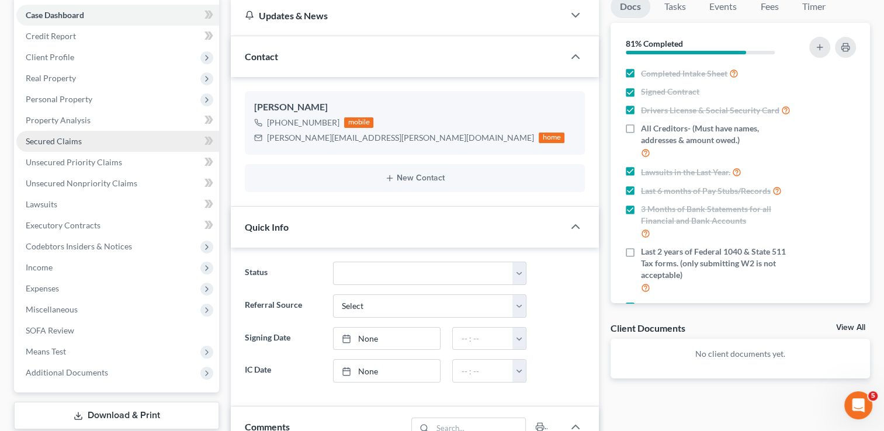
click at [77, 141] on span "Secured Claims" at bounding box center [54, 141] width 56 height 10
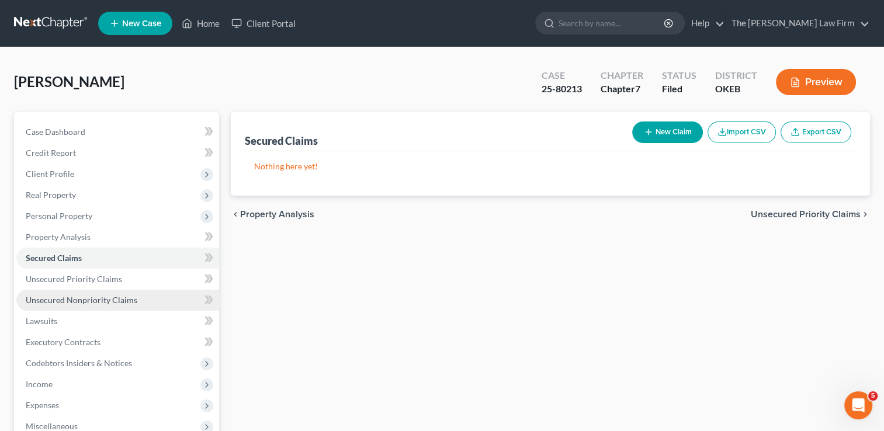
click at [92, 300] on span "Unsecured Nonpriority Claims" at bounding box center [82, 300] width 112 height 10
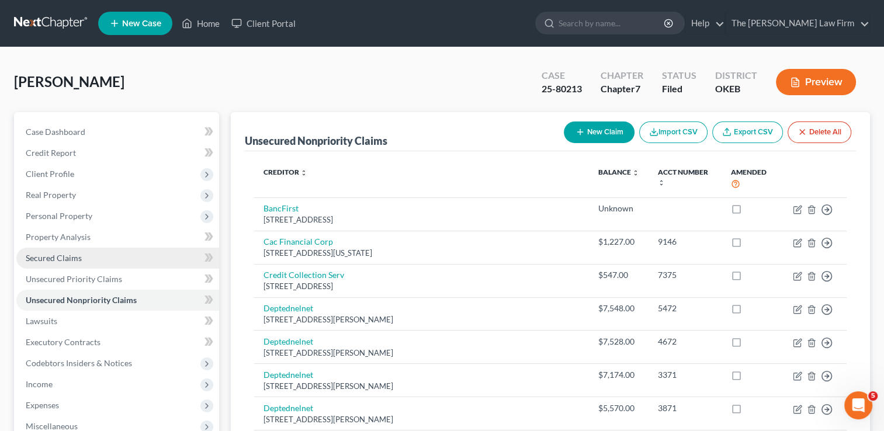
click at [87, 260] on link "Secured Claims" at bounding box center [117, 258] width 203 height 21
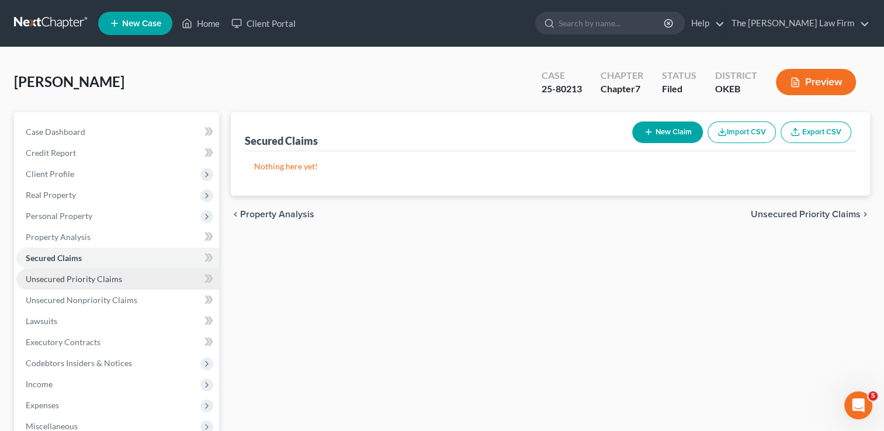
click at [127, 278] on link "Unsecured Priority Claims" at bounding box center [117, 279] width 203 height 21
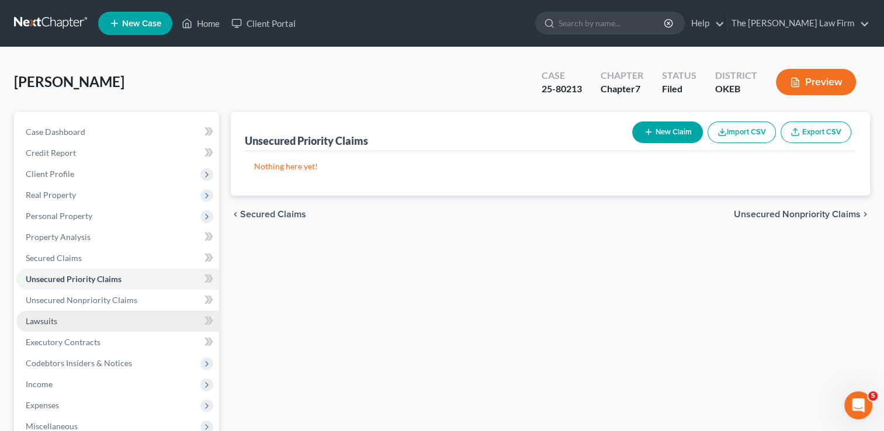
click at [60, 322] on link "Lawsuits" at bounding box center [117, 321] width 203 height 21
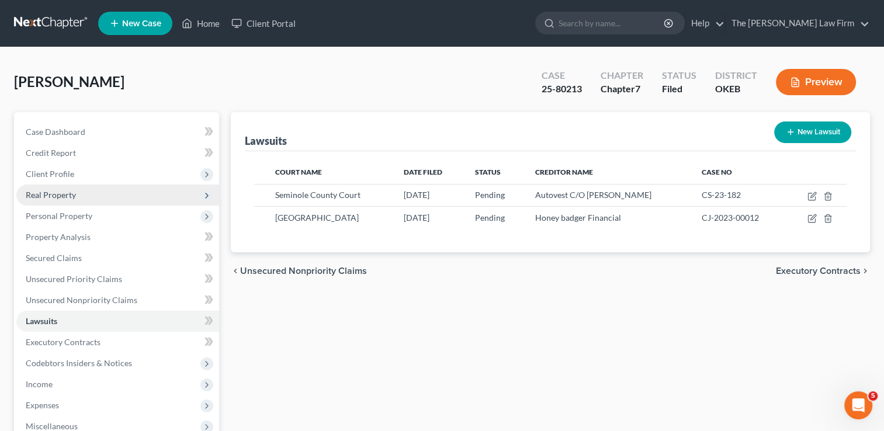
click at [63, 198] on span "Real Property" at bounding box center [51, 195] width 50 height 10
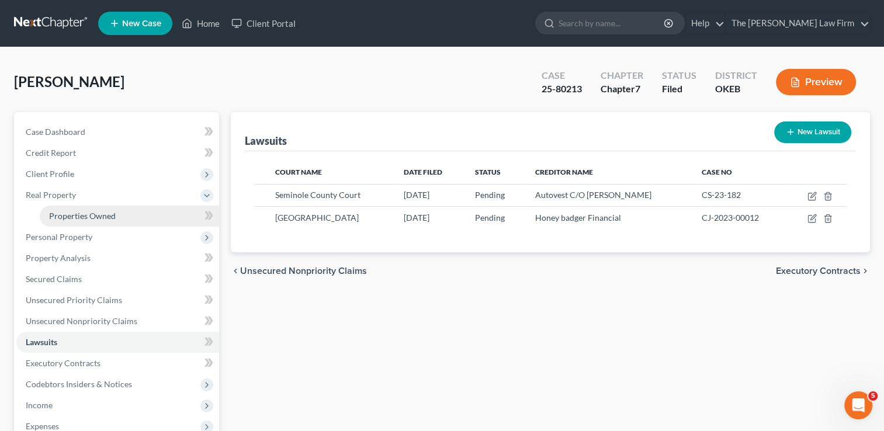
click at [94, 216] on span "Properties Owned" at bounding box center [82, 216] width 67 height 10
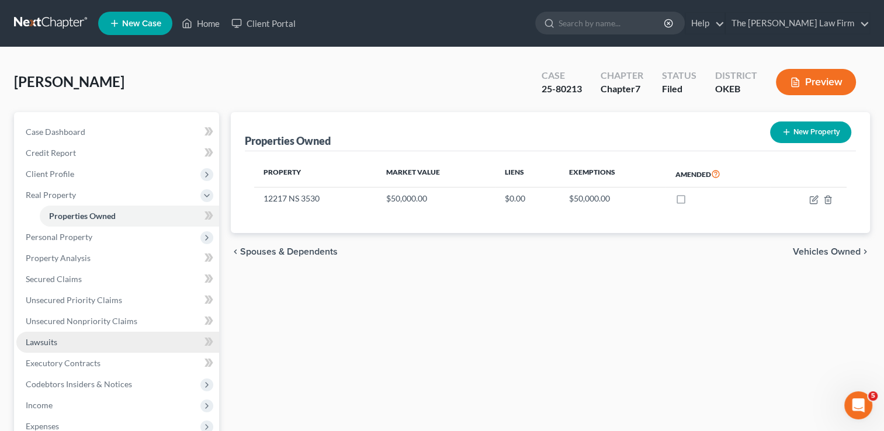
click at [56, 344] on span "Lawsuits" at bounding box center [42, 342] width 32 height 10
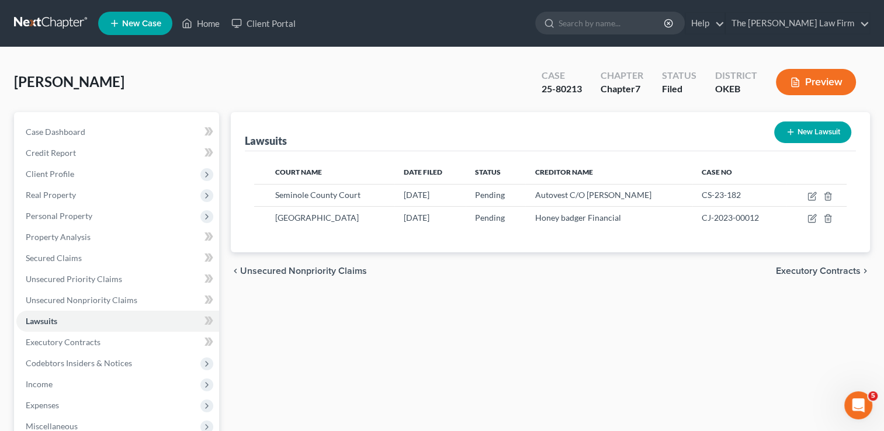
click at [58, 21] on link at bounding box center [51, 23] width 75 height 21
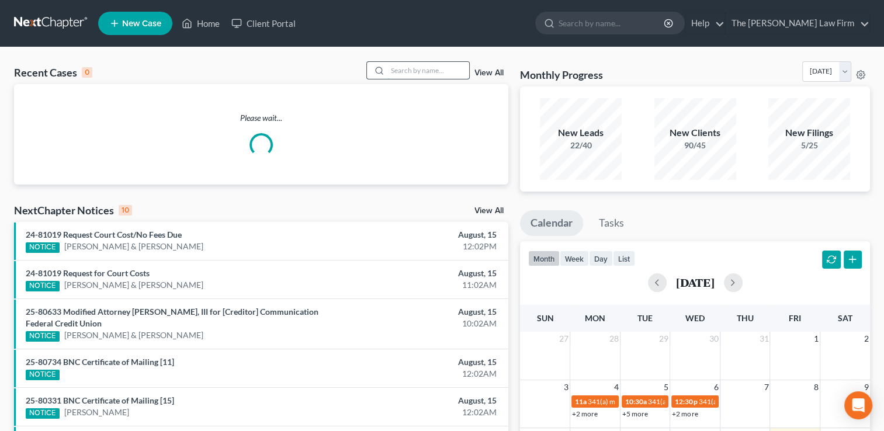
click at [407, 69] on input "search" at bounding box center [429, 70] width 82 height 17
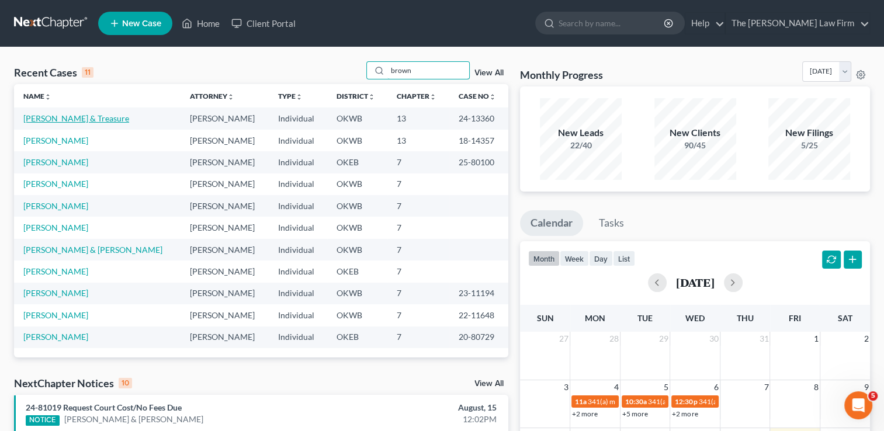
type input "brown"
click at [74, 116] on link "[PERSON_NAME] & Treasure" at bounding box center [76, 118] width 106 height 10
select select "4"
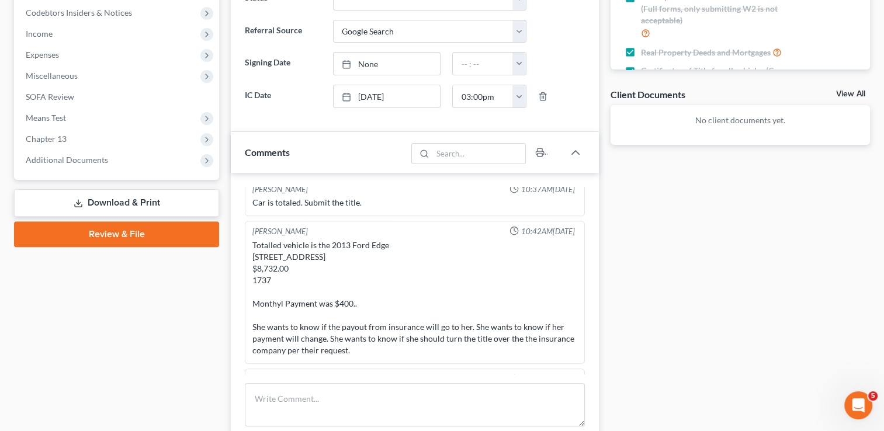
scroll to position [614, 0]
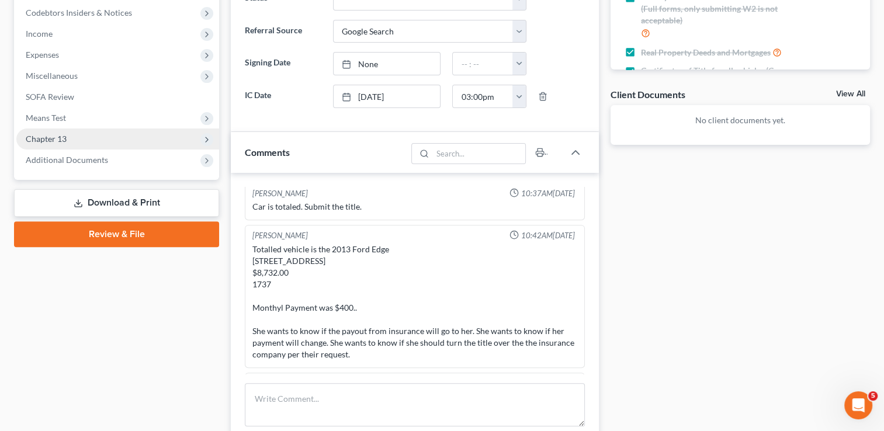
click at [75, 136] on span "Chapter 13" at bounding box center [117, 139] width 203 height 21
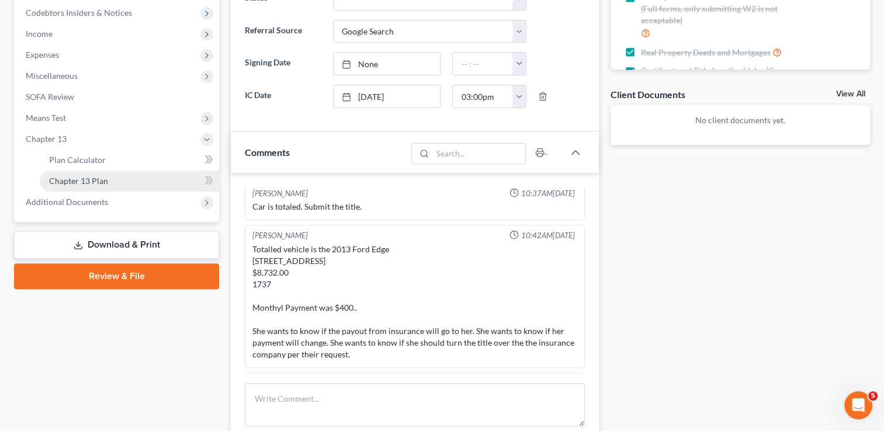
click at [101, 178] on span "Chapter 13 Plan" at bounding box center [78, 181] width 59 height 10
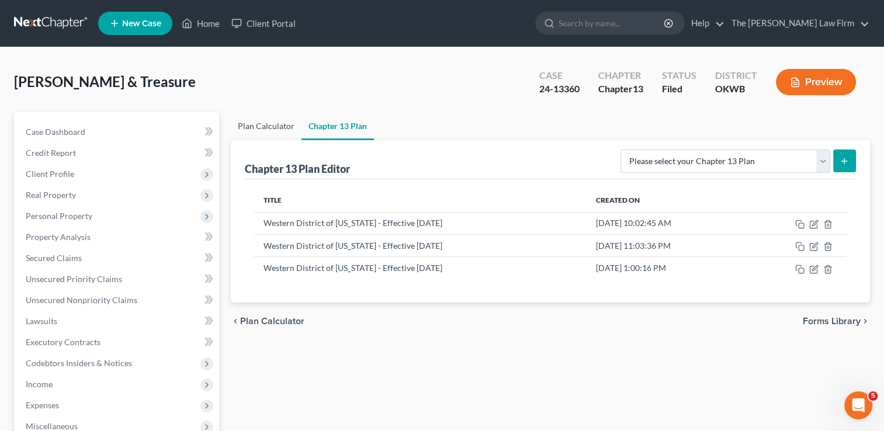
click at [280, 124] on link "Plan Calculator" at bounding box center [266, 126] width 71 height 28
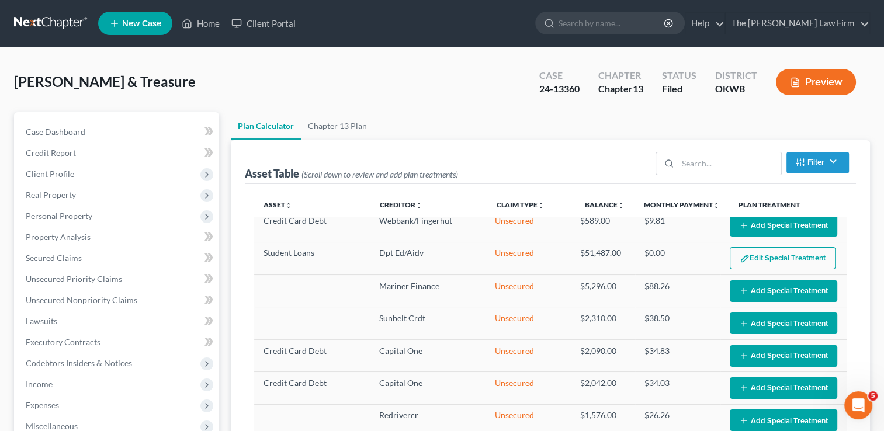
scroll to position [234, 0]
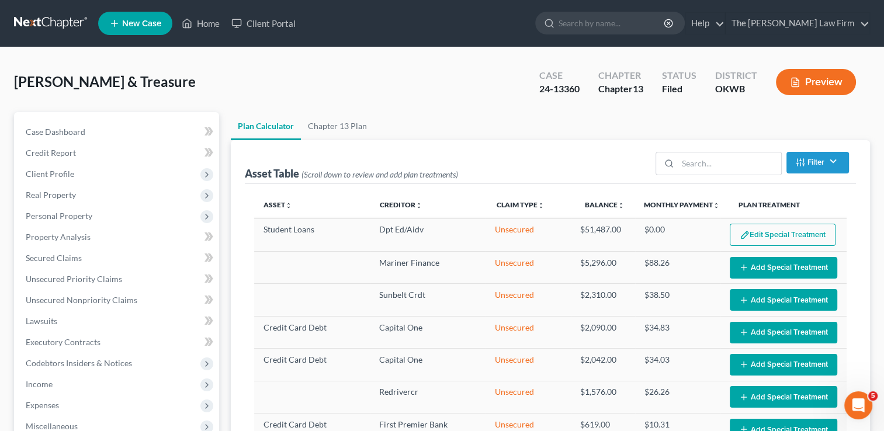
select select "59"
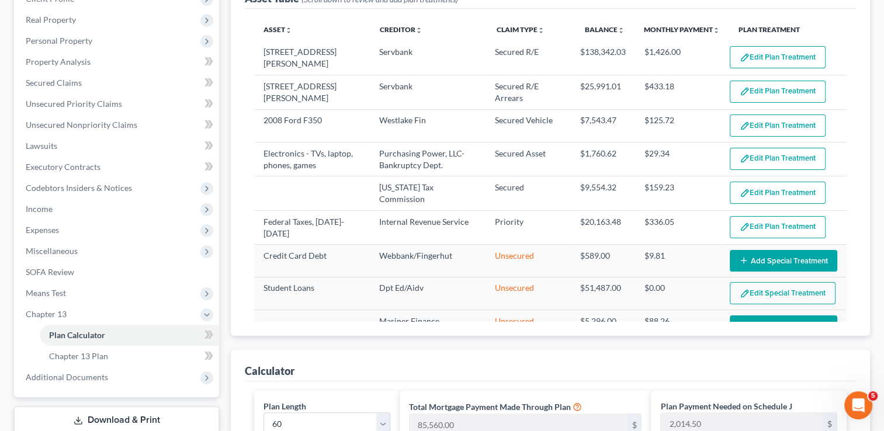
scroll to position [117, 0]
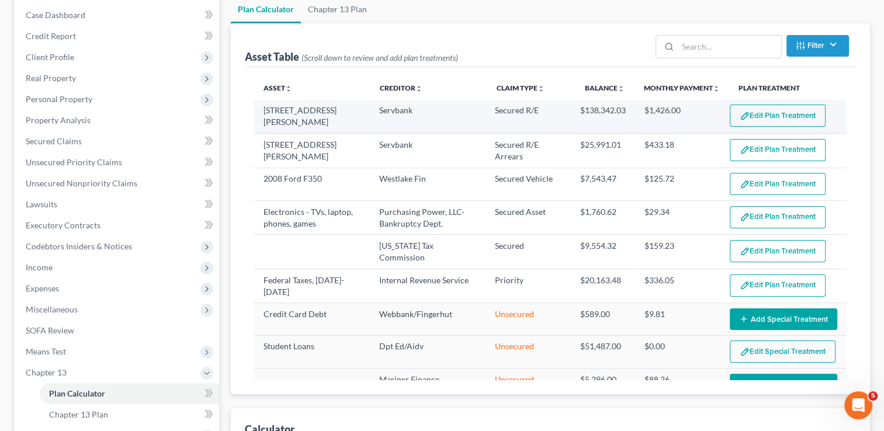
click at [757, 113] on button "Edit Plan Treatment" at bounding box center [778, 116] width 96 height 22
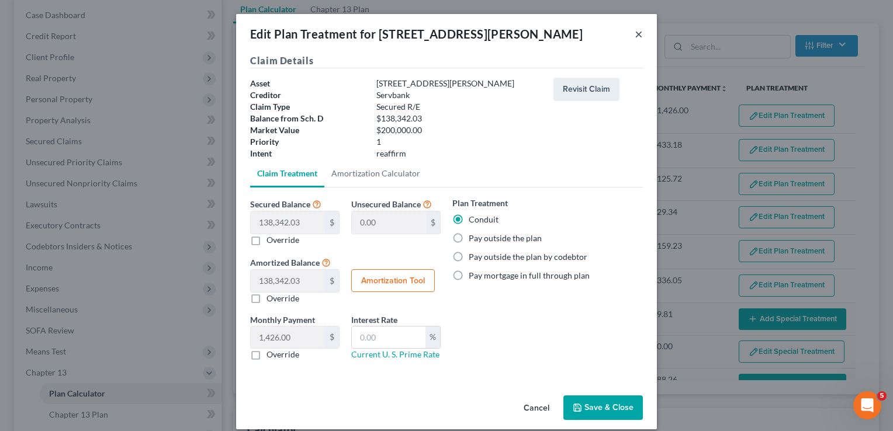
click at [635, 32] on button "×" at bounding box center [639, 34] width 8 height 14
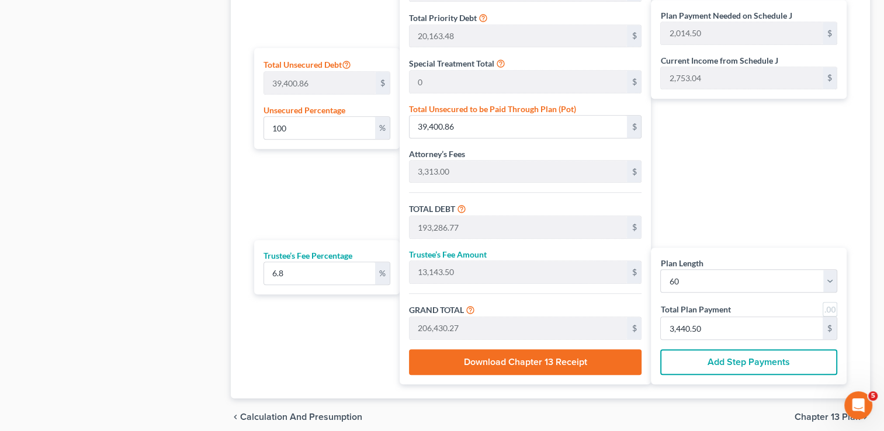
scroll to position [750, 0]
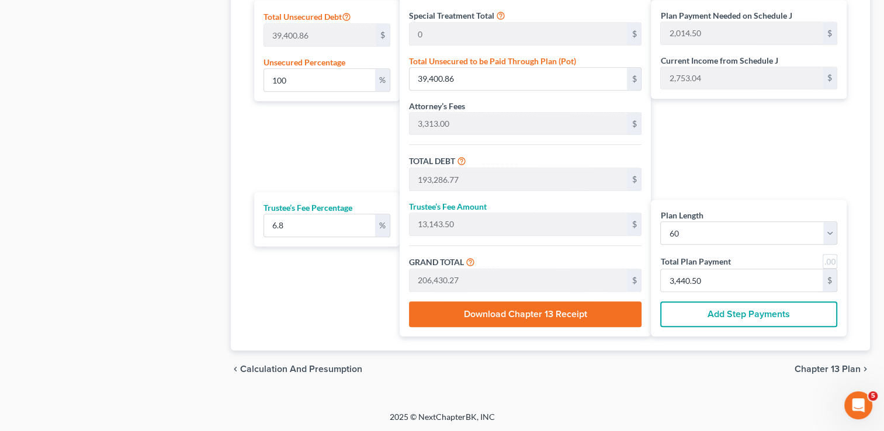
click at [776, 161] on div "Plan Payment Needed on Schedule J 2,014.50 $ Current Income from Schedule J 2,7…" at bounding box center [752, 76] width 202 height 521
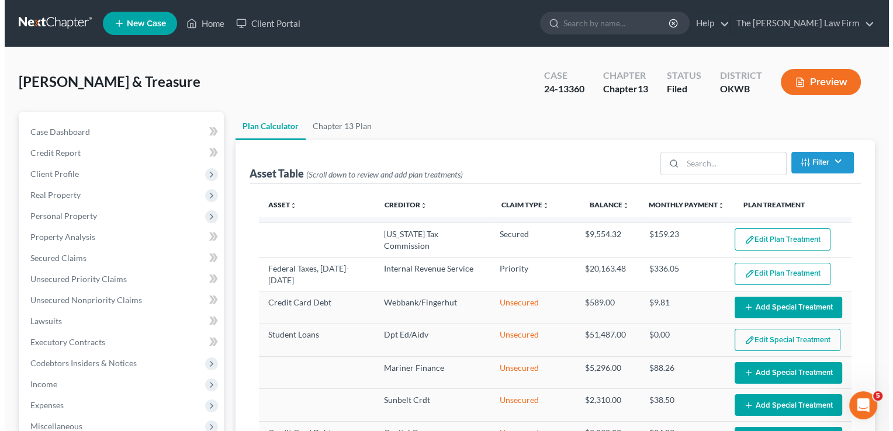
scroll to position [0, 0]
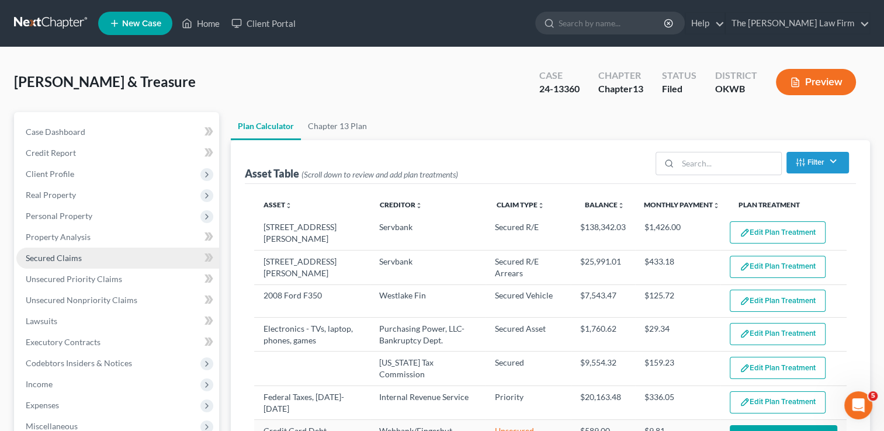
click at [66, 257] on span "Secured Claims" at bounding box center [54, 258] width 56 height 10
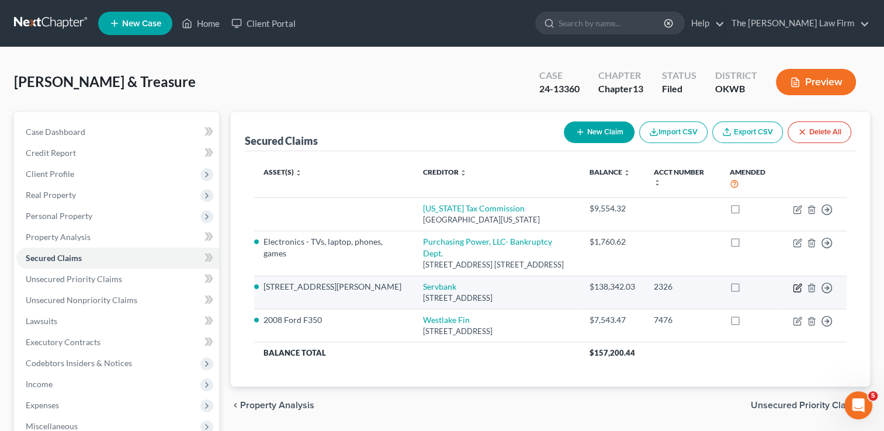
click at [799, 286] on icon "button" at bounding box center [798, 286] width 5 height 5
select select "14"
select select "2"
select select "0"
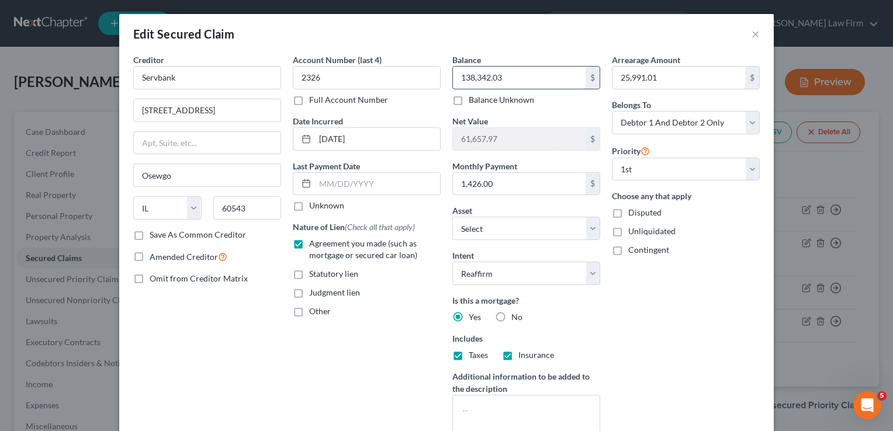
click at [516, 77] on input "138,342.03" at bounding box center [519, 78] width 133 height 22
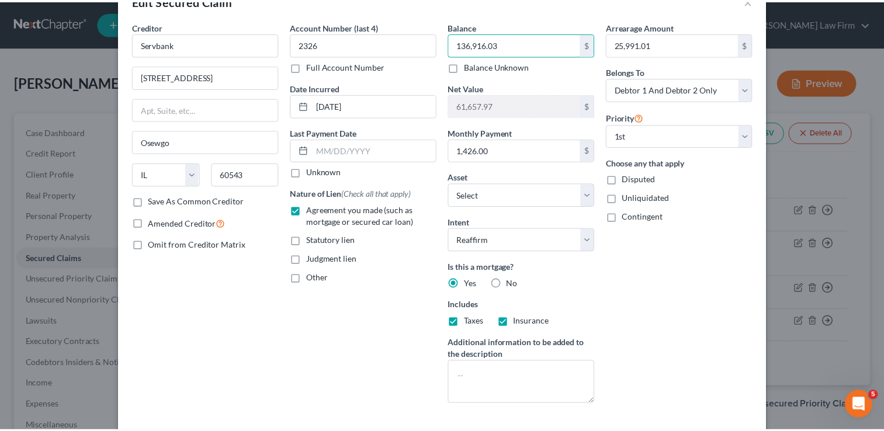
scroll to position [122, 0]
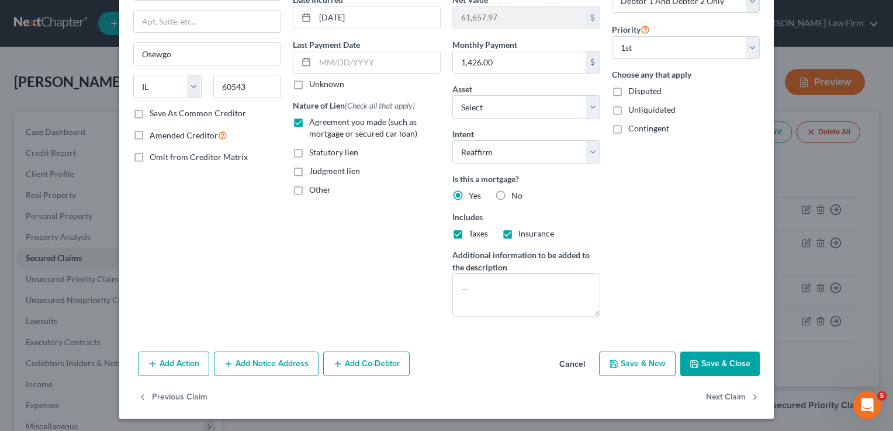
type input "136,916.03"
click at [711, 358] on button "Save & Close" at bounding box center [719, 364] width 79 height 25
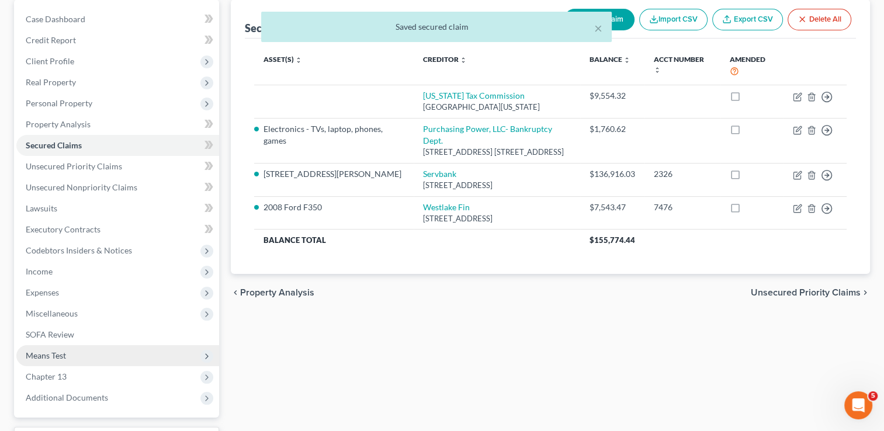
scroll to position [175, 0]
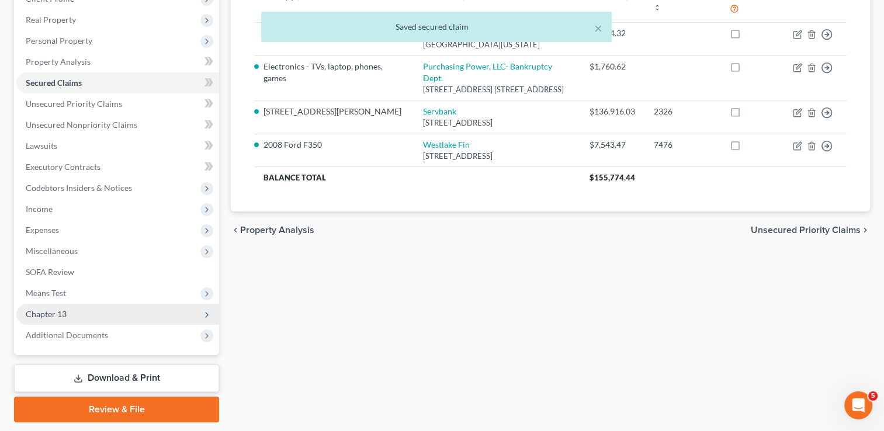
click at [68, 316] on span "Chapter 13" at bounding box center [117, 314] width 203 height 21
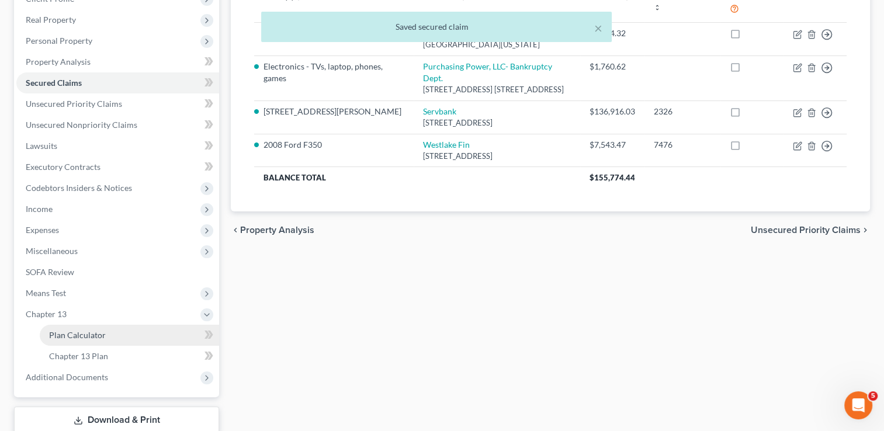
click at [93, 335] on span "Plan Calculator" at bounding box center [77, 335] width 57 height 10
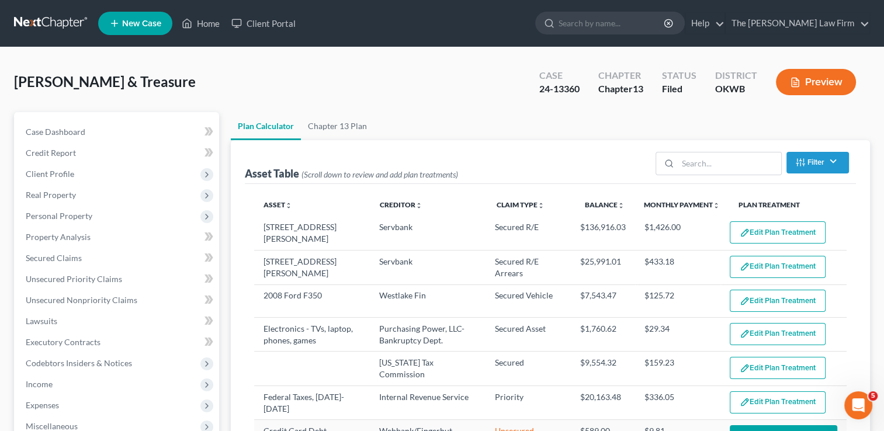
select select "59"
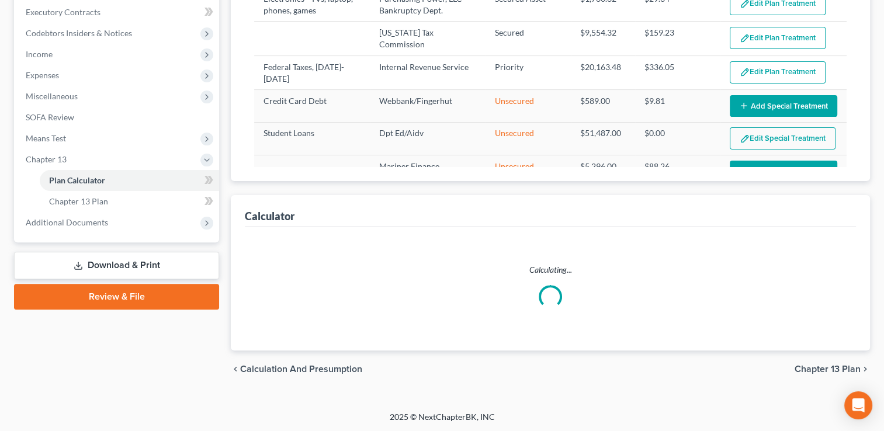
select select "59"
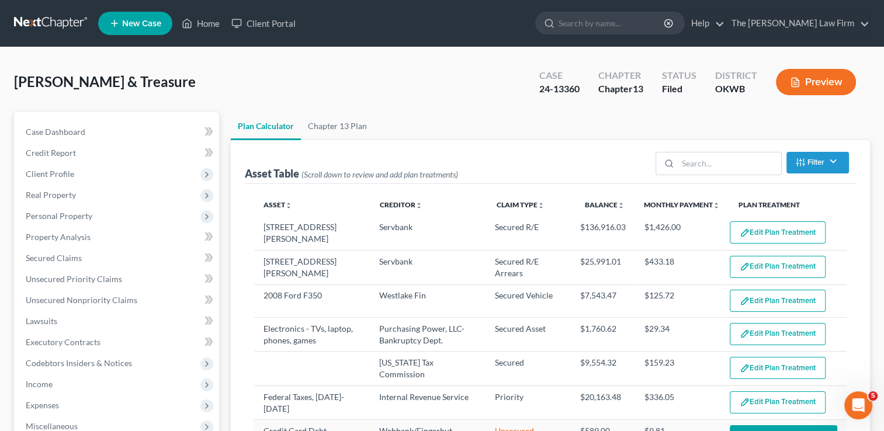
click at [33, 22] on link at bounding box center [51, 23] width 75 height 21
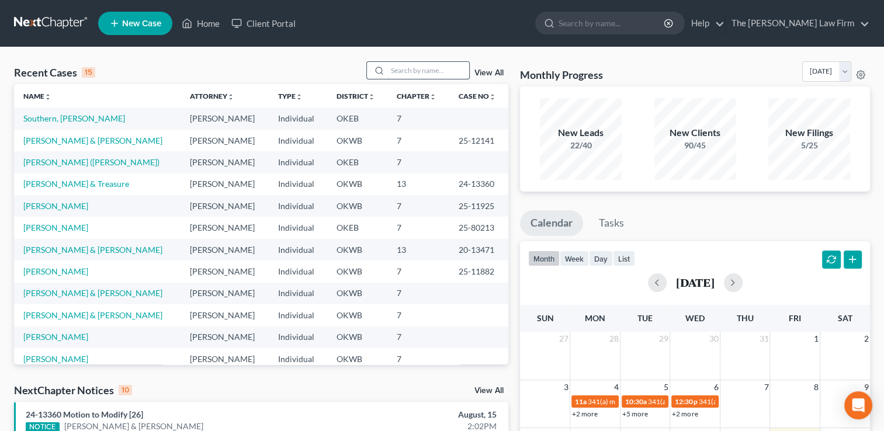
click at [414, 68] on input "search" at bounding box center [429, 70] width 82 height 17
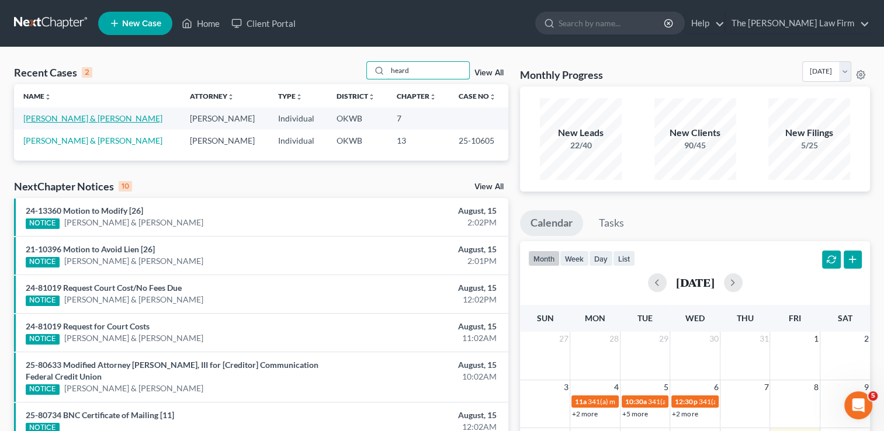
type input "heard"
click at [87, 120] on link "[PERSON_NAME] & [PERSON_NAME]" at bounding box center [92, 118] width 139 height 10
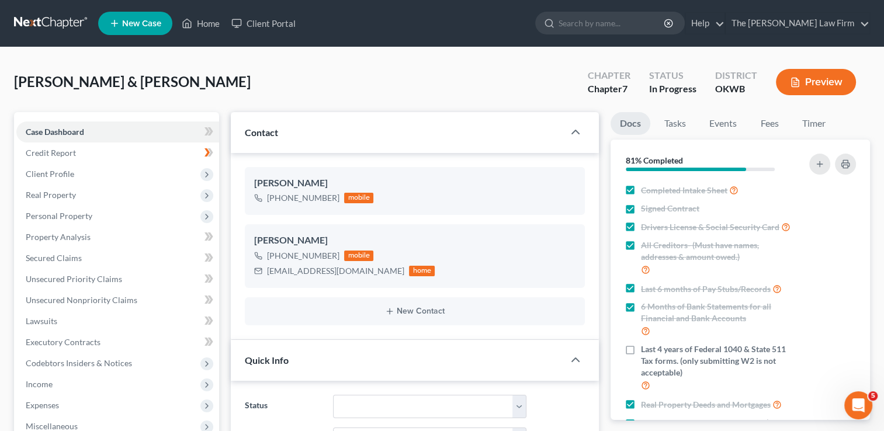
scroll to position [1211, 0]
click at [59, 174] on span "Client Profile" at bounding box center [50, 174] width 49 height 10
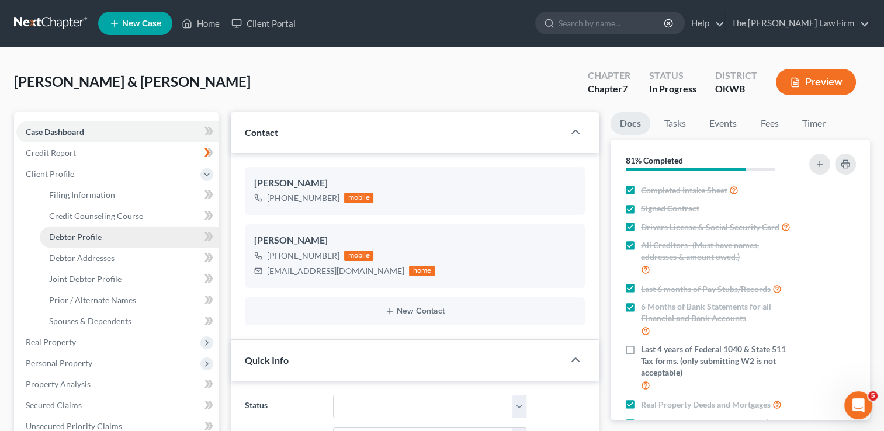
click at [93, 237] on span "Debtor Profile" at bounding box center [75, 237] width 53 height 10
select select "1"
select select "2"
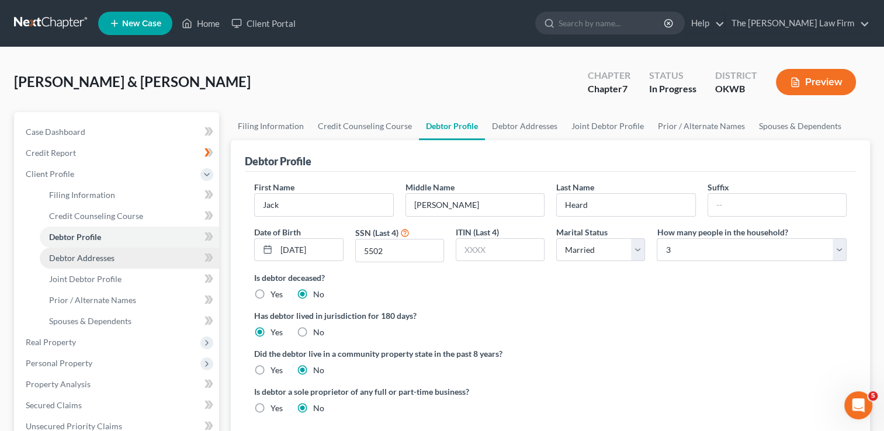
click at [109, 258] on span "Debtor Addresses" at bounding box center [81, 258] width 65 height 10
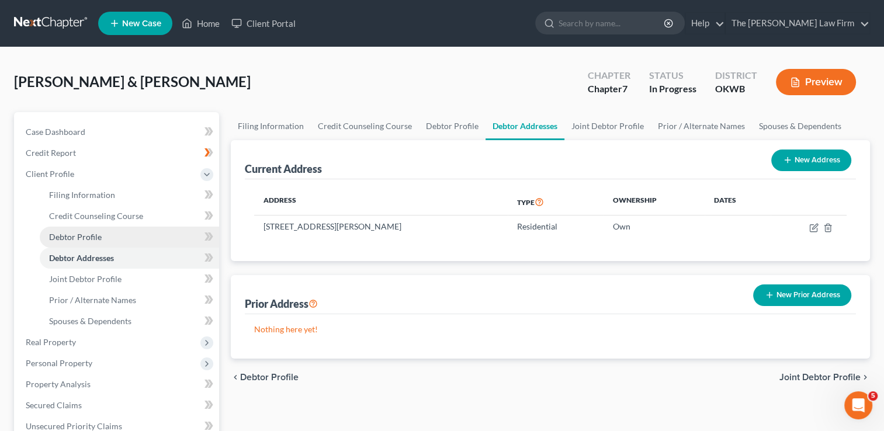
click at [96, 238] on span "Debtor Profile" at bounding box center [75, 237] width 53 height 10
select select "1"
select select "2"
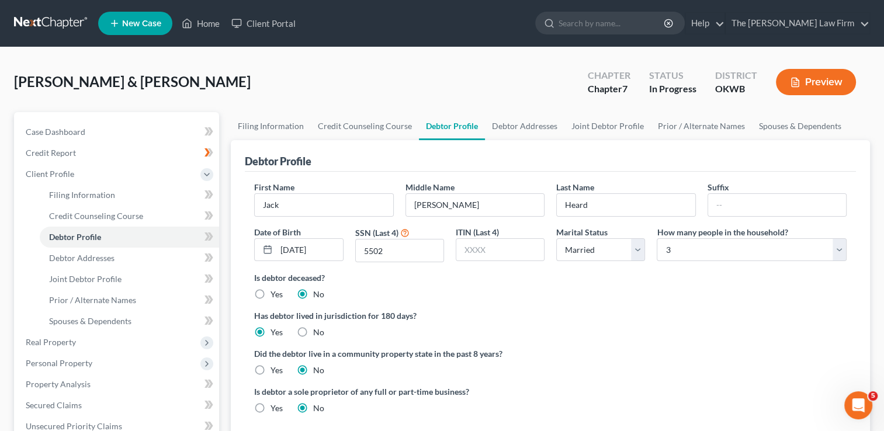
click at [34, 23] on link at bounding box center [51, 23] width 75 height 21
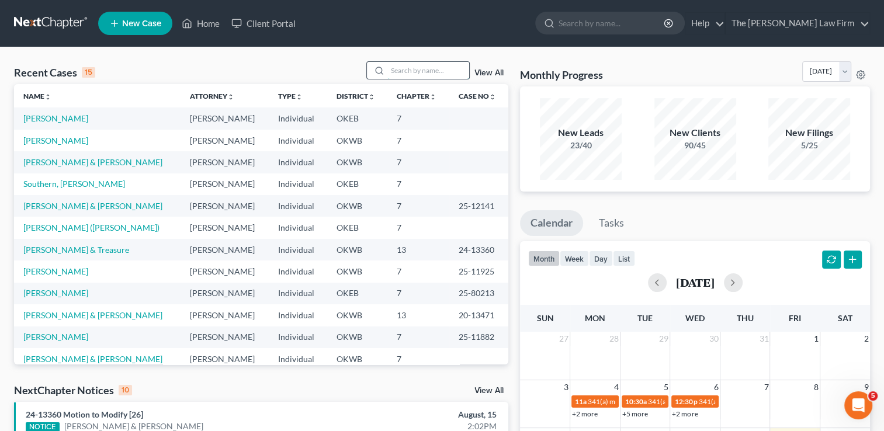
click at [450, 69] on input "search" at bounding box center [429, 70] width 82 height 17
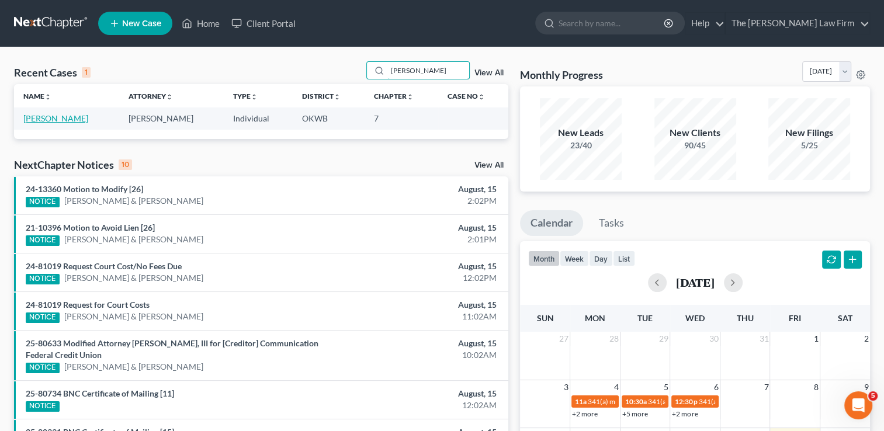
type input "[PERSON_NAME]"
click at [61, 120] on link "[PERSON_NAME]" at bounding box center [55, 118] width 65 height 10
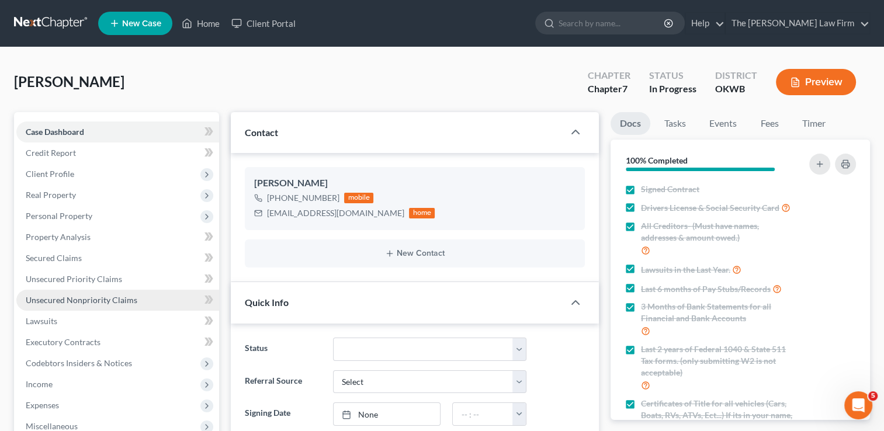
scroll to position [124, 0]
click at [102, 299] on span "Unsecured Nonpriority Claims" at bounding box center [82, 300] width 112 height 10
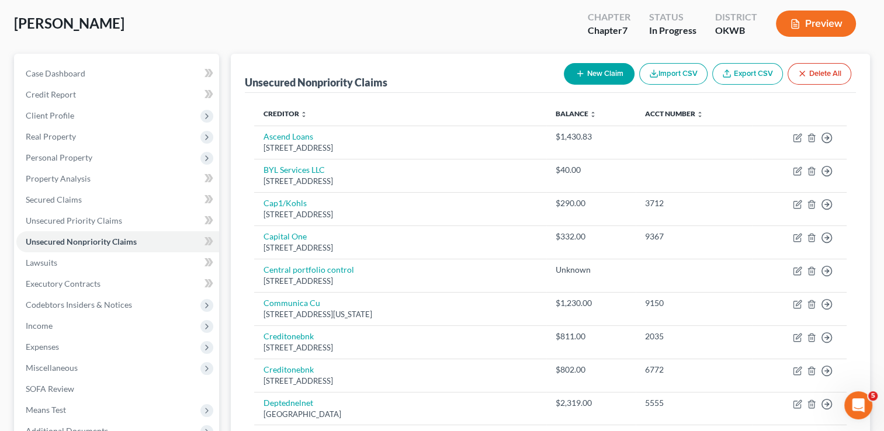
scroll to position [117, 0]
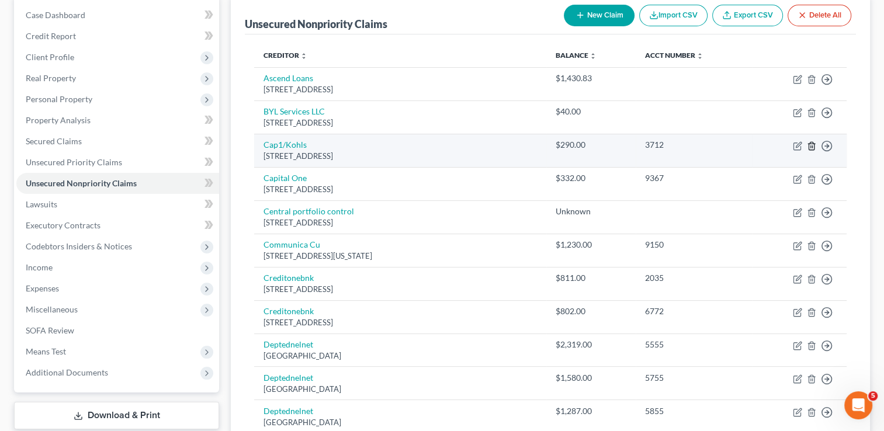
click at [810, 148] on icon "button" at bounding box center [811, 146] width 5 height 8
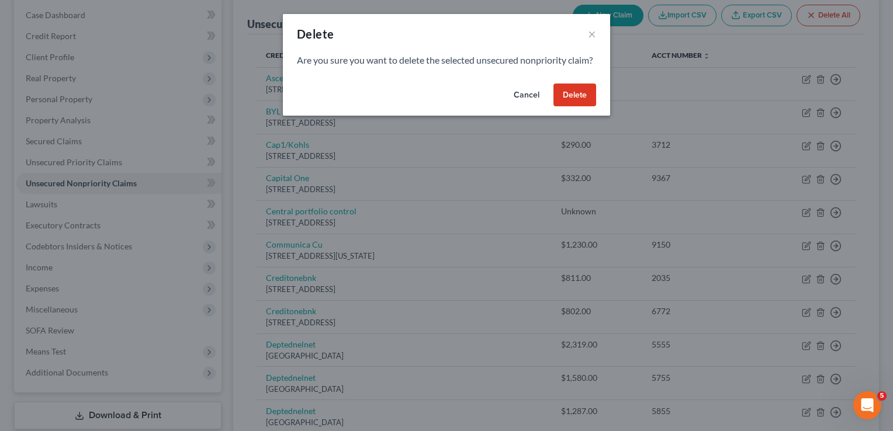
click at [578, 107] on button "Delete" at bounding box center [575, 95] width 43 height 23
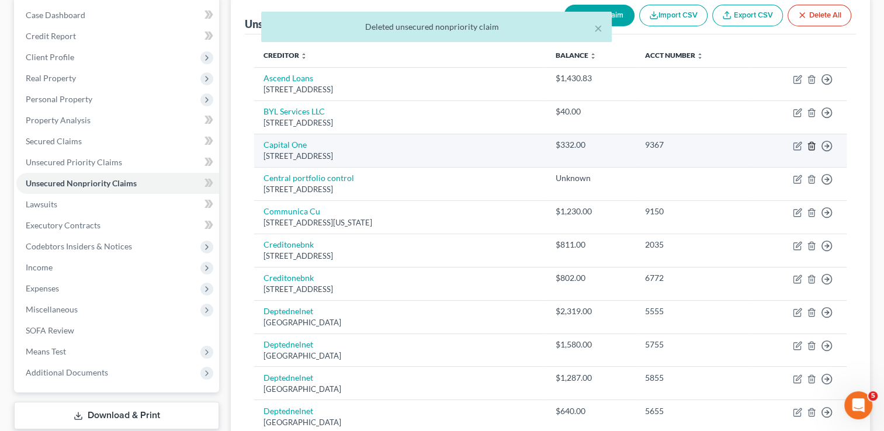
click at [810, 146] on icon "button" at bounding box center [811, 145] width 9 height 9
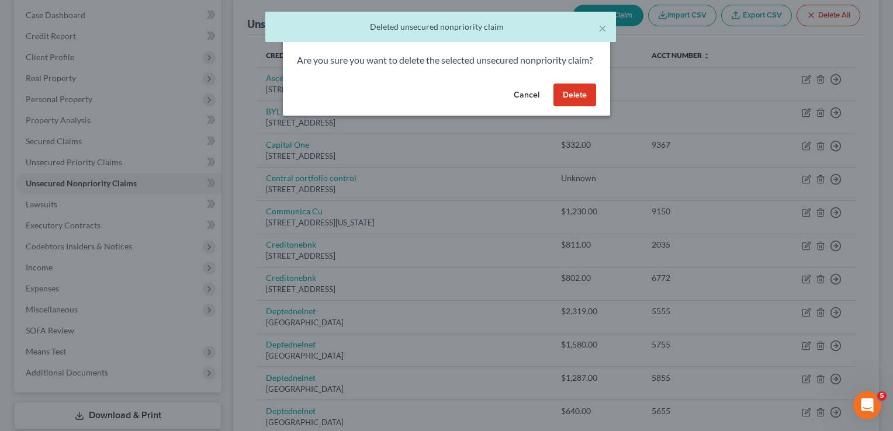
click at [574, 107] on button "Delete" at bounding box center [575, 95] width 43 height 23
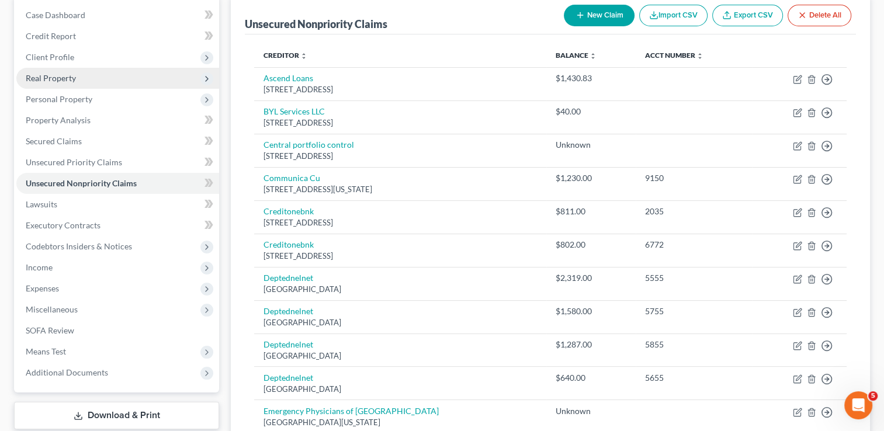
click at [75, 77] on span "Real Property" at bounding box center [51, 78] width 50 height 10
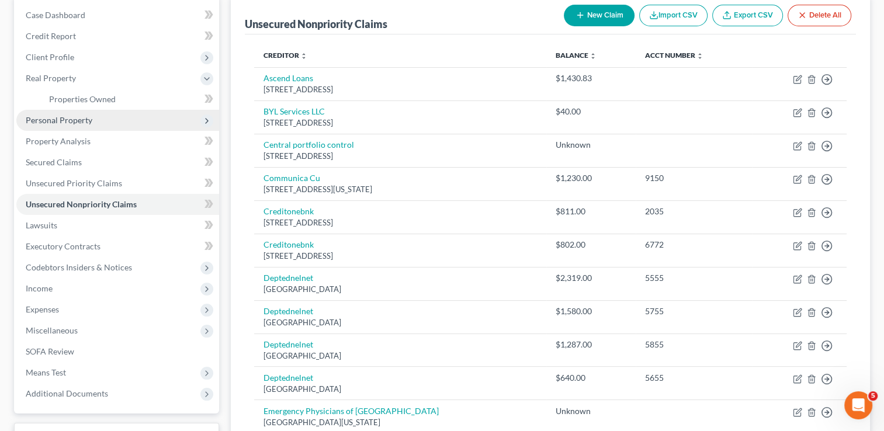
click at [90, 123] on span "Personal Property" at bounding box center [59, 120] width 67 height 10
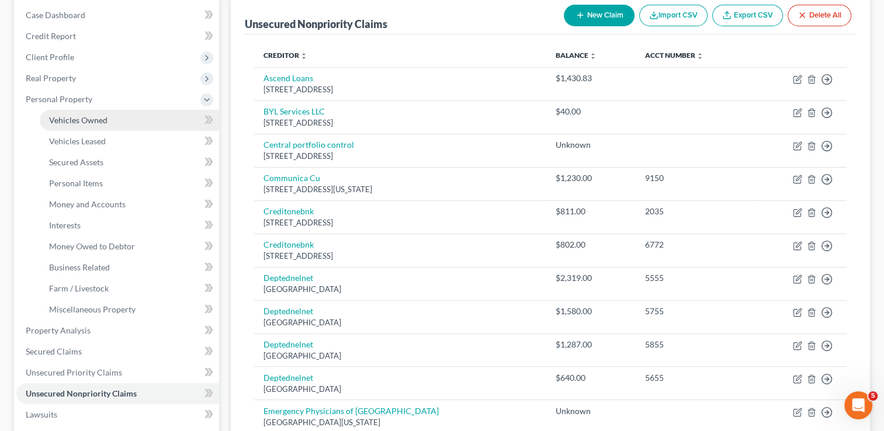
click at [101, 123] on span "Vehicles Owned" at bounding box center [78, 120] width 58 height 10
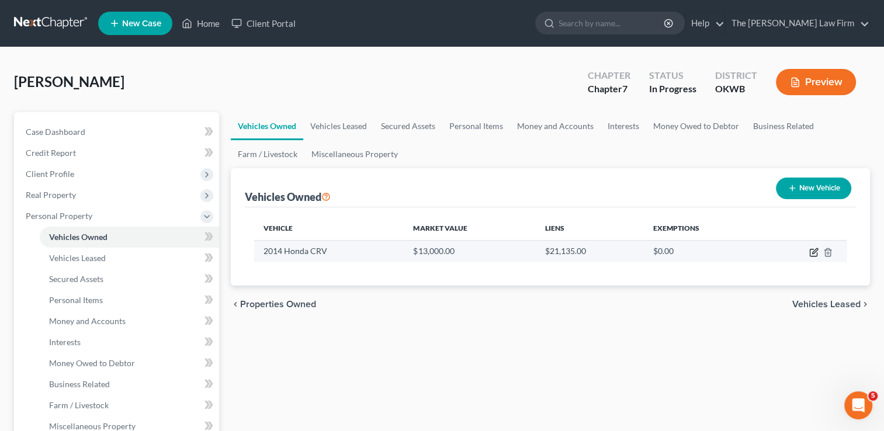
click at [810, 251] on icon "button" at bounding box center [813, 253] width 7 height 7
select select "0"
select select "12"
select select "0"
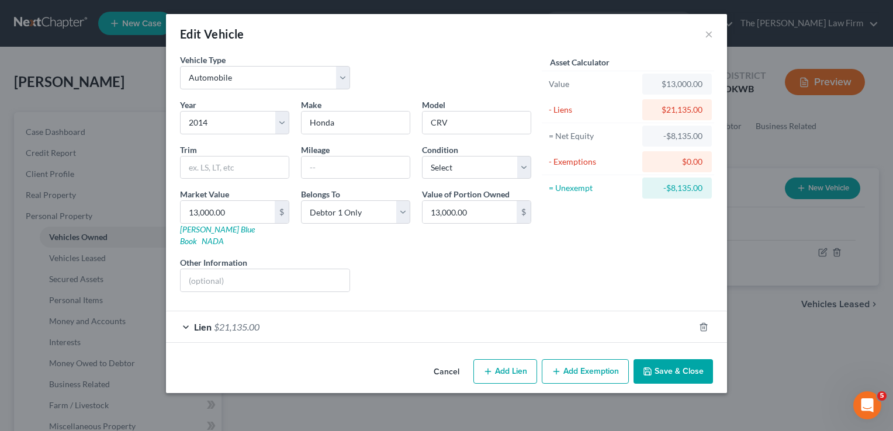
click at [413, 313] on div "Lien $21,135.00" at bounding box center [430, 327] width 528 height 31
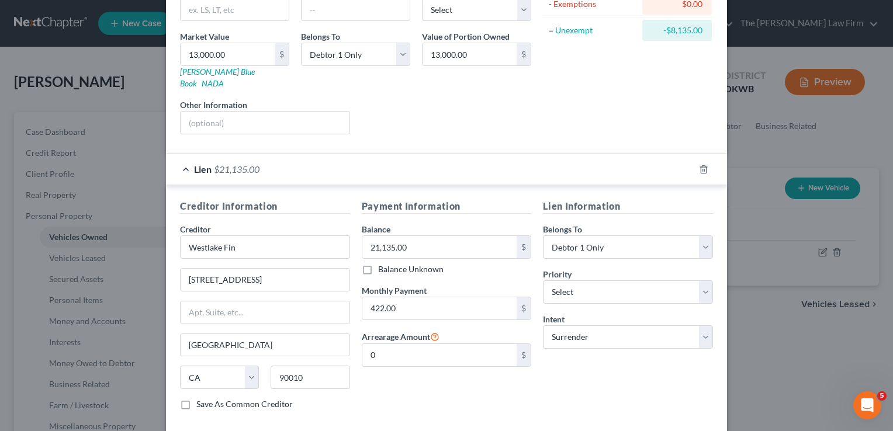
scroll to position [175, 0]
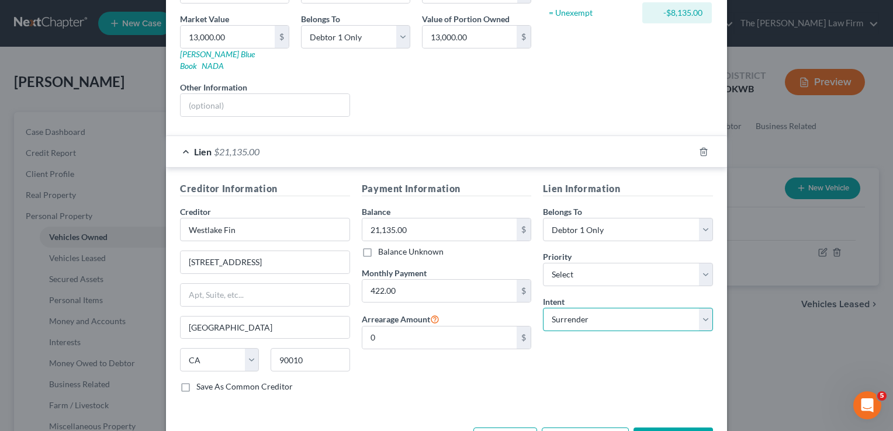
click at [599, 308] on select "Select Surrender Redeem Reaffirm Avoid Other" at bounding box center [628, 319] width 170 height 23
select select "2"
click at [543, 308] on select "Select Surrender Redeem Reaffirm Avoid Other" at bounding box center [628, 319] width 170 height 23
click at [601, 353] on div "Lien Information Belongs To * Select Debtor 1 Only Debtor 2 Only Debtor 1 And D…" at bounding box center [628, 292] width 182 height 220
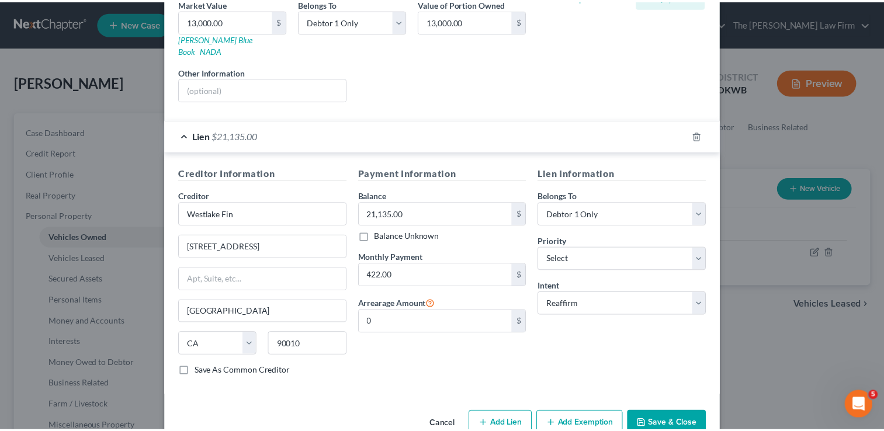
scroll to position [205, 0]
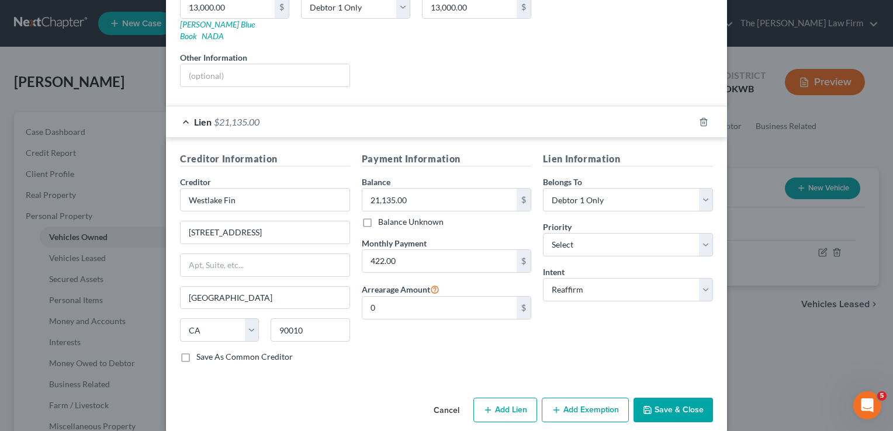
click at [674, 398] on button "Save & Close" at bounding box center [673, 410] width 79 height 25
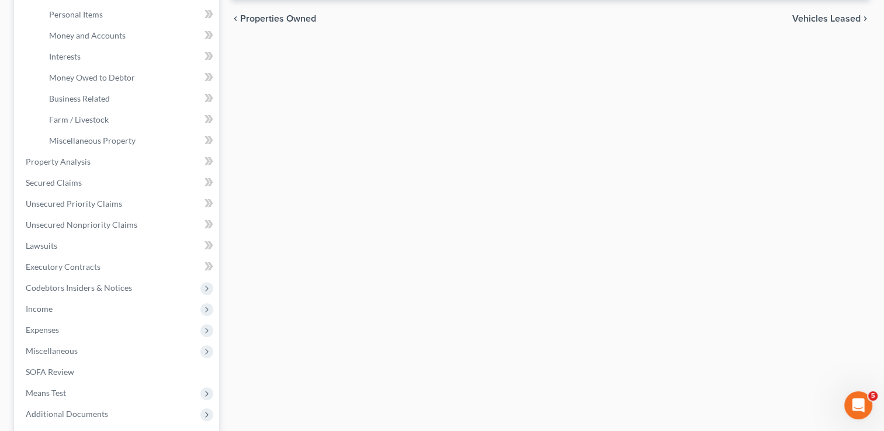
scroll to position [292, 0]
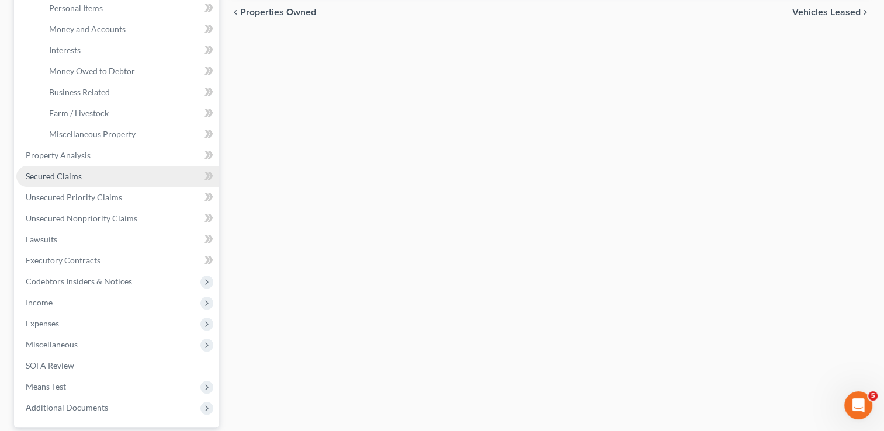
click at [79, 174] on span "Secured Claims" at bounding box center [54, 176] width 56 height 10
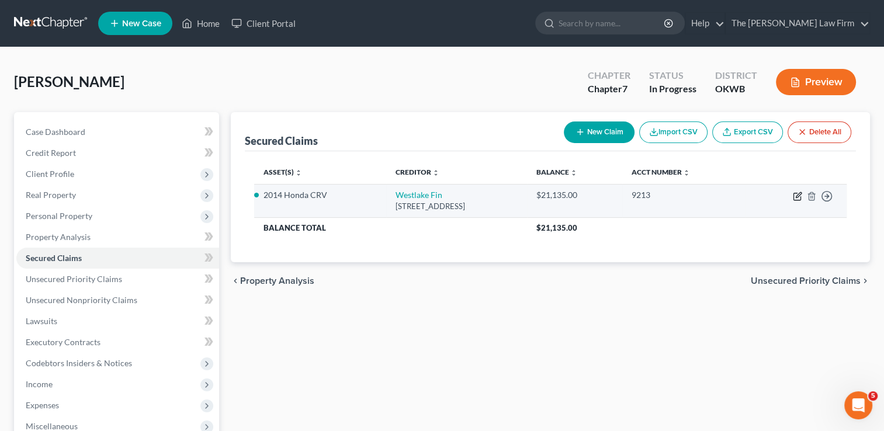
click at [794, 195] on icon "button" at bounding box center [797, 196] width 7 height 7
select select "4"
select select "7"
select select "2"
select select "0"
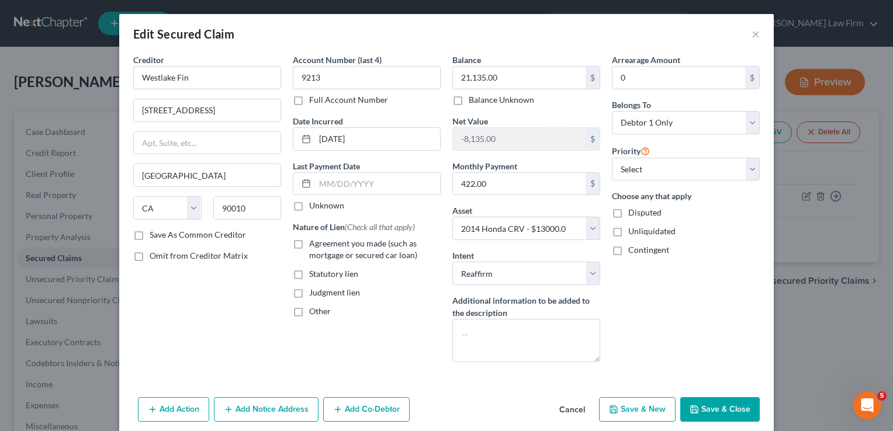
click at [729, 411] on button "Save & Close" at bounding box center [719, 409] width 79 height 25
select select
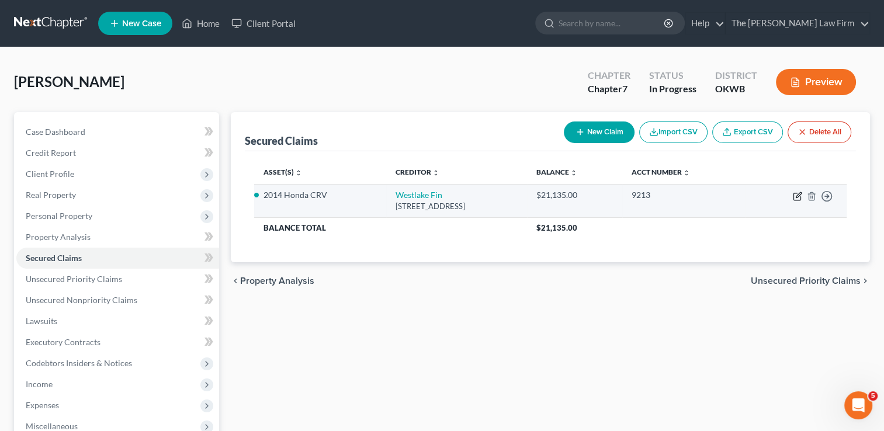
click at [797, 195] on icon "button" at bounding box center [798, 194] width 5 height 5
select select "4"
select select "2"
select select "0"
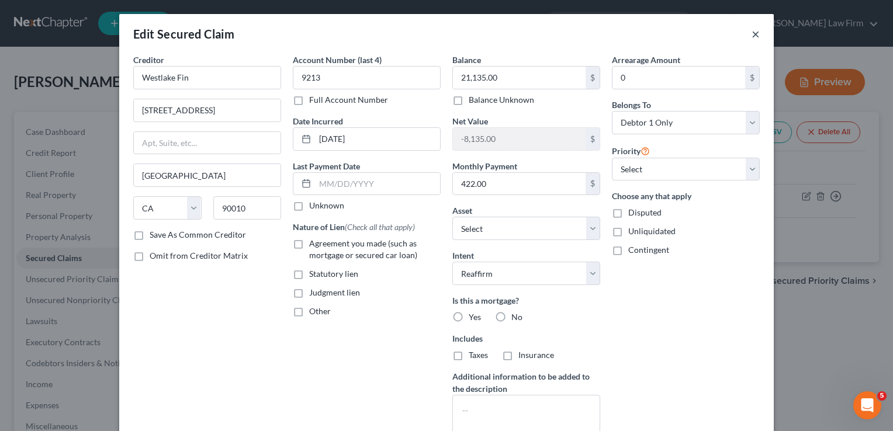
click at [752, 34] on button "×" at bounding box center [756, 34] width 8 height 14
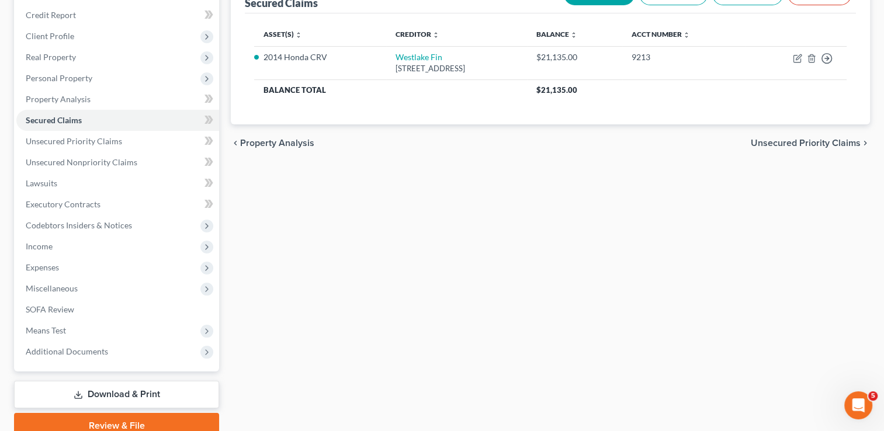
scroll to position [175, 0]
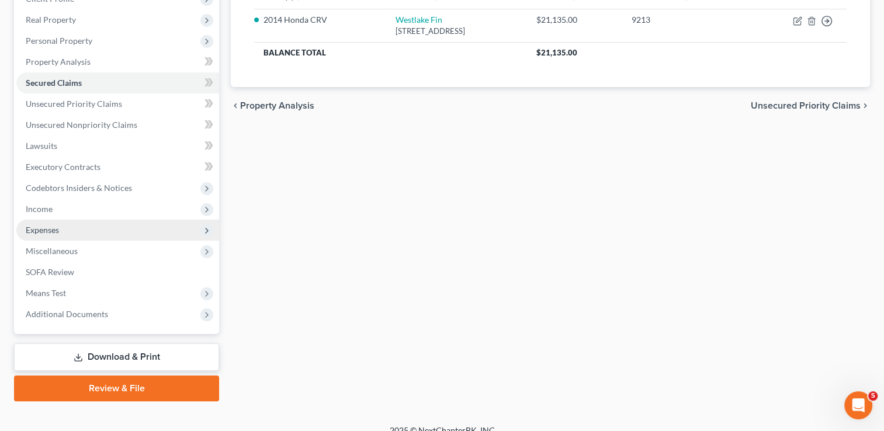
click at [61, 230] on span "Expenses" at bounding box center [117, 230] width 203 height 21
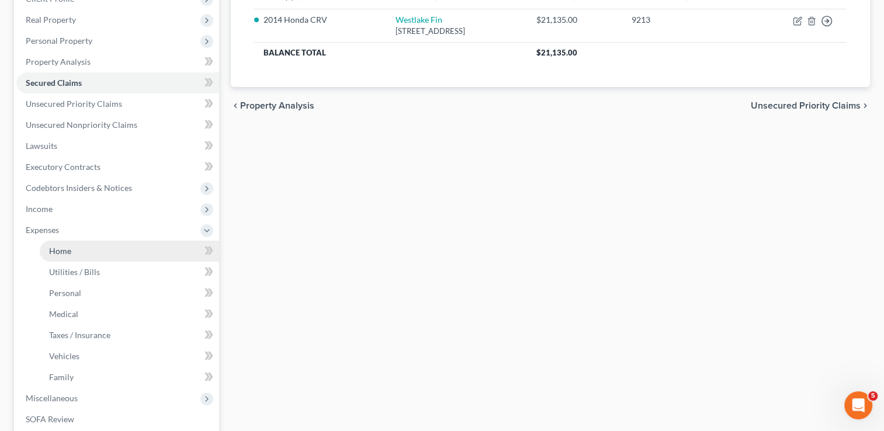
click at [79, 253] on link "Home" at bounding box center [129, 251] width 179 height 21
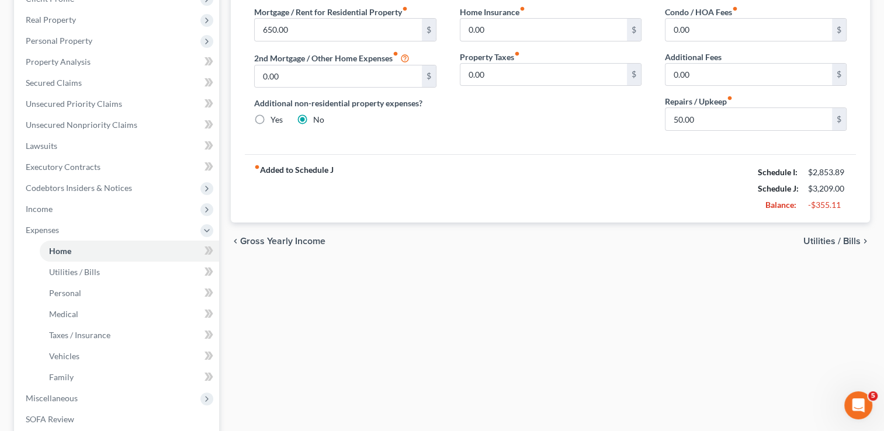
scroll to position [58, 0]
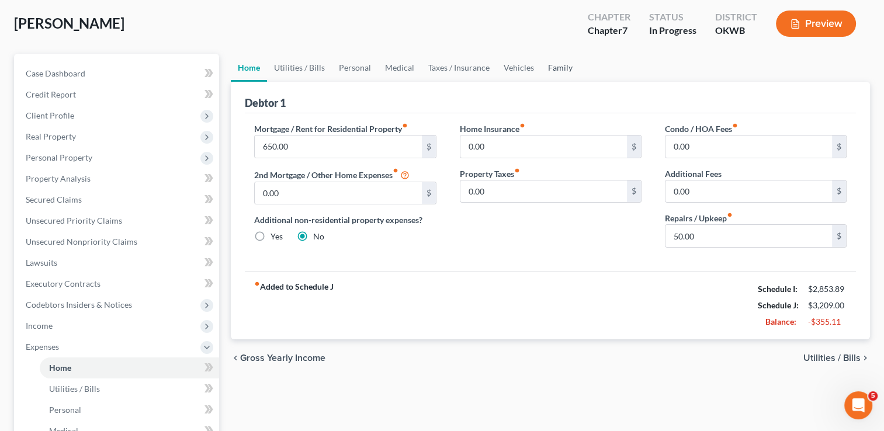
click at [556, 66] on link "Family" at bounding box center [560, 68] width 39 height 28
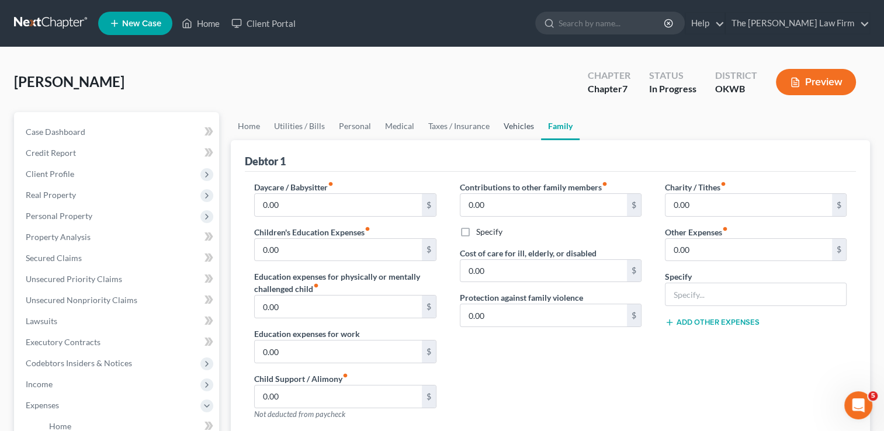
click at [516, 132] on link "Vehicles" at bounding box center [519, 126] width 44 height 28
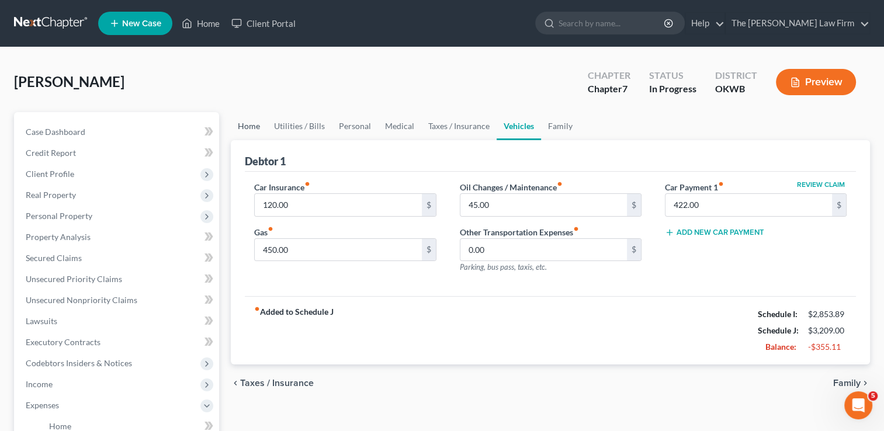
click at [250, 123] on link "Home" at bounding box center [249, 126] width 36 height 28
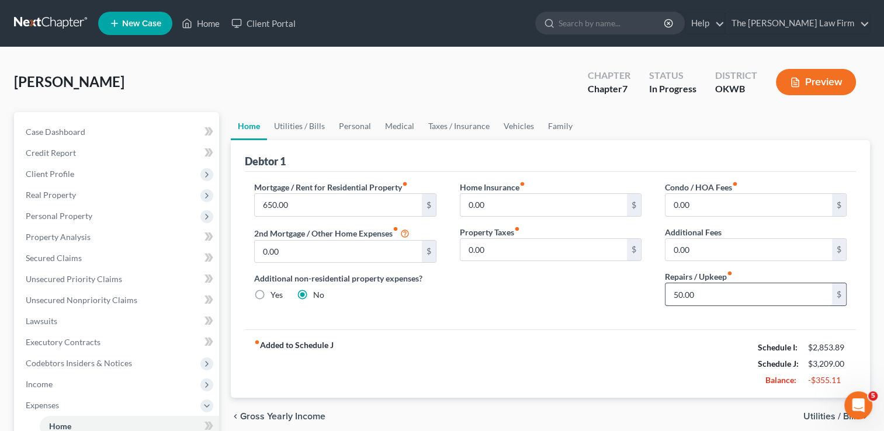
click at [715, 293] on input "50.00" at bounding box center [749, 294] width 167 height 22
type input "0.00"
click at [297, 120] on link "Utilities / Bills" at bounding box center [299, 126] width 65 height 28
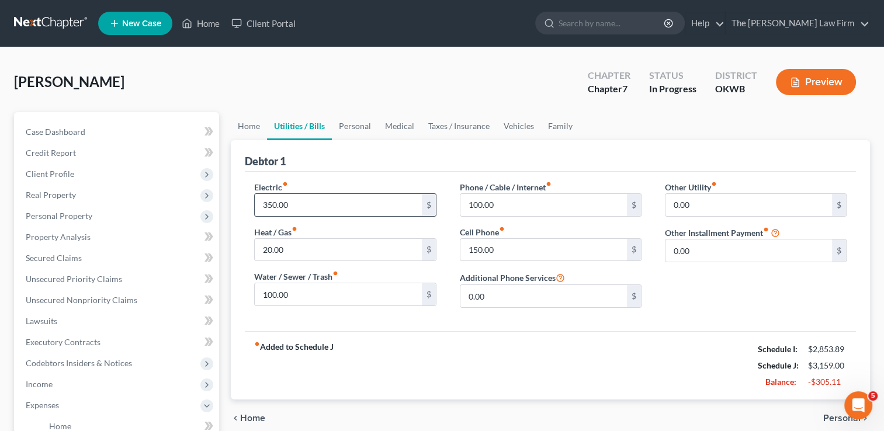
click at [300, 204] on input "350.00" at bounding box center [338, 205] width 167 height 22
drag, startPoint x: 299, startPoint y: 205, endPoint x: 239, endPoint y: 203, distance: 60.2
click at [239, 203] on div "Debtor 1 Electric fiber_manual_record 200.00 $ Heat / Gas fiber_manual_record 2…" at bounding box center [550, 270] width 639 height 260
type input "1"
type input "200.00"
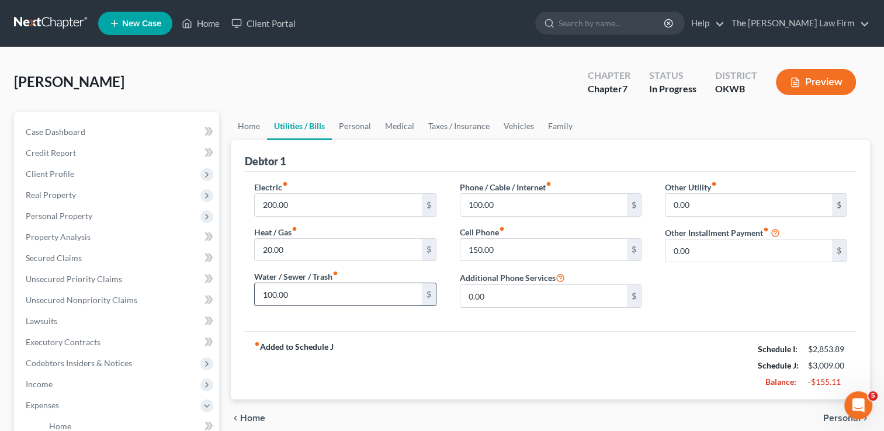
click at [331, 295] on input "100.00" at bounding box center [338, 294] width 167 height 22
type input "80.00"
click at [409, 321] on div "Electric fiber_manual_record 200.00 $ Heat / Gas fiber_manual_record 20.00 $ Wa…" at bounding box center [550, 252] width 611 height 160
click at [363, 127] on link "Personal" at bounding box center [355, 126] width 46 height 28
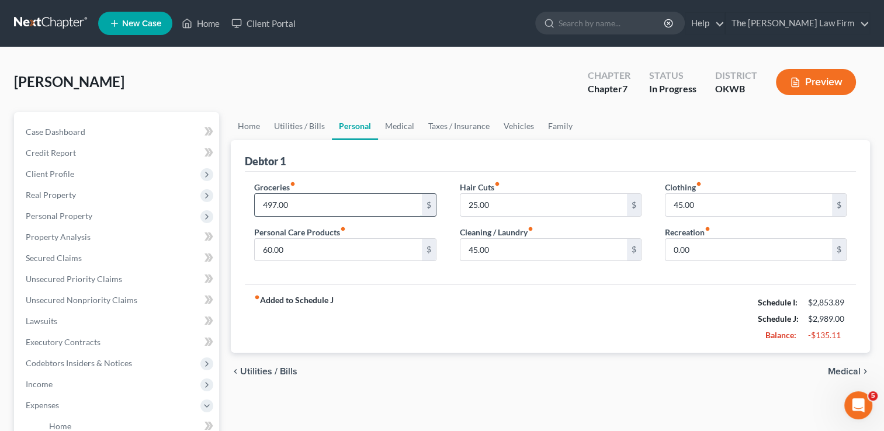
click at [307, 205] on input "497.00" at bounding box center [338, 205] width 167 height 22
type input "300.00"
click at [486, 278] on div "Groceries fiber_manual_record 300.00 $ Personal Care Products fiber_manual_reco…" at bounding box center [550, 228] width 611 height 113
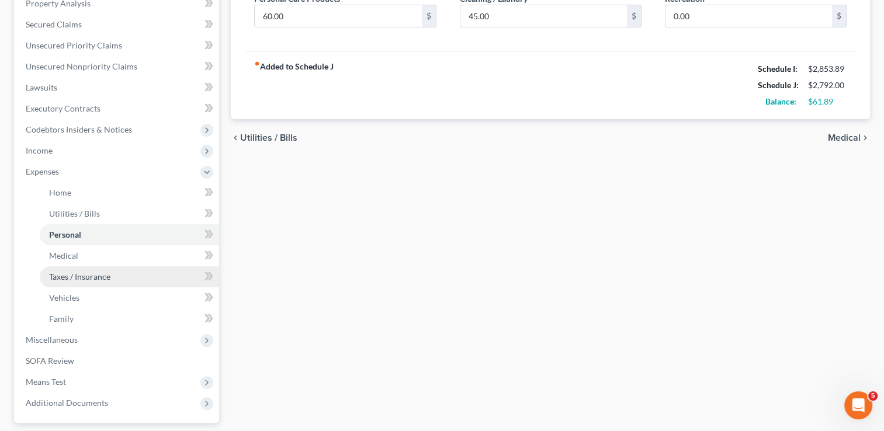
click at [88, 277] on span "Taxes / Insurance" at bounding box center [79, 277] width 61 height 10
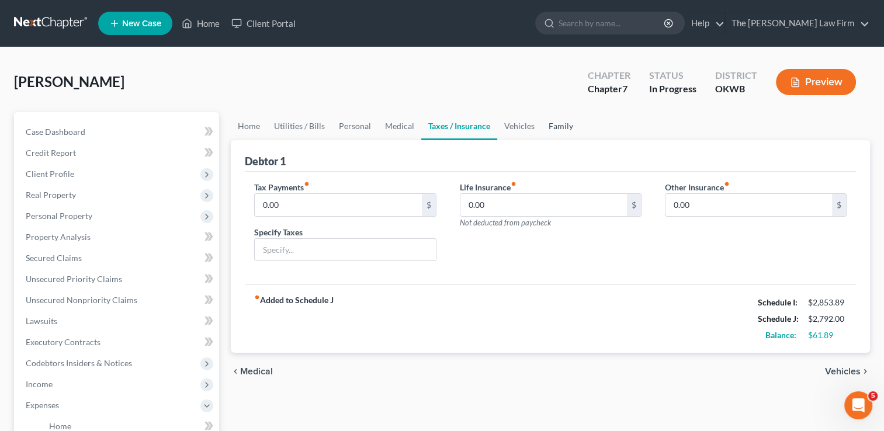
click at [551, 130] on link "Family" at bounding box center [561, 126] width 39 height 28
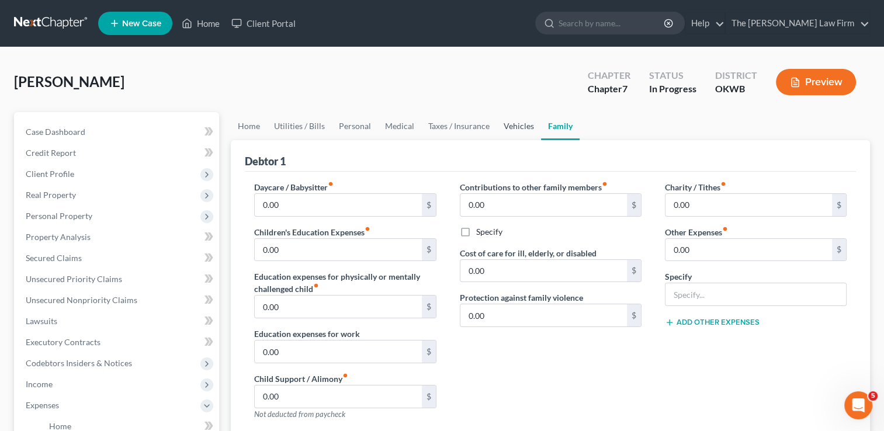
click at [503, 126] on link "Vehicles" at bounding box center [519, 126] width 44 height 28
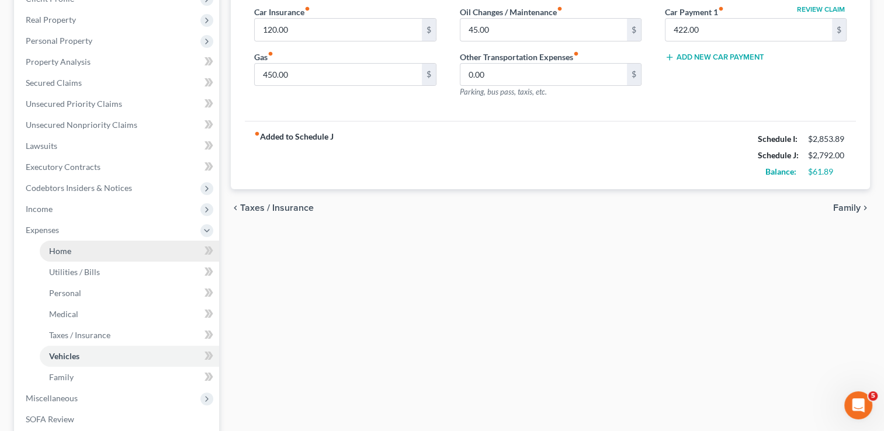
click at [72, 252] on link "Home" at bounding box center [129, 251] width 179 height 21
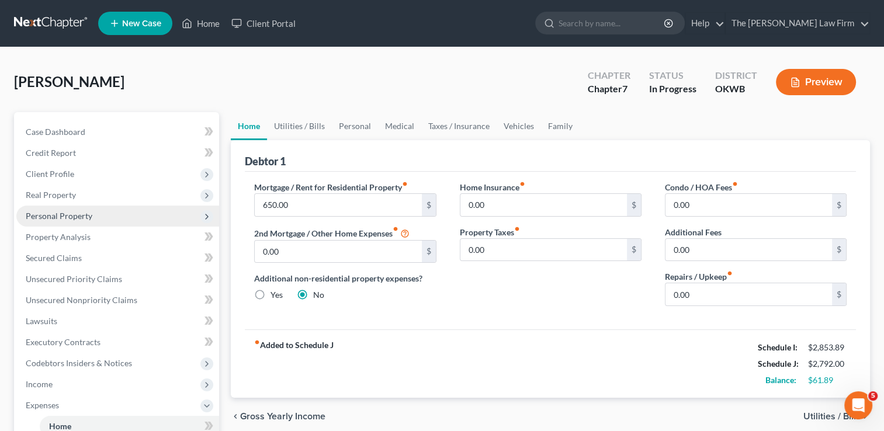
click at [62, 219] on span "Personal Property" at bounding box center [59, 216] width 67 height 10
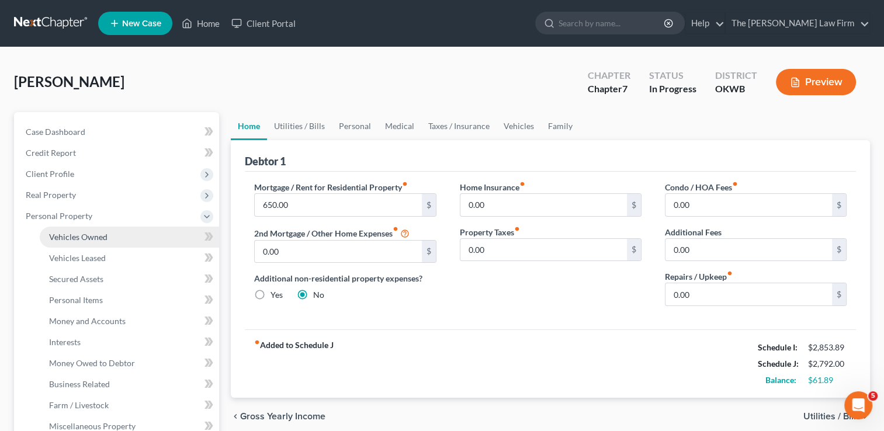
click at [87, 235] on span "Vehicles Owned" at bounding box center [78, 237] width 58 height 10
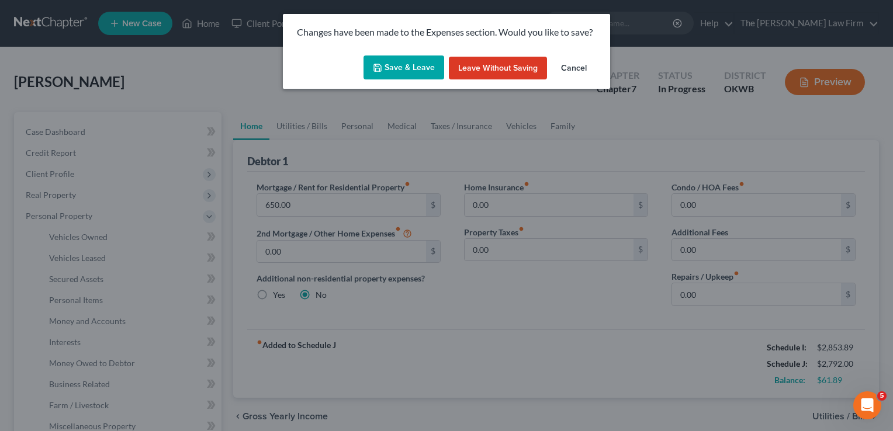
click at [430, 64] on button "Save & Leave" at bounding box center [404, 68] width 81 height 25
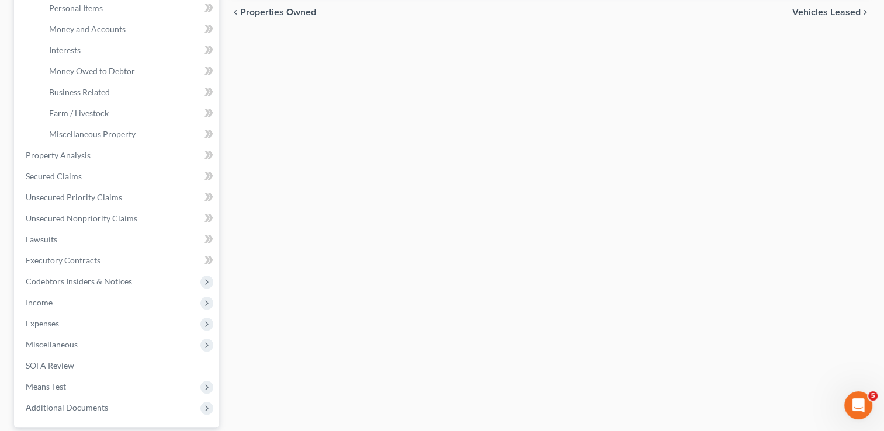
scroll to position [351, 0]
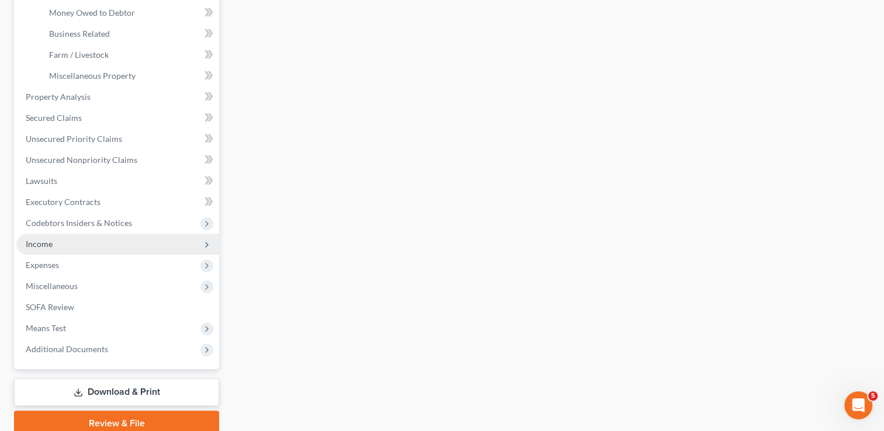
click at [52, 243] on span "Income" at bounding box center [117, 244] width 203 height 21
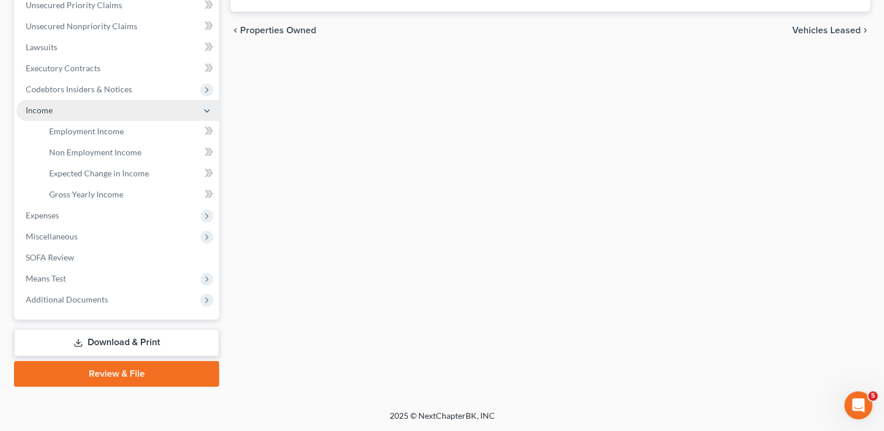
scroll to position [273, 0]
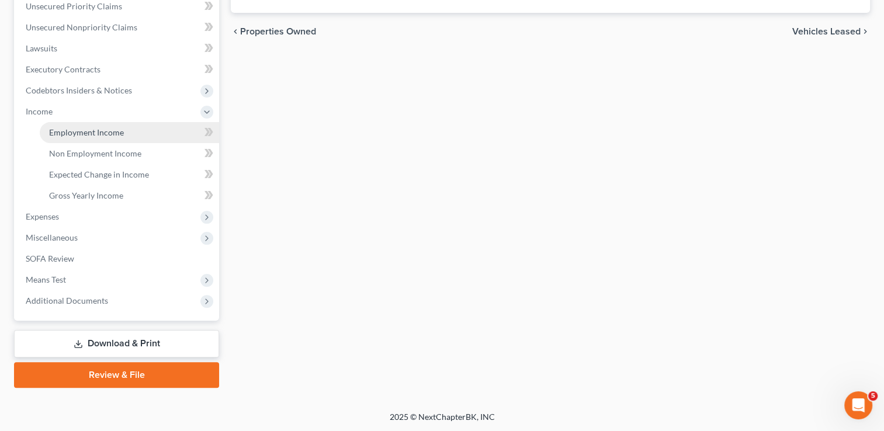
click at [108, 134] on span "Employment Income" at bounding box center [86, 132] width 75 height 10
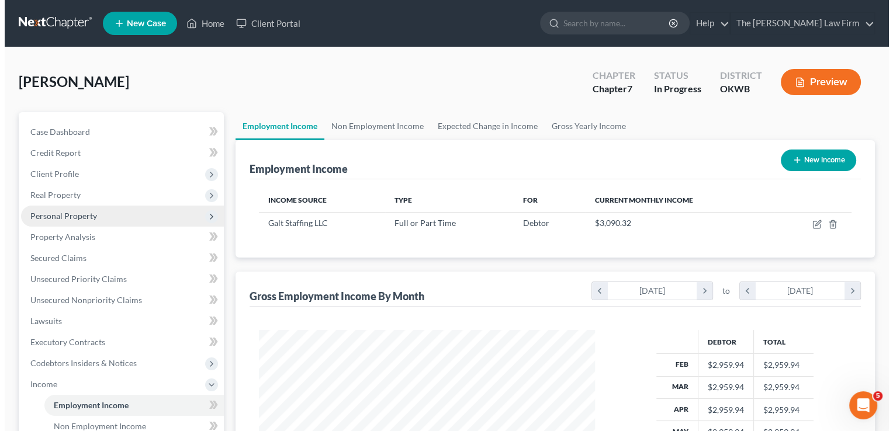
scroll to position [208, 359]
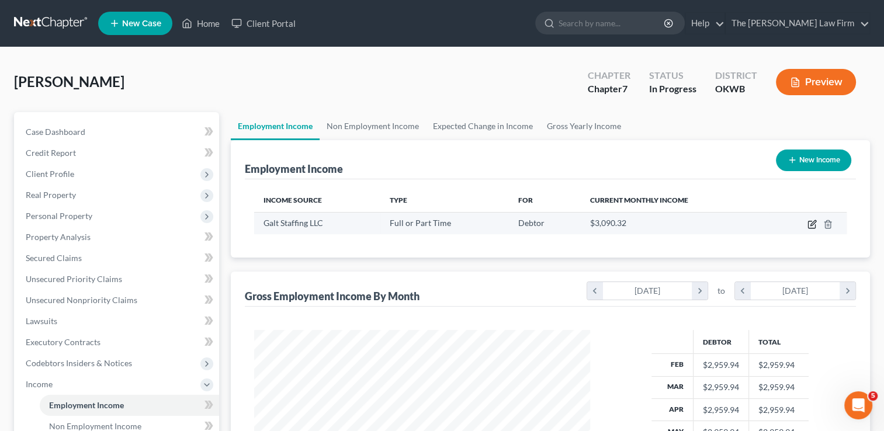
click at [812, 222] on icon "button" at bounding box center [812, 224] width 9 height 9
select select "0"
select select "38"
select select "3"
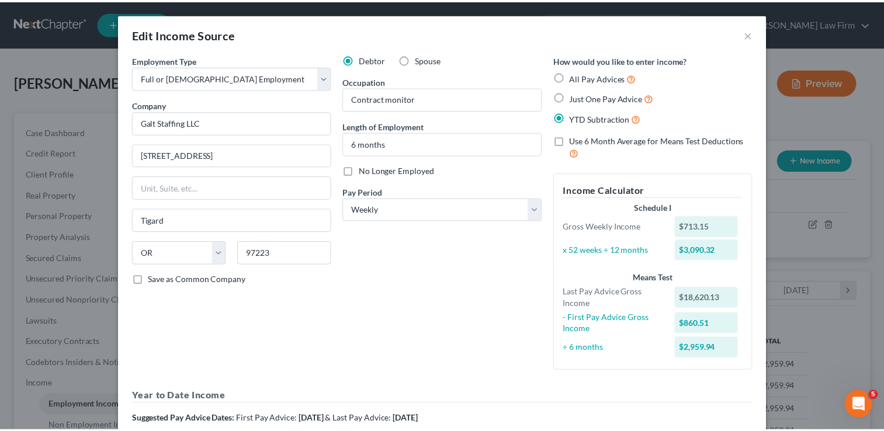
scroll to position [0, 0]
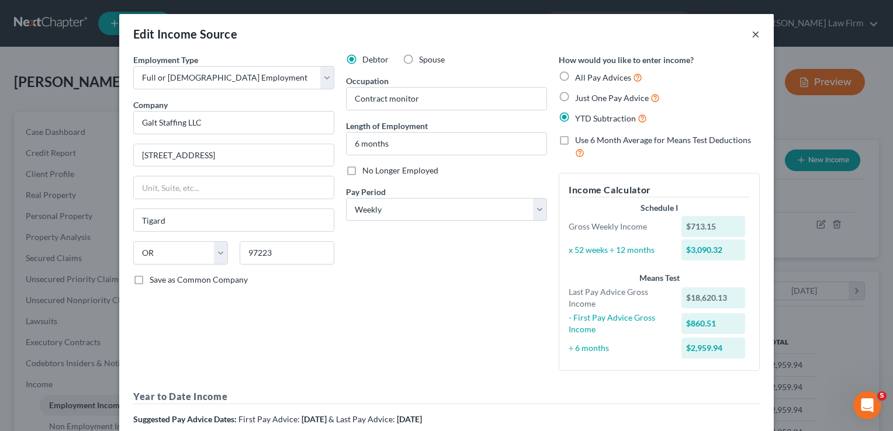
click at [753, 33] on button "×" at bounding box center [756, 34] width 8 height 14
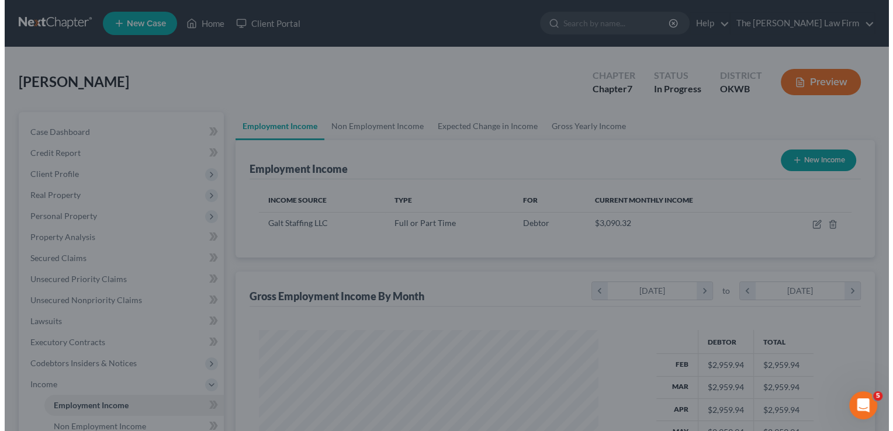
scroll to position [584279, 584128]
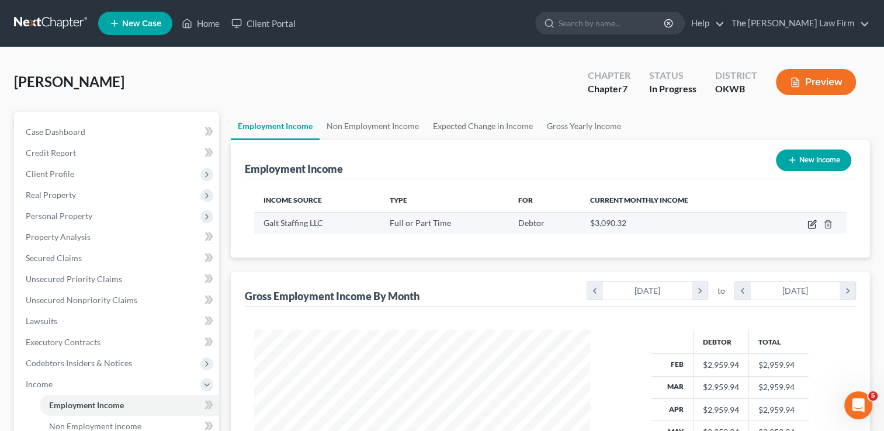
click at [811, 224] on icon "button" at bounding box center [813, 222] width 5 height 5
select select "0"
select select "38"
select select "3"
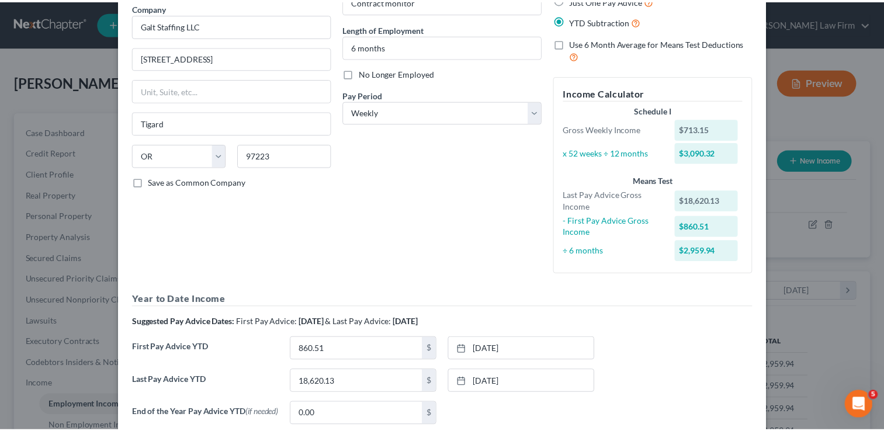
scroll to position [0, 0]
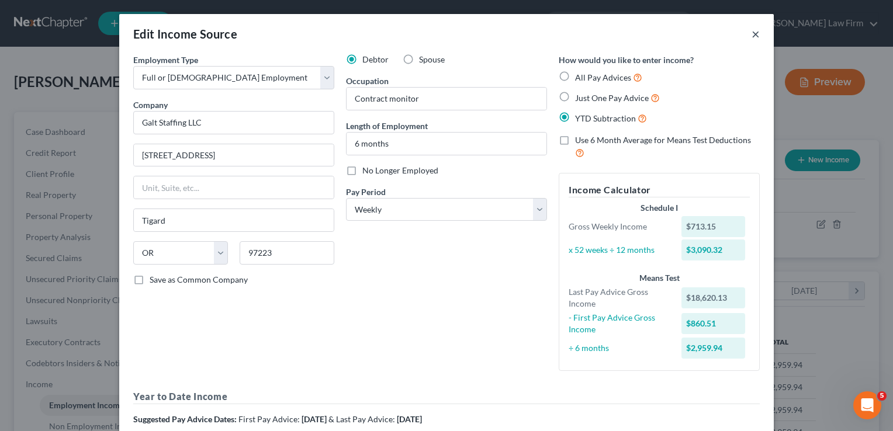
click at [752, 34] on button "×" at bounding box center [756, 34] width 8 height 14
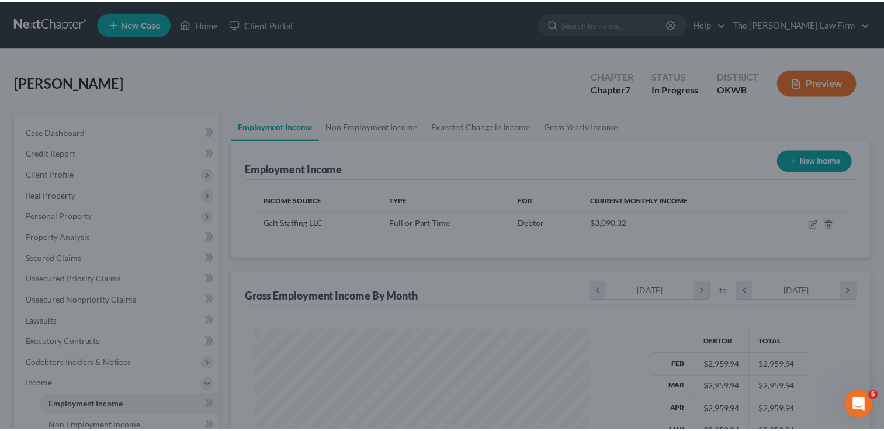
scroll to position [584279, 584128]
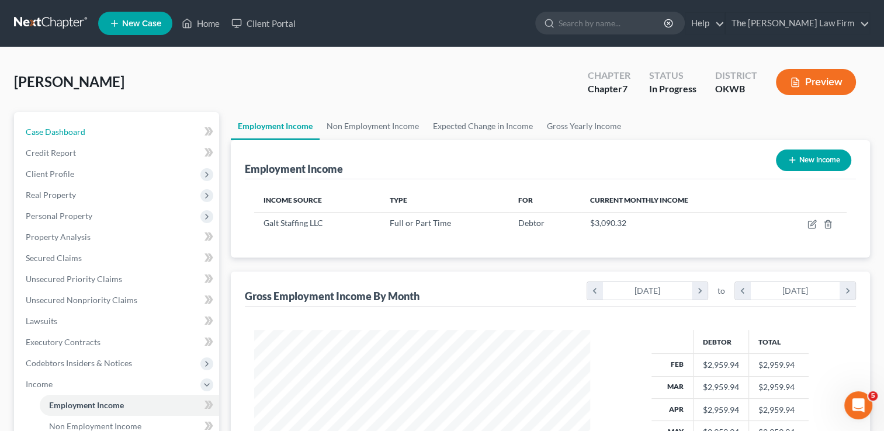
click at [70, 128] on span "Case Dashboard" at bounding box center [56, 132] width 60 height 10
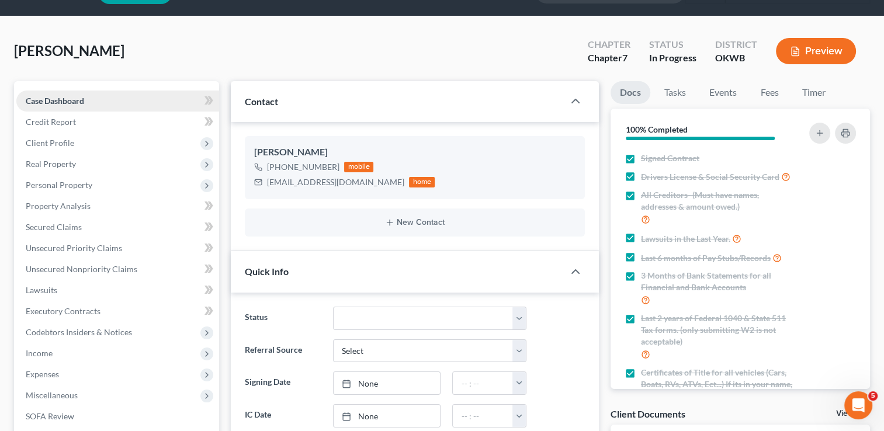
scroll to position [58, 0]
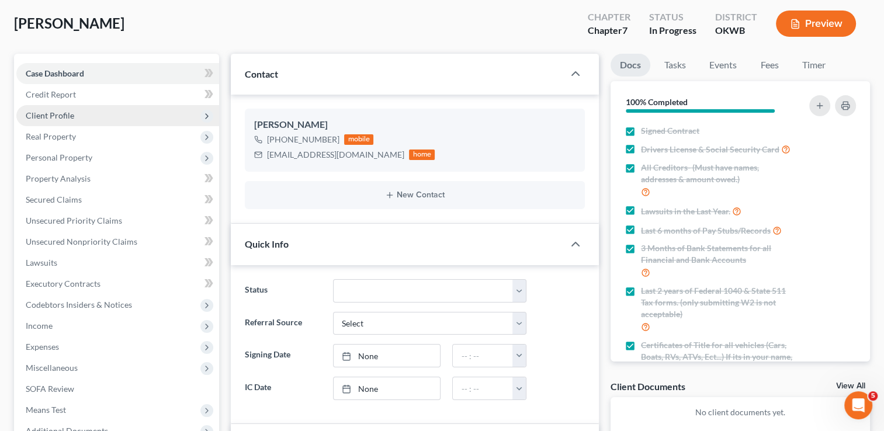
click at [99, 116] on span "Client Profile" at bounding box center [117, 115] width 203 height 21
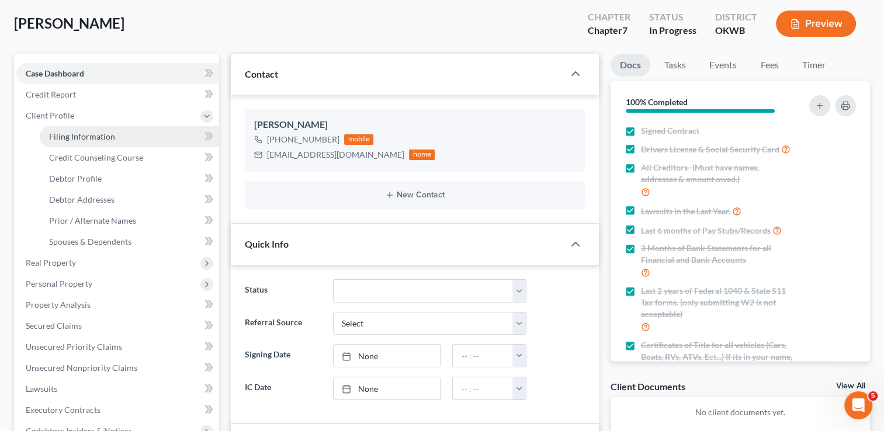
click at [99, 133] on span "Filing Information" at bounding box center [82, 137] width 66 height 10
select select "1"
select select "0"
select select "37"
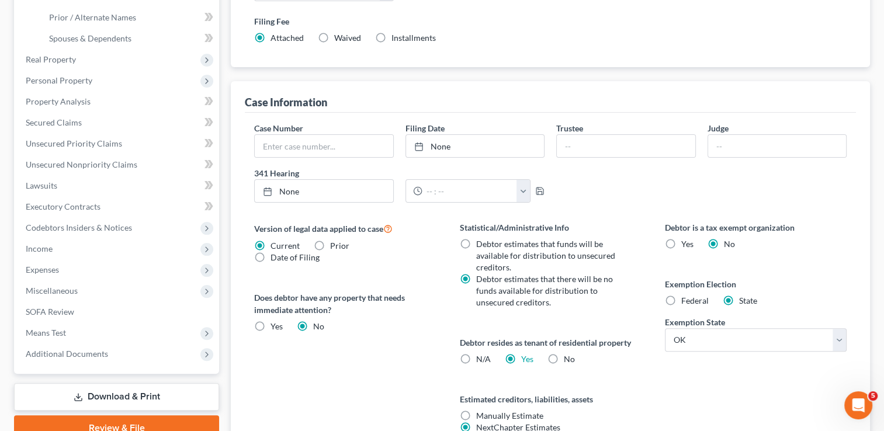
scroll to position [292, 0]
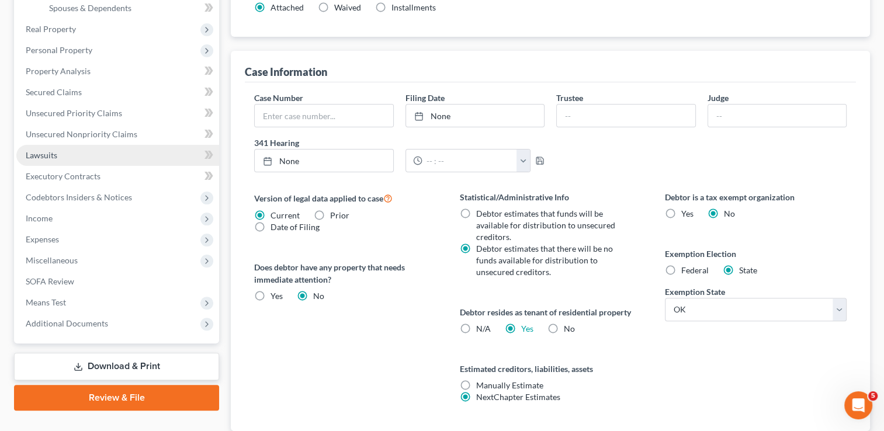
click at [65, 151] on link "Lawsuits" at bounding box center [117, 155] width 203 height 21
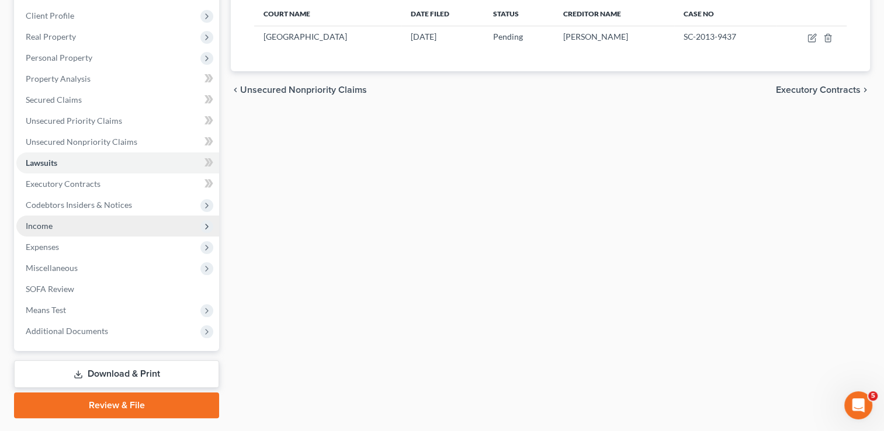
scroll to position [189, 0]
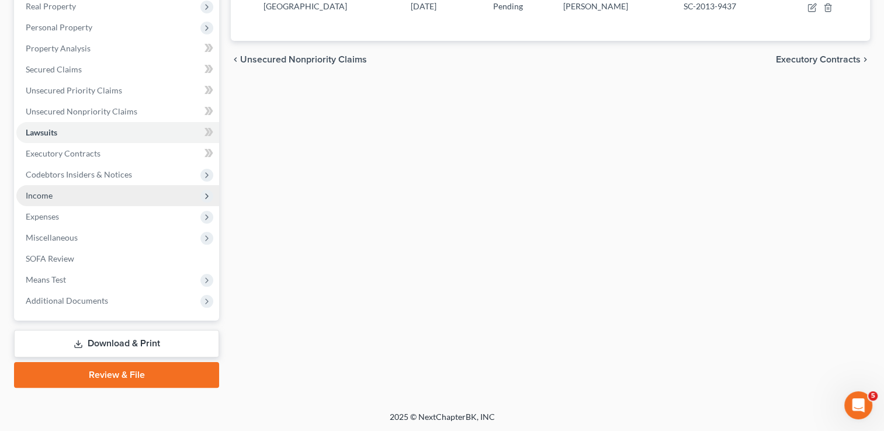
click at [47, 195] on span "Income" at bounding box center [39, 196] width 27 height 10
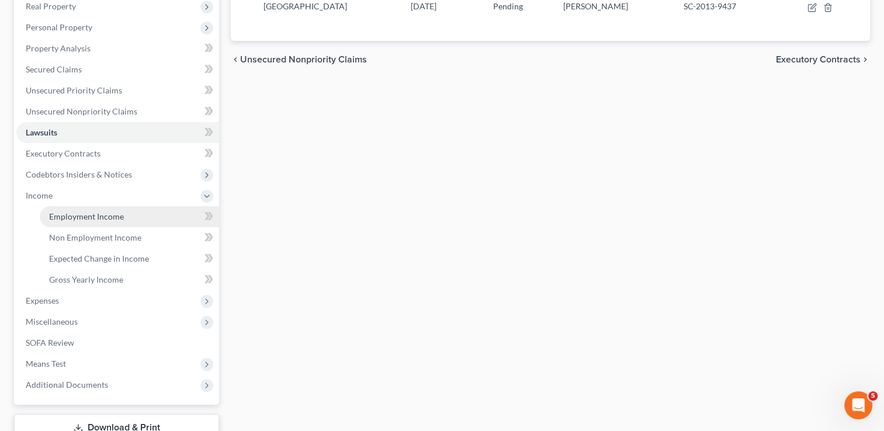
click at [92, 213] on span "Employment Income" at bounding box center [86, 217] width 75 height 10
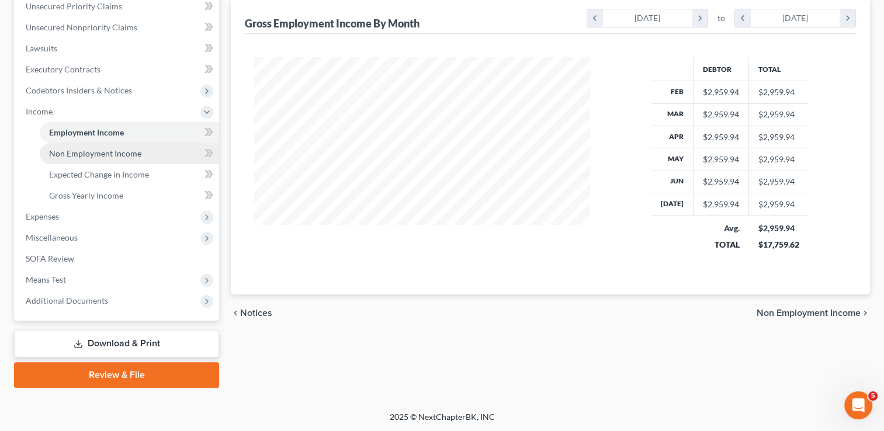
click at [110, 158] on link "Non Employment Income" at bounding box center [129, 153] width 179 height 21
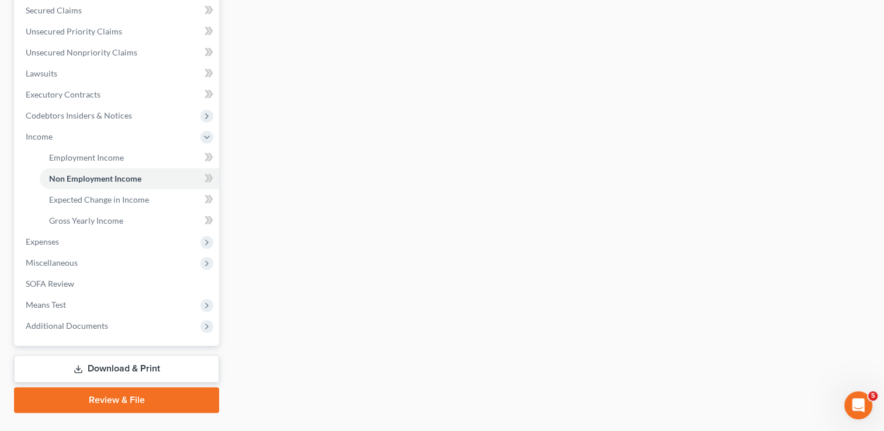
scroll to position [273, 0]
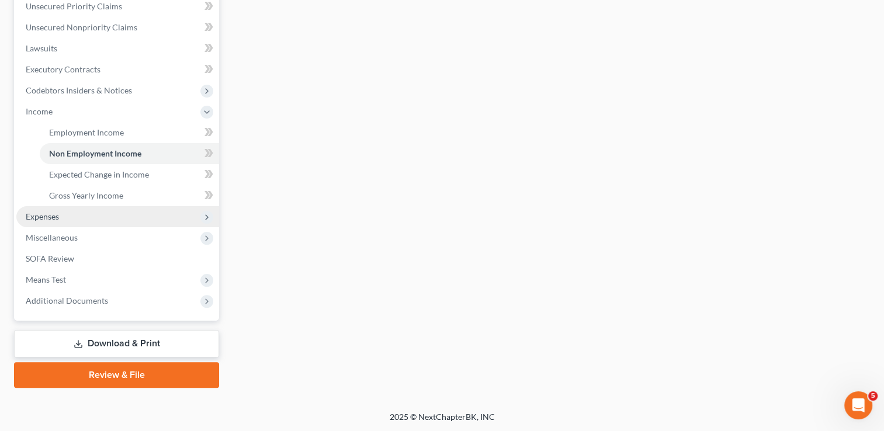
click at [57, 214] on span "Expenses" at bounding box center [42, 217] width 33 height 10
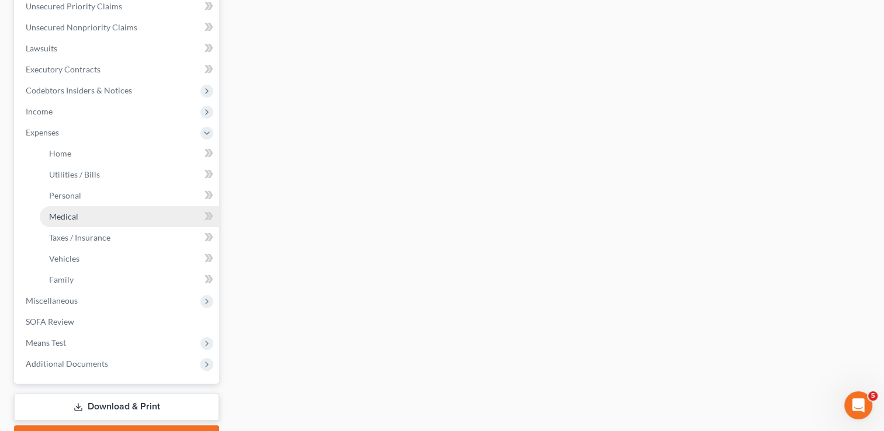
click at [78, 222] on link "Medical" at bounding box center [129, 216] width 179 height 21
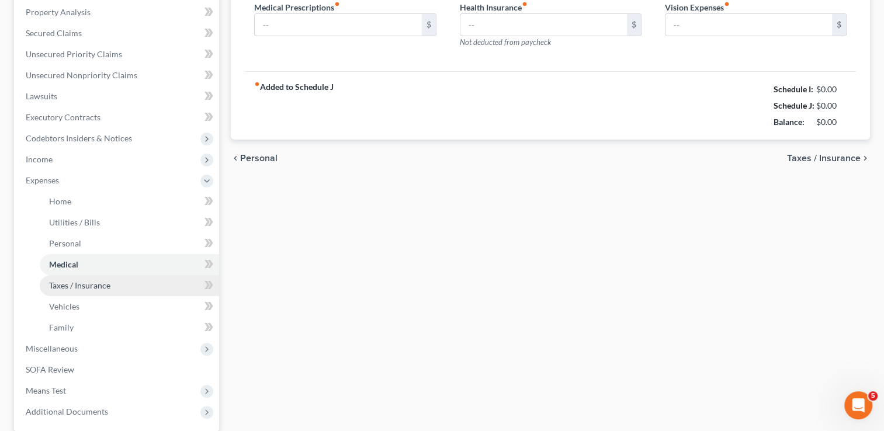
scroll to position [37, 0]
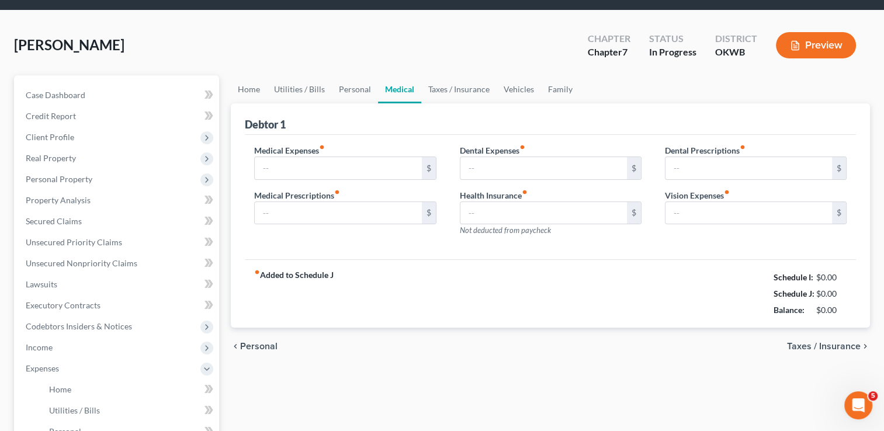
type input "0.00"
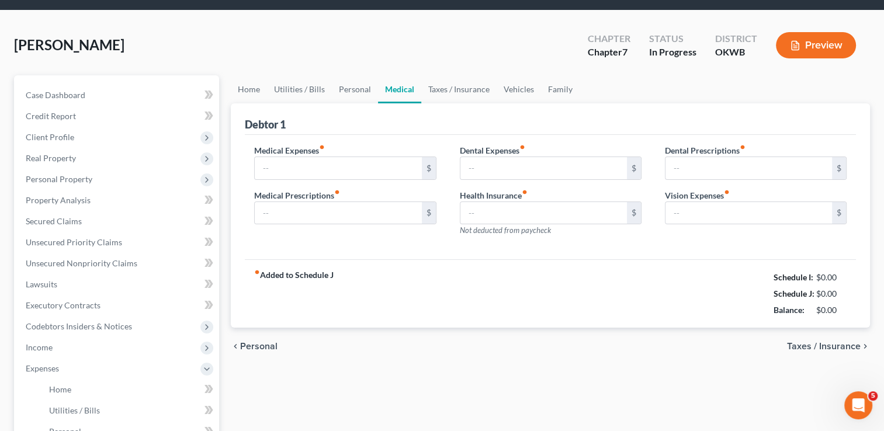
type input "80.00"
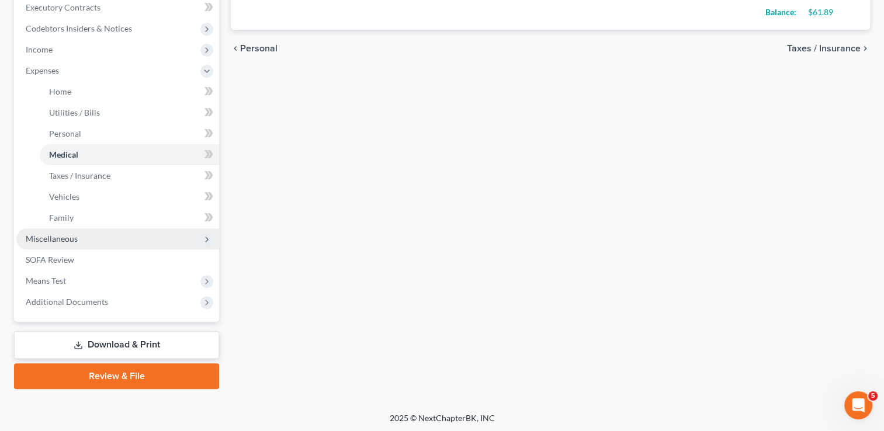
scroll to position [336, 0]
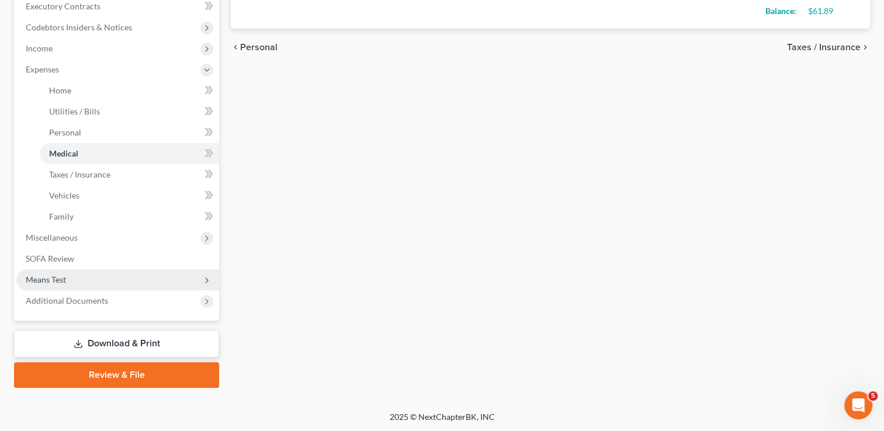
click at [66, 281] on span "Means Test" at bounding box center [117, 279] width 203 height 21
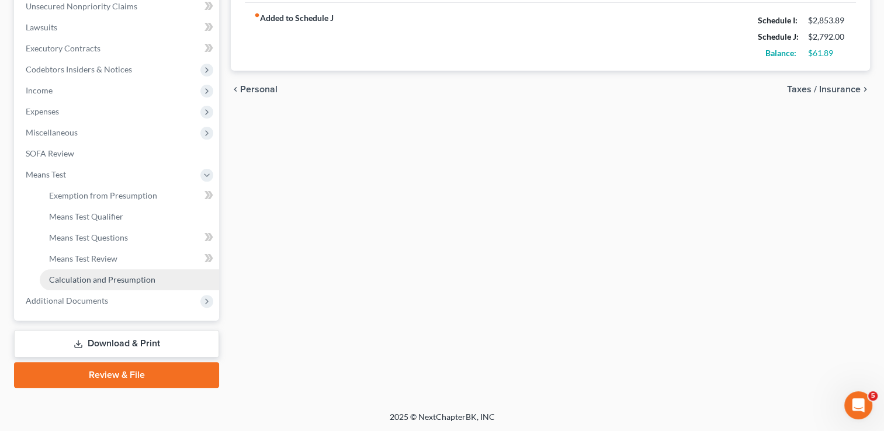
click at [110, 278] on span "Calculation and Presumption" at bounding box center [102, 280] width 106 height 10
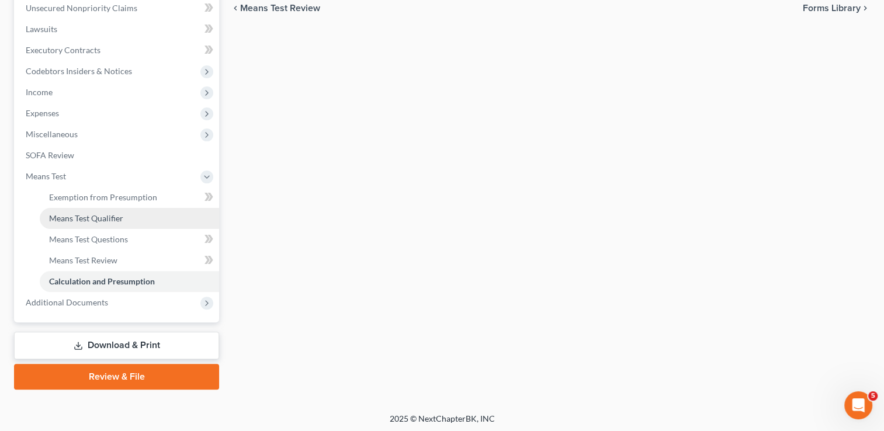
scroll to position [294, 0]
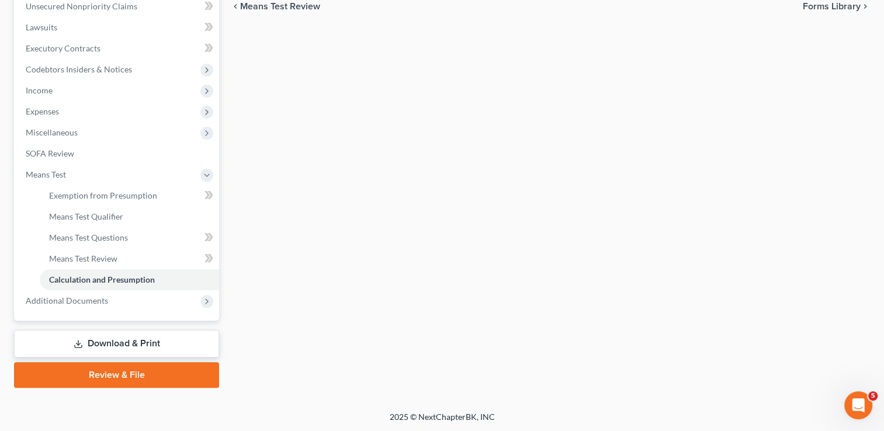
click at [136, 376] on link "Review & File" at bounding box center [116, 375] width 205 height 26
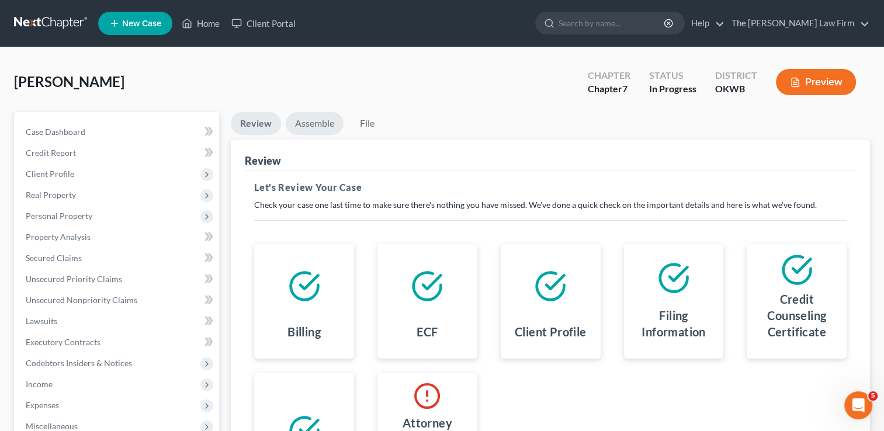
click at [313, 124] on link "Assemble" at bounding box center [315, 123] width 58 height 23
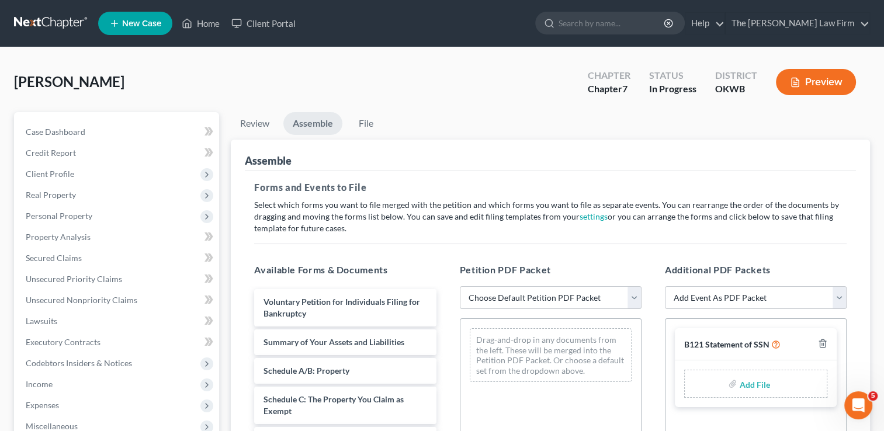
click at [530, 296] on select "Choose Default Petition PDF Packet Complete Bankruptcy Petition (all forms and …" at bounding box center [551, 297] width 182 height 23
select select "0"
click at [460, 286] on select "Choose Default Petition PDF Packet Complete Bankruptcy Petition (all forms and …" at bounding box center [551, 297] width 182 height 23
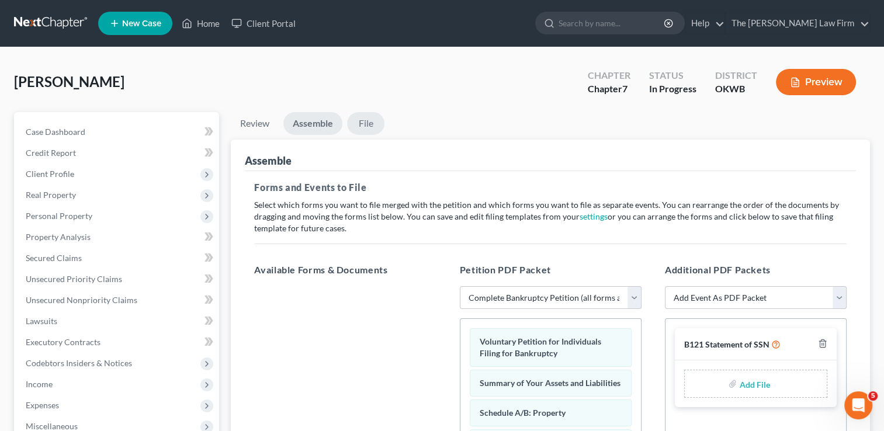
click at [370, 119] on link "File" at bounding box center [365, 123] width 37 height 23
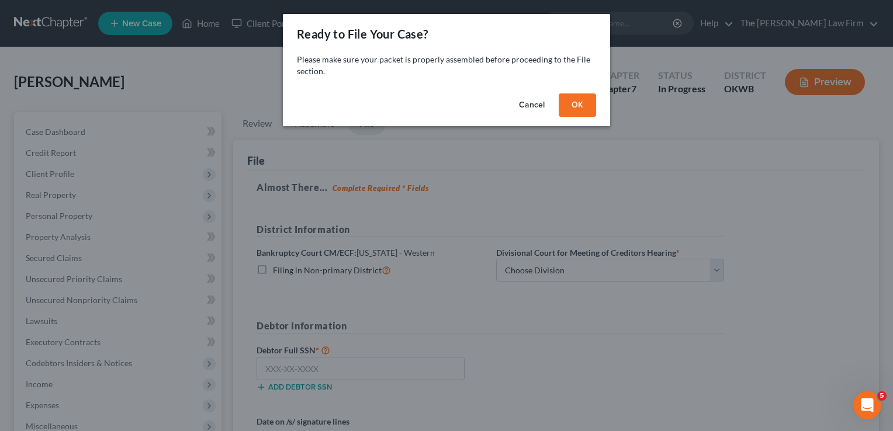
click at [582, 99] on button "OK" at bounding box center [577, 105] width 37 height 23
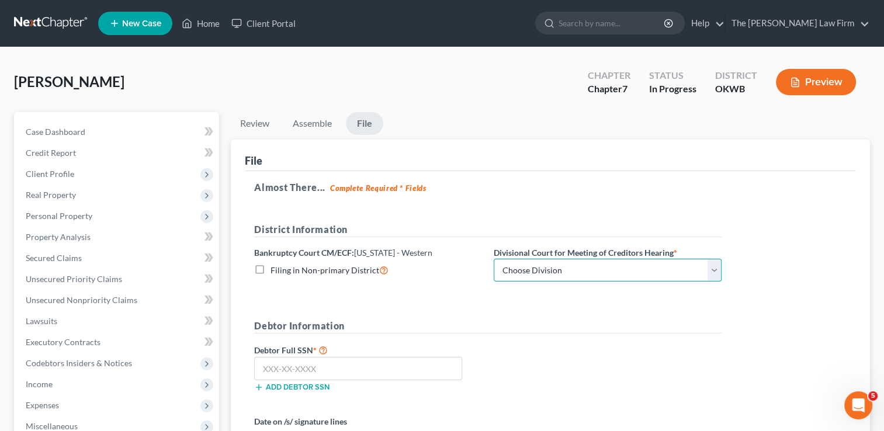
click at [593, 272] on select "Choose Division [US_STATE][GEOGRAPHIC_DATA]" at bounding box center [608, 270] width 228 height 23
select select "0"
click at [494, 259] on select "Choose Division [US_STATE][GEOGRAPHIC_DATA]" at bounding box center [608, 270] width 228 height 23
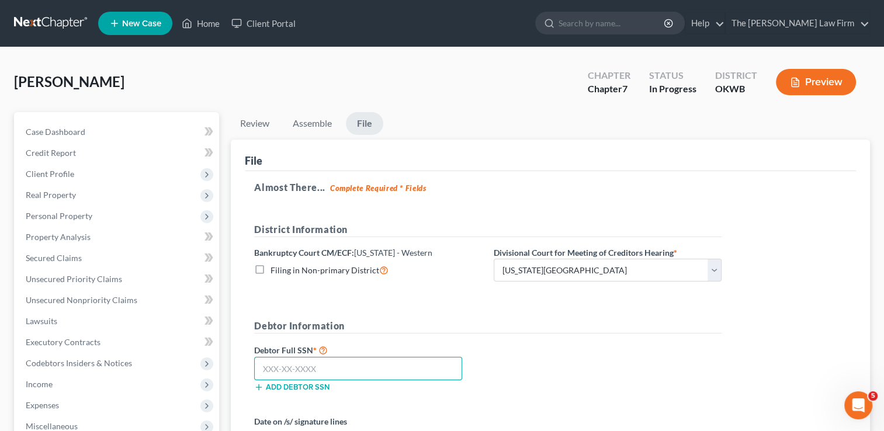
click at [359, 368] on input "text" at bounding box center [358, 368] width 208 height 23
type input "4"
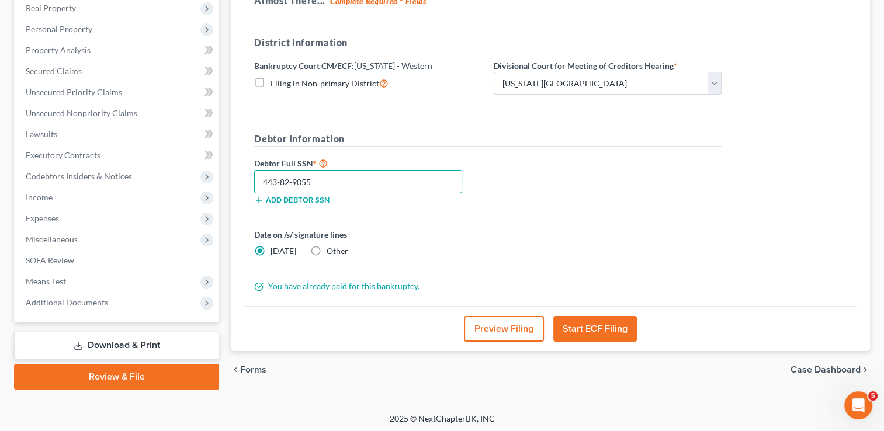
scroll to position [189, 0]
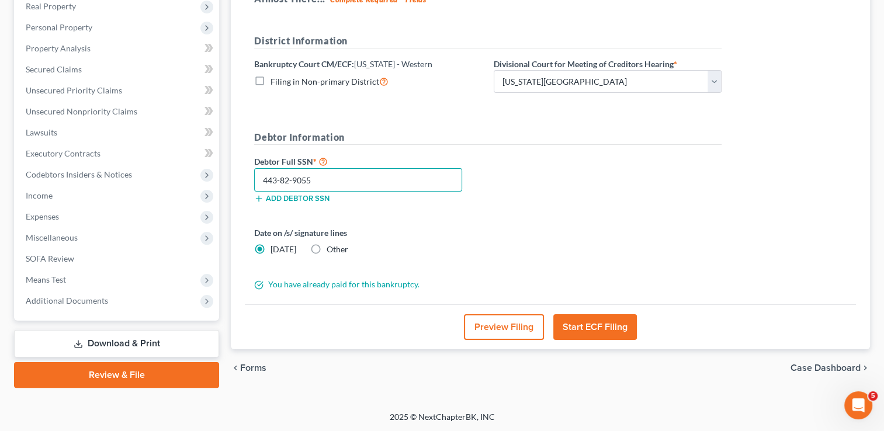
type input "443-82-9055"
click at [327, 244] on label "Other" at bounding box center [338, 250] width 22 height 12
click at [331, 244] on input "Other" at bounding box center [335, 248] width 8 height 8
radio input "true"
radio input "false"
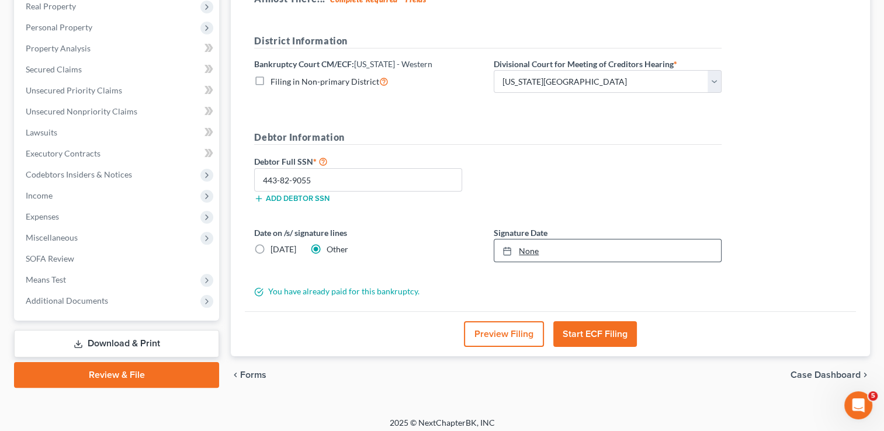
click at [524, 251] on link "None" at bounding box center [607, 251] width 227 height 22
type input "[DATE]"
click at [600, 330] on button "Start ECF Filing" at bounding box center [596, 334] width 84 height 26
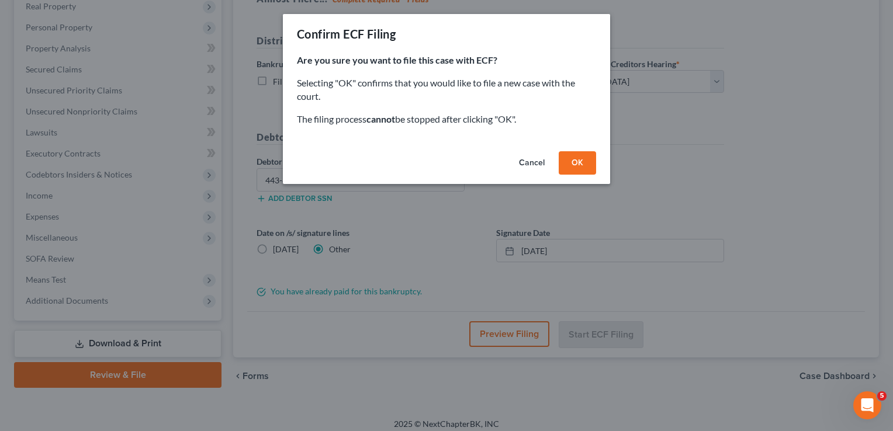
click at [575, 164] on button "OK" at bounding box center [577, 162] width 37 height 23
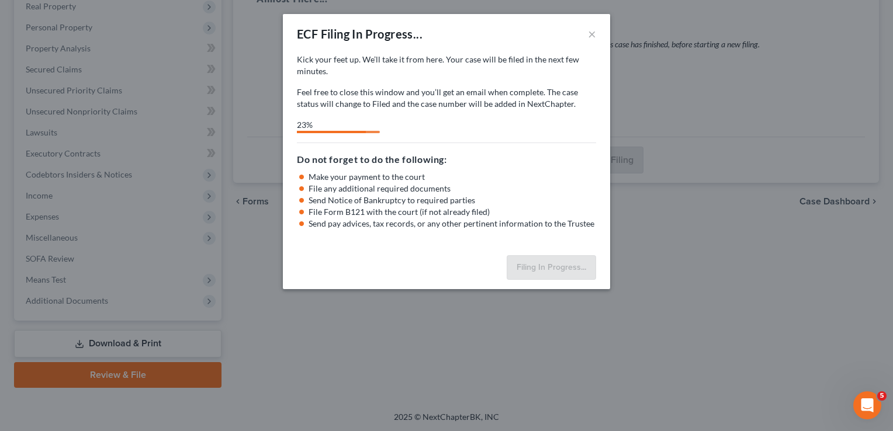
select select "0"
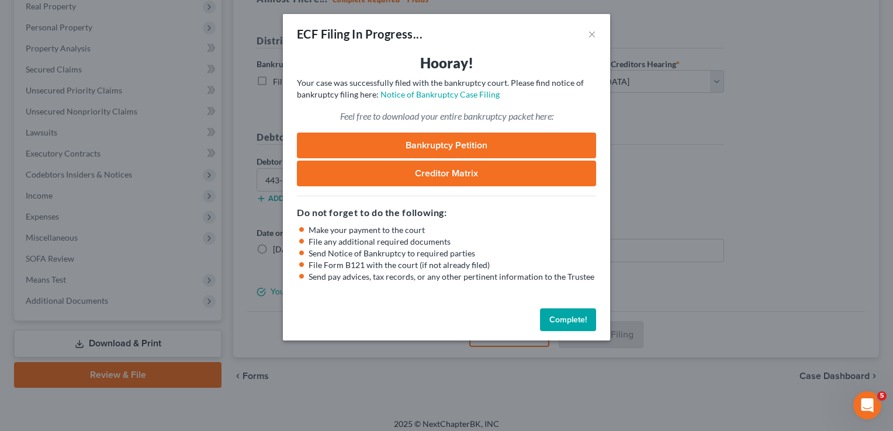
click at [566, 319] on button "Complete!" at bounding box center [568, 320] width 56 height 23
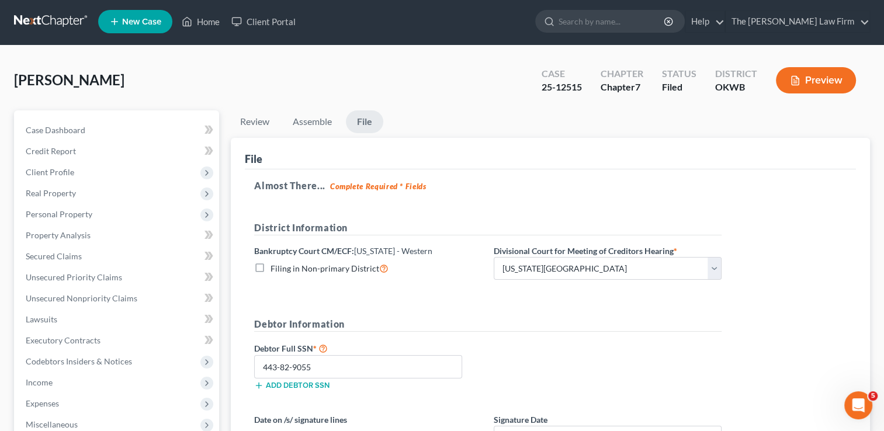
scroll to position [0, 0]
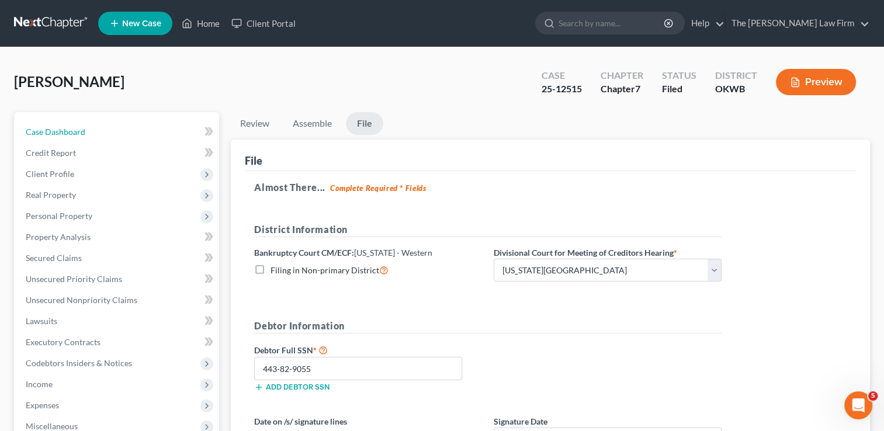
drag, startPoint x: 68, startPoint y: 130, endPoint x: 178, endPoint y: 74, distance: 124.2
click at [68, 130] on span "Case Dashboard" at bounding box center [56, 132] width 60 height 10
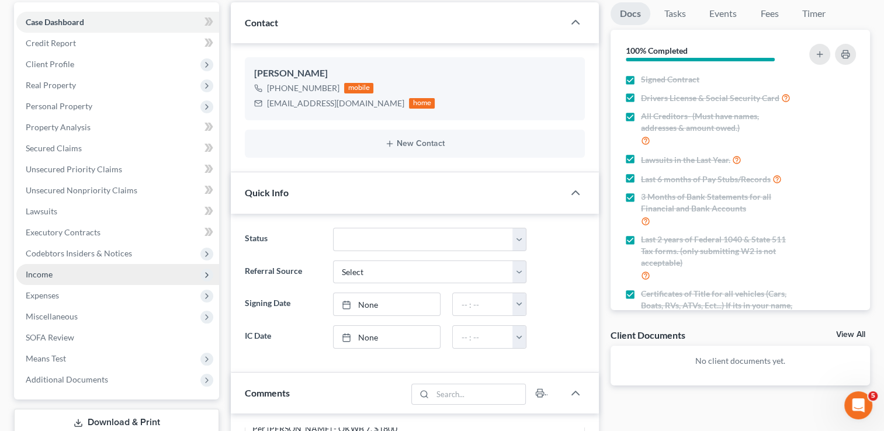
scroll to position [117, 0]
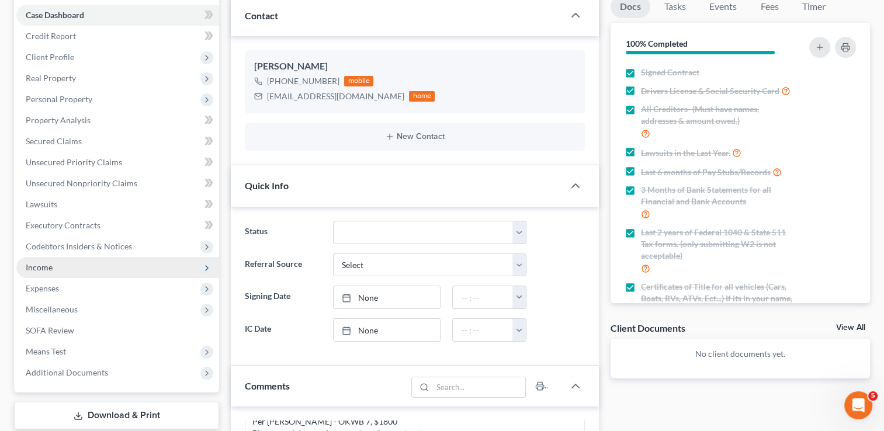
click at [54, 262] on span "Income" at bounding box center [117, 267] width 203 height 21
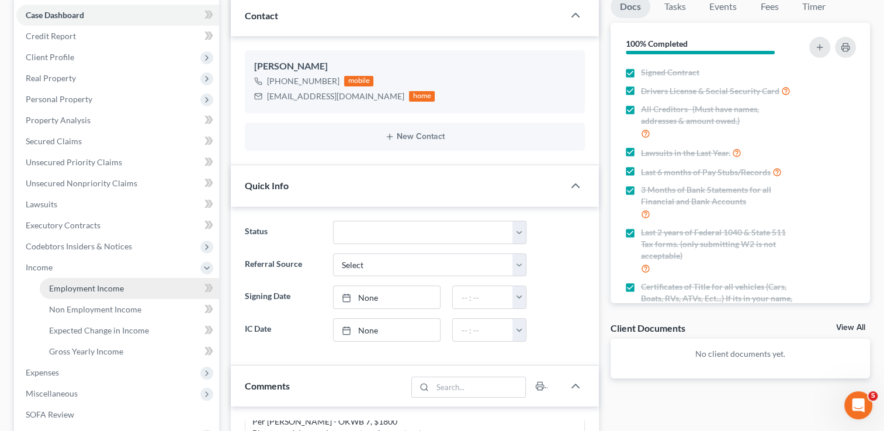
click at [65, 295] on link "Employment Income" at bounding box center [129, 288] width 179 height 21
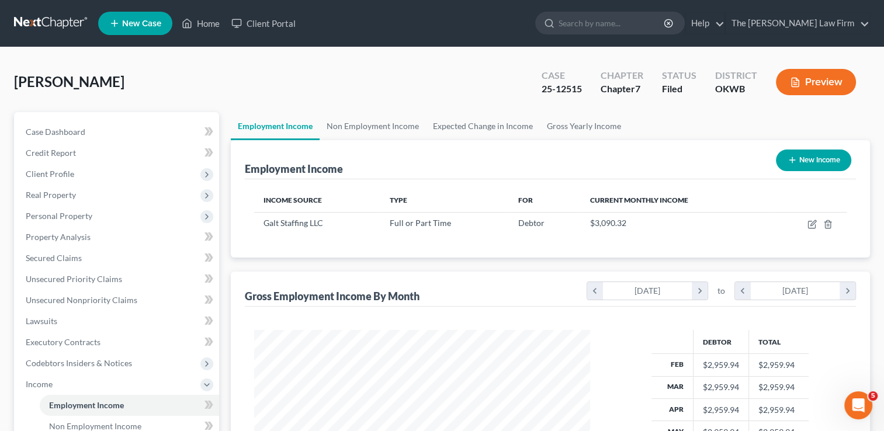
scroll to position [208, 359]
click at [50, 18] on link at bounding box center [51, 23] width 75 height 21
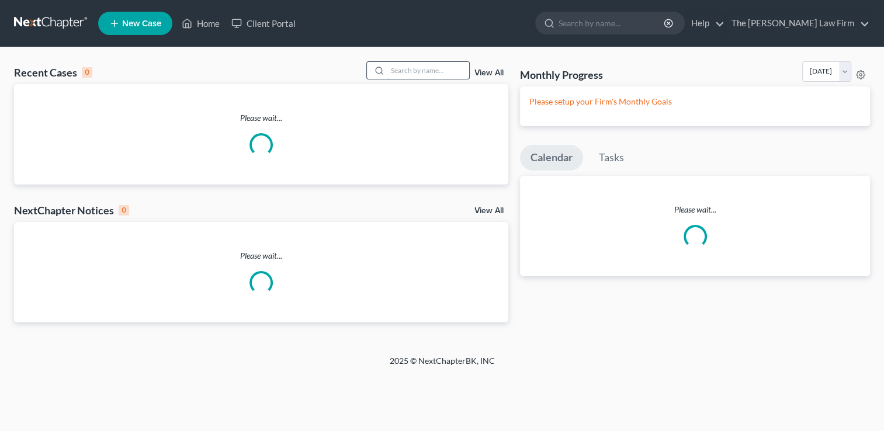
click at [422, 71] on input "search" at bounding box center [429, 70] width 82 height 17
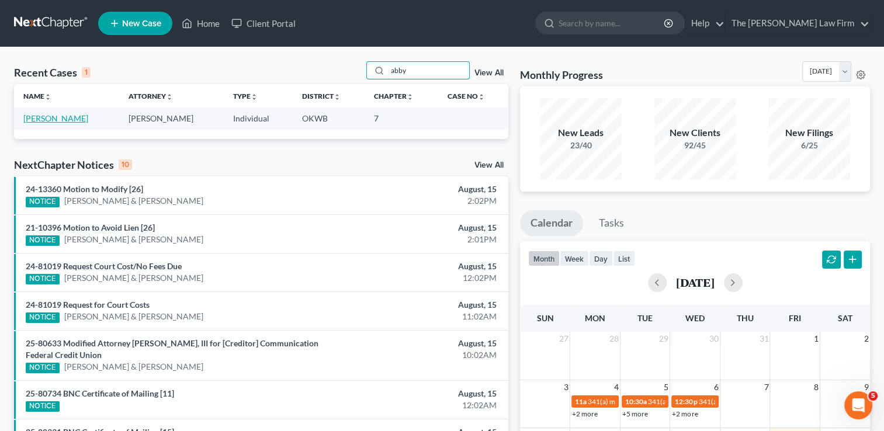
type input "abby"
click at [45, 118] on link "[PERSON_NAME]" at bounding box center [55, 118] width 65 height 10
select select "4"
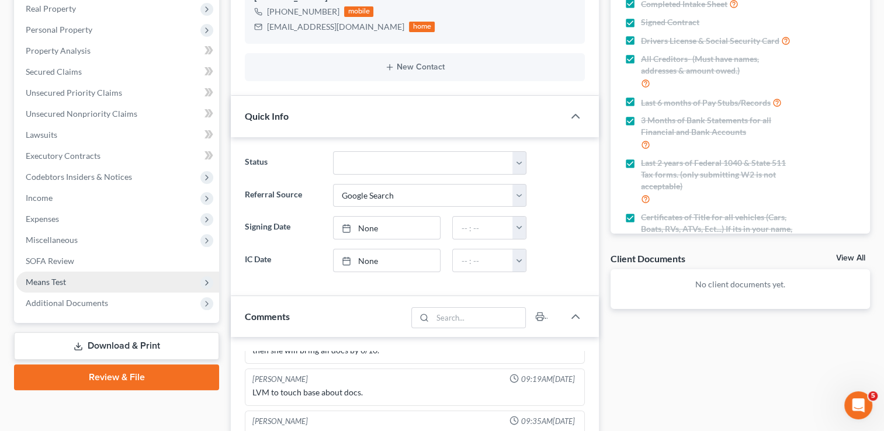
scroll to position [175, 0]
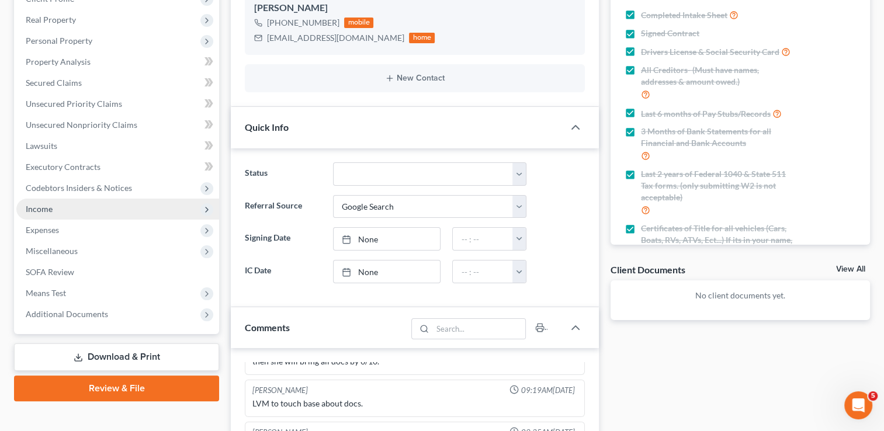
click at [49, 209] on span "Income" at bounding box center [39, 209] width 27 height 10
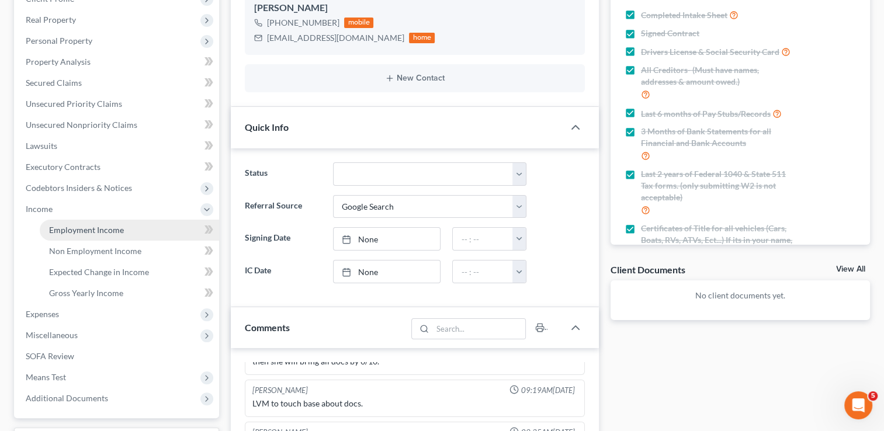
click at [119, 231] on span "Employment Income" at bounding box center [86, 230] width 75 height 10
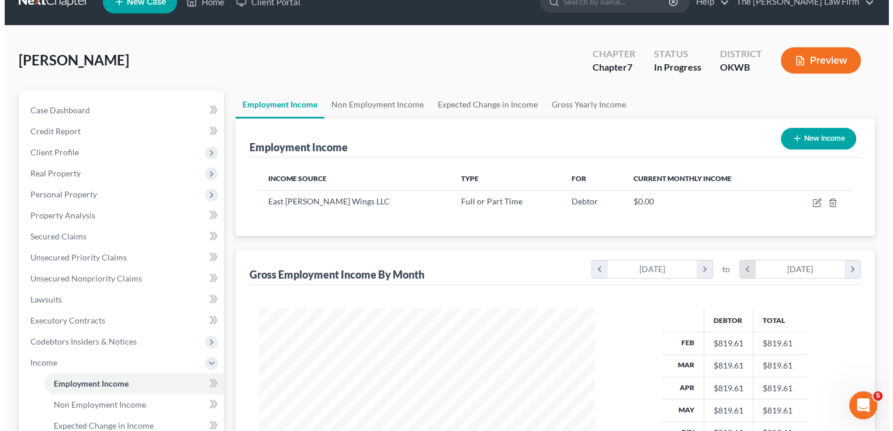
scroll to position [58, 0]
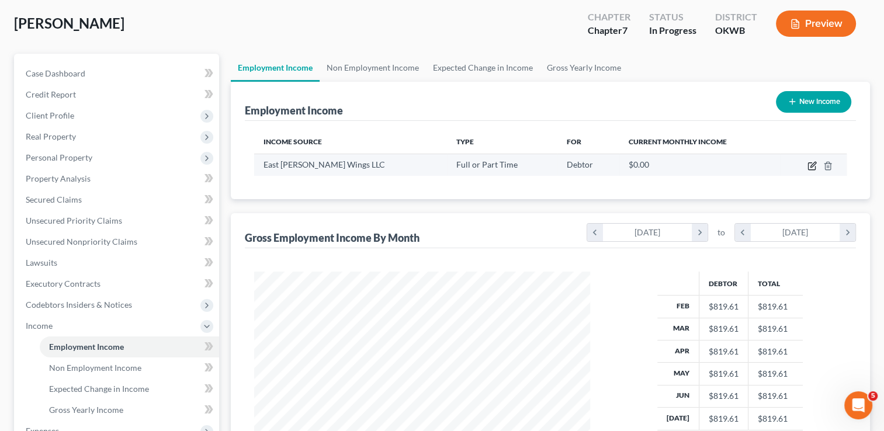
click at [811, 167] on icon "button" at bounding box center [813, 164] width 5 height 5
select select "0"
select select "37"
select select "1"
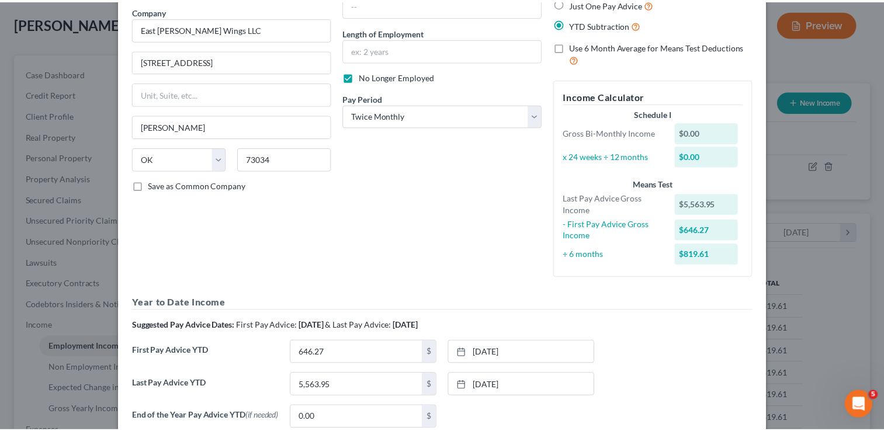
scroll to position [0, 0]
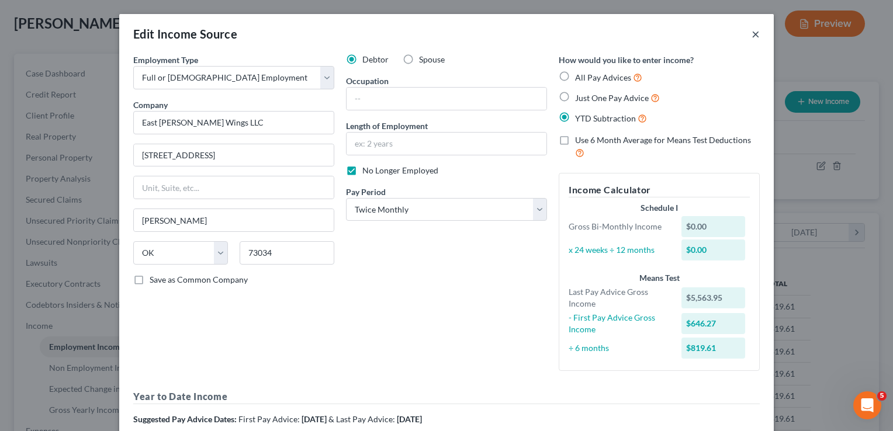
click at [752, 36] on button "×" at bounding box center [756, 34] width 8 height 14
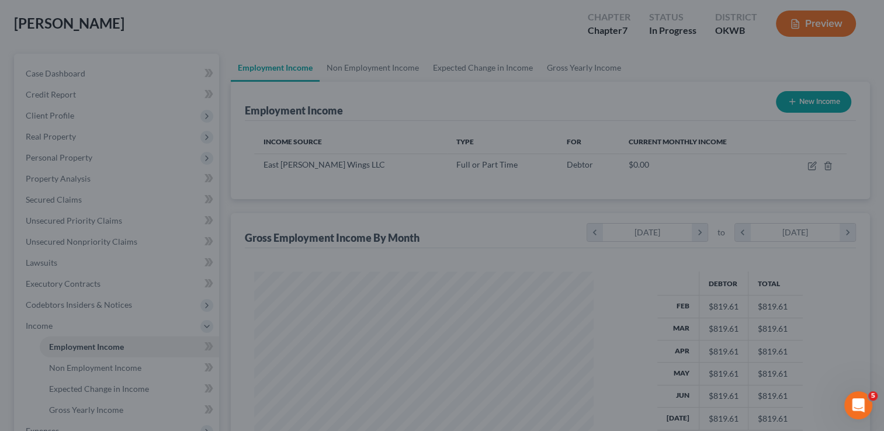
scroll to position [584279, 584128]
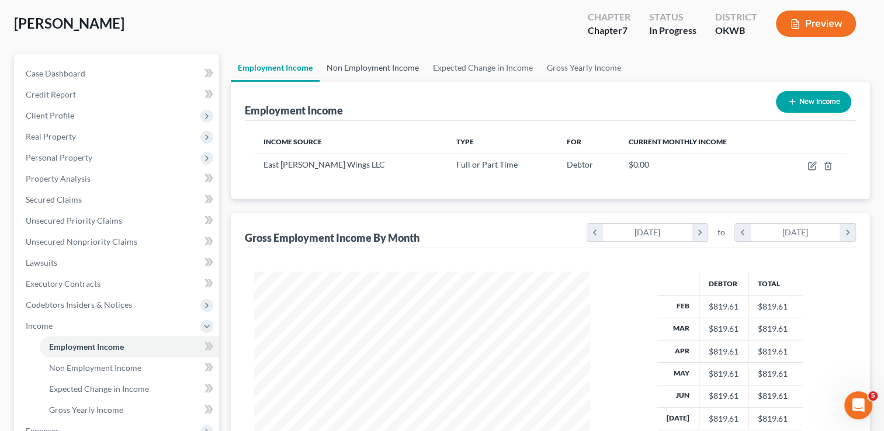
click at [359, 68] on link "Non Employment Income" at bounding box center [373, 68] width 106 height 28
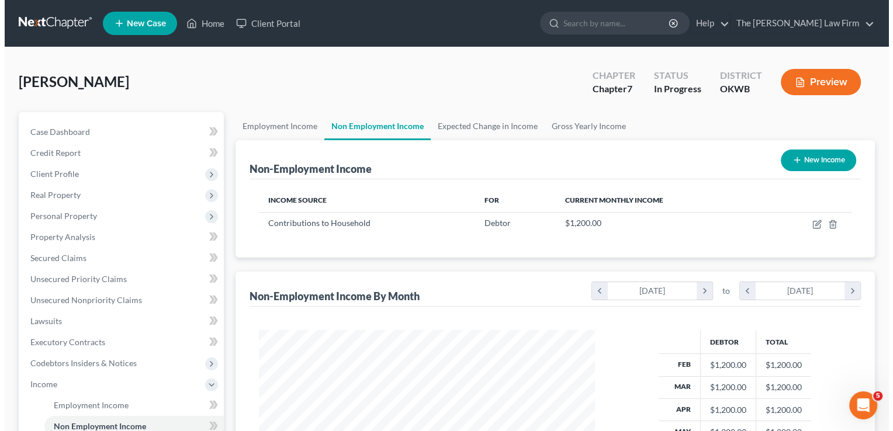
scroll to position [208, 359]
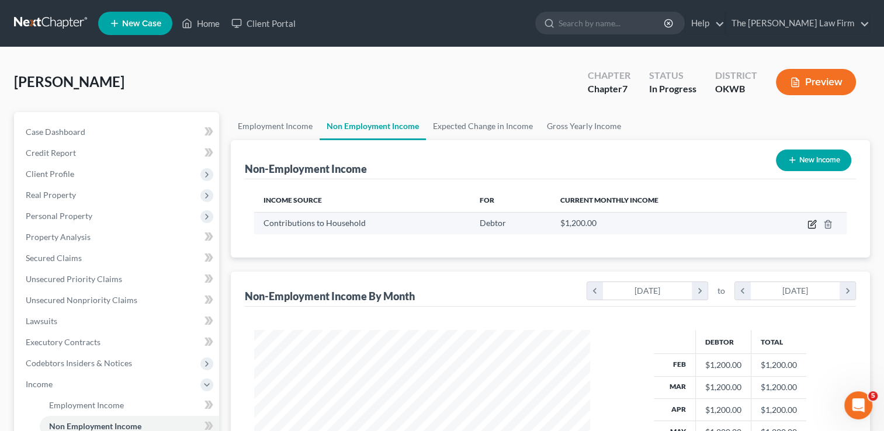
click at [810, 224] on icon "button" at bounding box center [812, 224] width 9 height 9
select select "8"
select select "0"
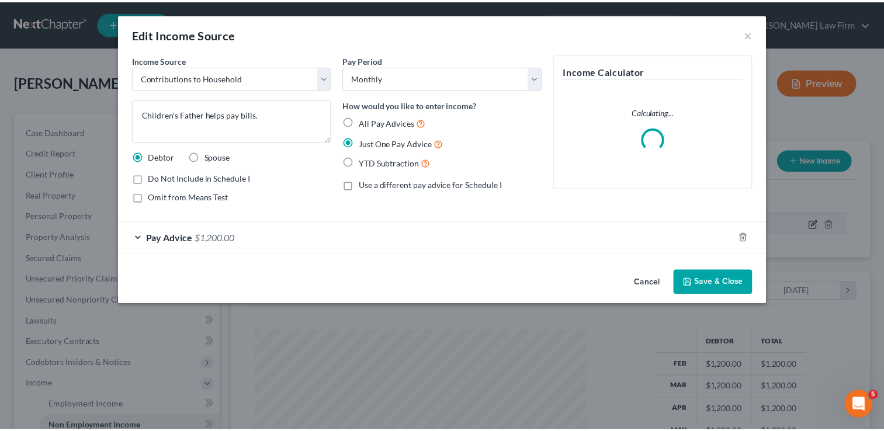
scroll to position [208, 362]
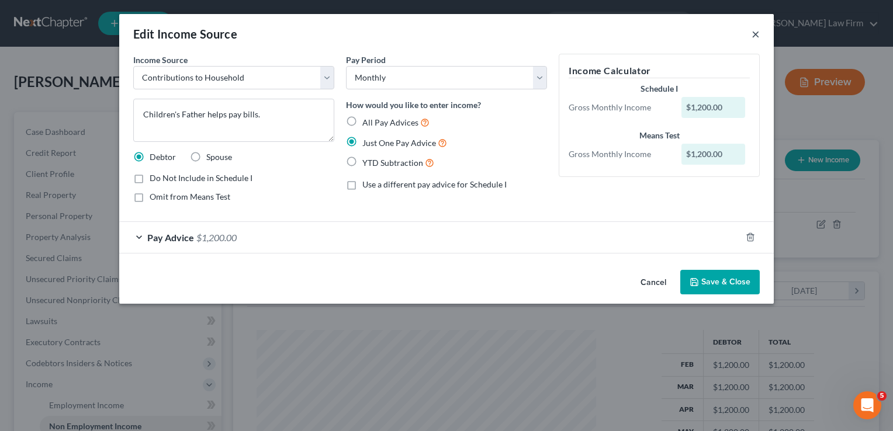
click at [756, 34] on button "×" at bounding box center [756, 34] width 8 height 14
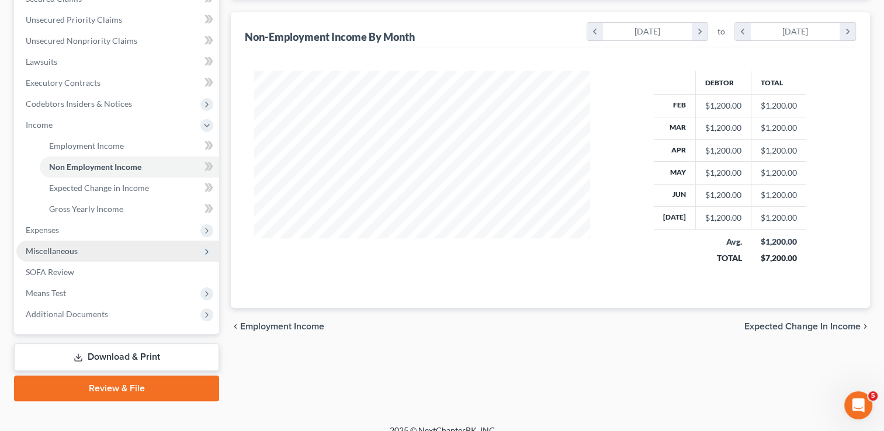
scroll to position [273, 0]
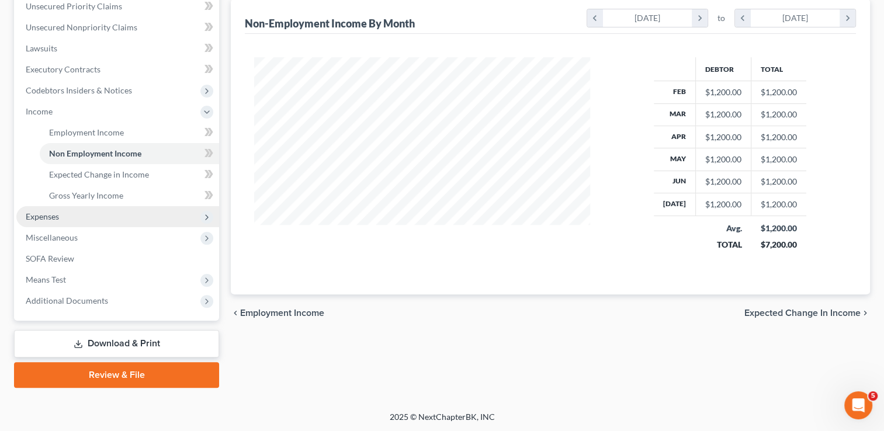
click at [61, 217] on span "Expenses" at bounding box center [117, 216] width 203 height 21
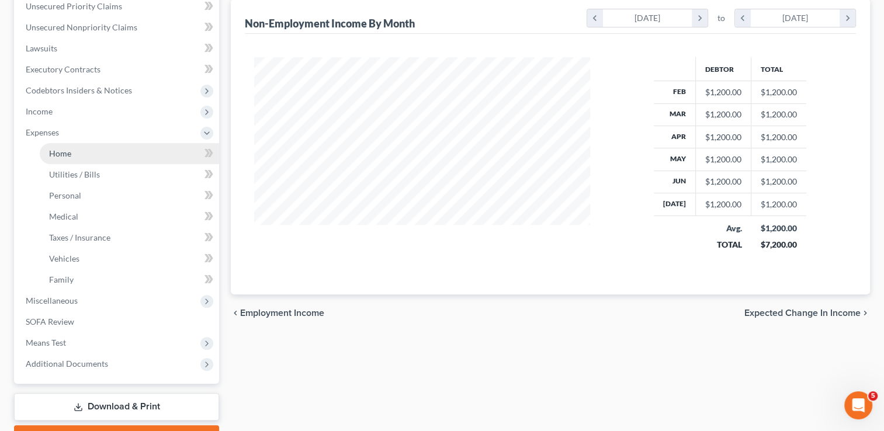
click at [75, 158] on link "Home" at bounding box center [129, 153] width 179 height 21
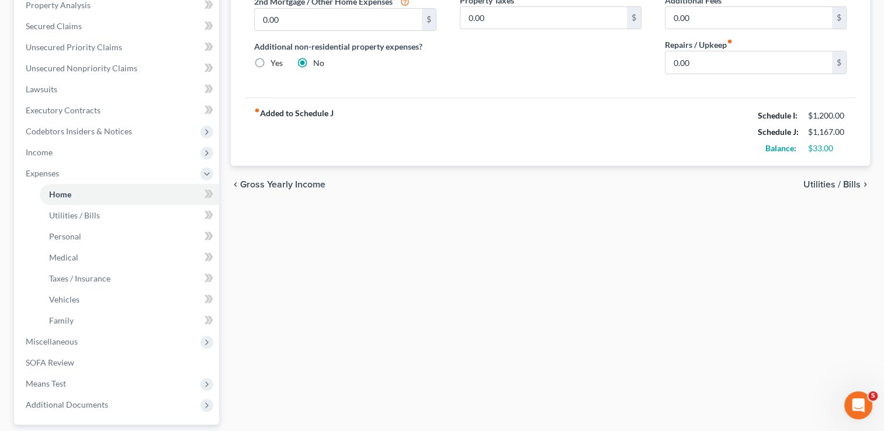
scroll to position [336, 0]
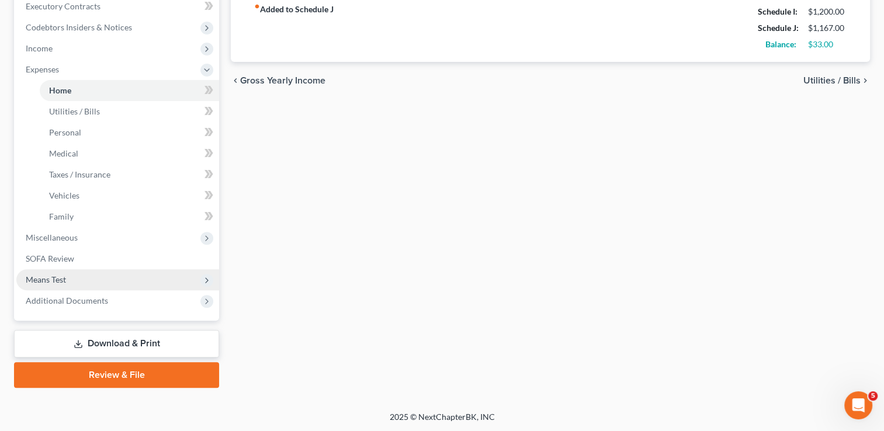
click at [65, 277] on span "Means Test" at bounding box center [46, 280] width 40 height 10
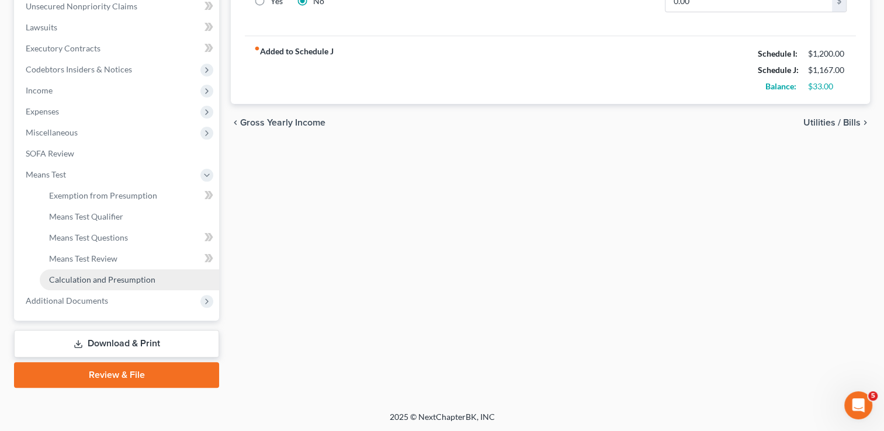
click at [110, 278] on span "Calculation and Presumption" at bounding box center [102, 280] width 106 height 10
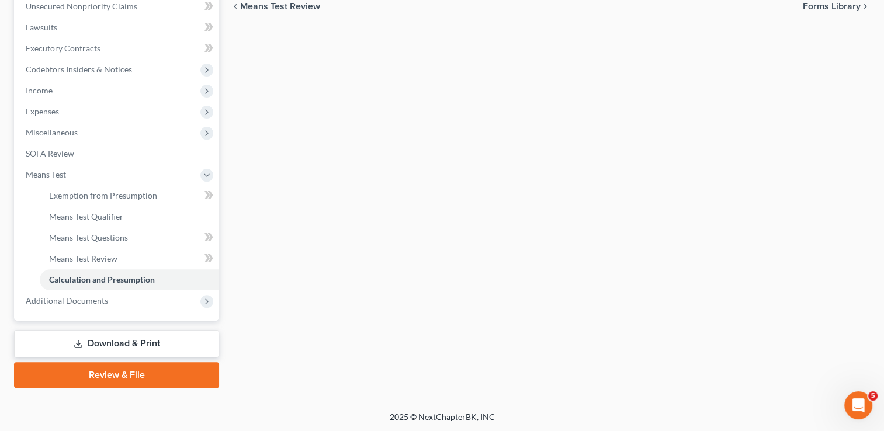
click at [115, 373] on link "Review & File" at bounding box center [116, 375] width 205 height 26
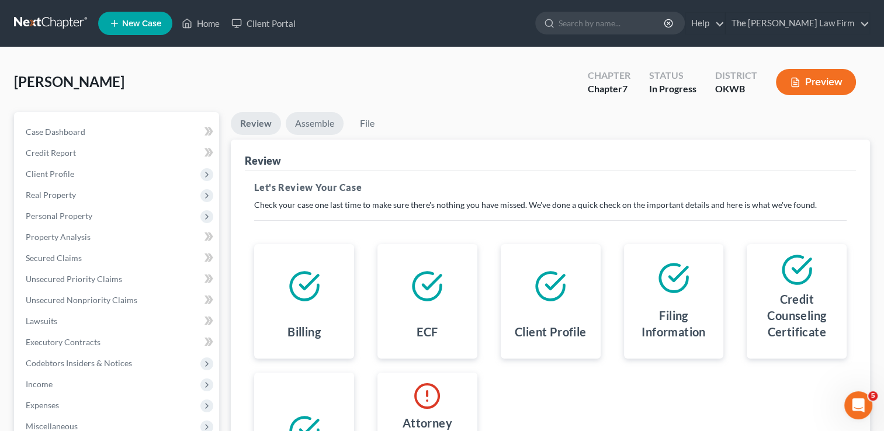
click at [308, 124] on link "Assemble" at bounding box center [315, 123] width 58 height 23
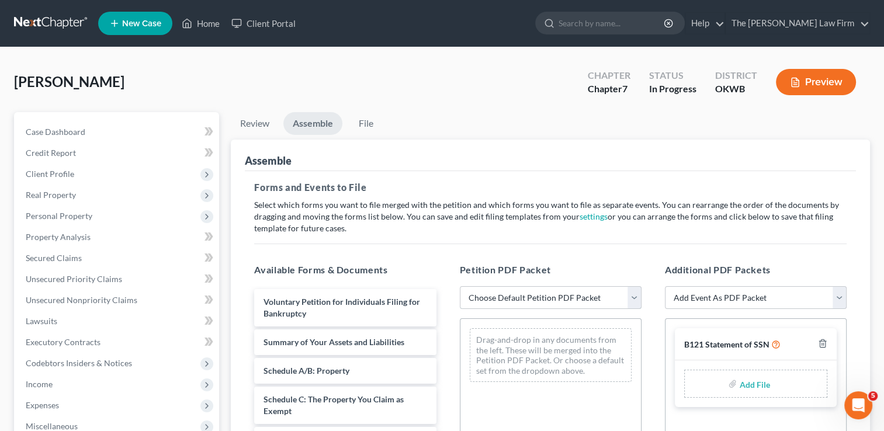
click at [506, 295] on select "Choose Default Petition PDF Packet Complete Bankruptcy Petition (all forms and …" at bounding box center [551, 297] width 182 height 23
select select "0"
click at [460, 286] on select "Choose Default Petition PDF Packet Complete Bankruptcy Petition (all forms and …" at bounding box center [551, 297] width 182 height 23
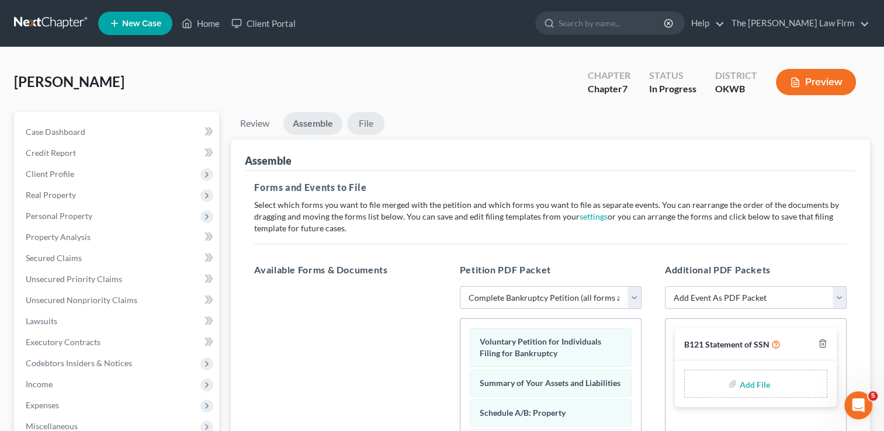
click at [368, 124] on link "File" at bounding box center [365, 123] width 37 height 23
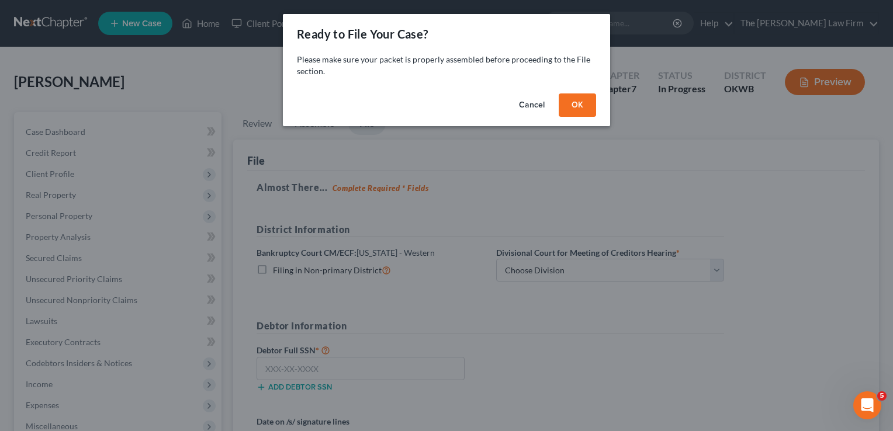
click at [583, 103] on button "OK" at bounding box center [577, 105] width 37 height 23
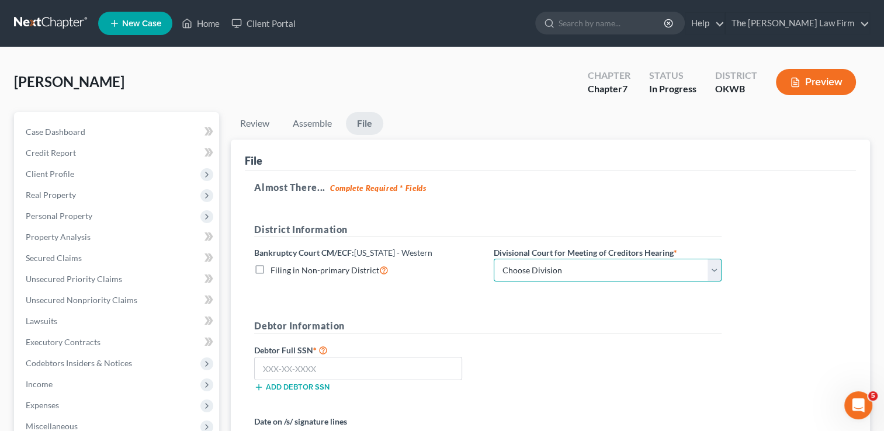
click at [555, 274] on select "Choose Division [US_STATE][GEOGRAPHIC_DATA]" at bounding box center [608, 270] width 228 height 23
select select "0"
click at [494, 259] on select "Choose Division [US_STATE][GEOGRAPHIC_DATA]" at bounding box center [608, 270] width 228 height 23
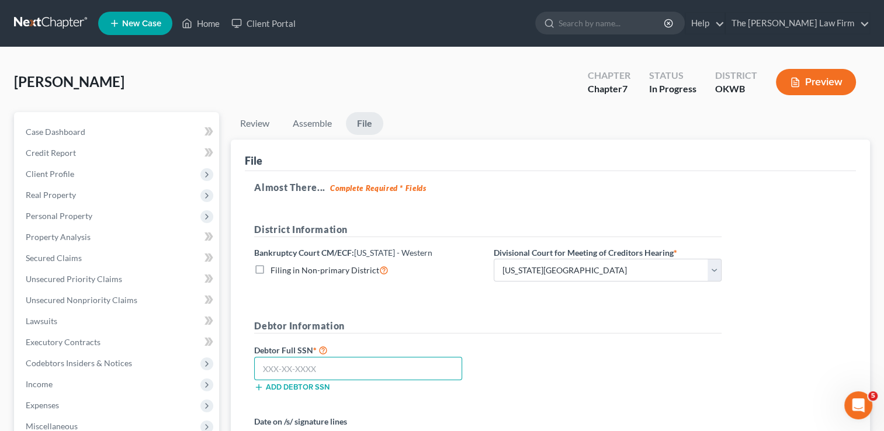
click at [326, 366] on input "text" at bounding box center [358, 368] width 208 height 23
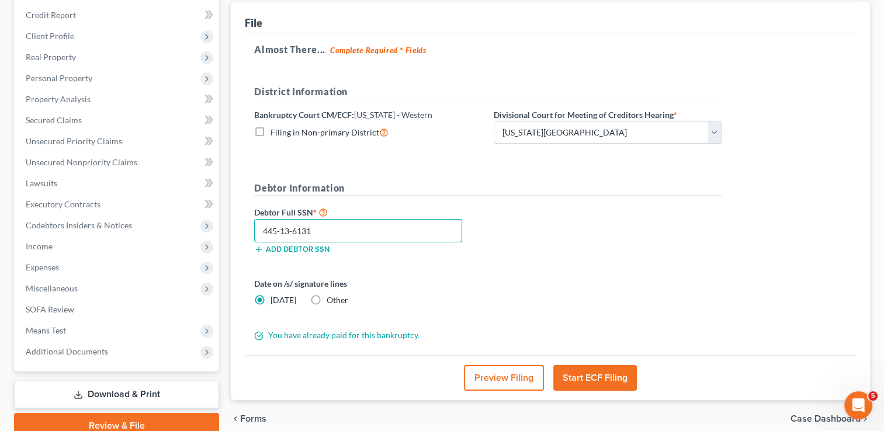
scroll to position [175, 0]
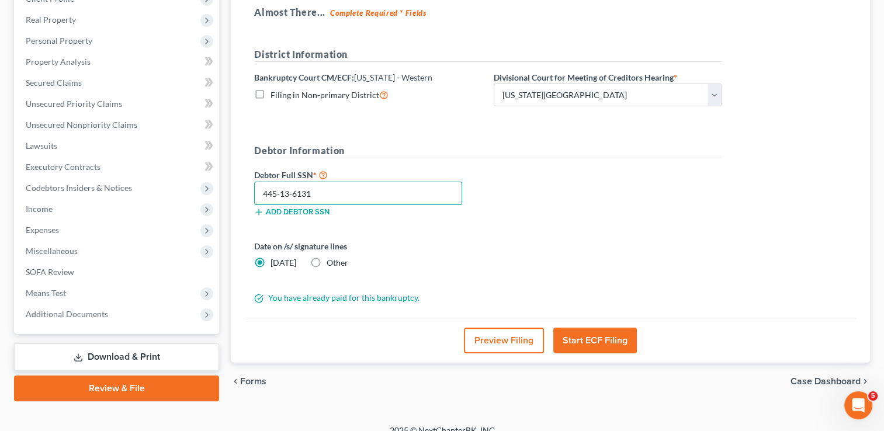
type input "445-13-6131"
click at [327, 261] on label "Other" at bounding box center [338, 263] width 22 height 12
click at [331, 261] on input "Other" at bounding box center [335, 261] width 8 height 8
radio input "true"
radio input "false"
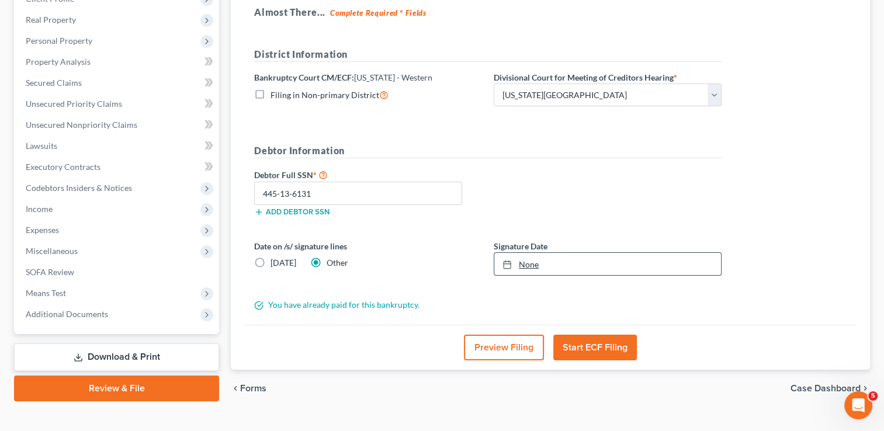
click at [535, 261] on link "None" at bounding box center [607, 264] width 227 height 22
type input "[DATE]"
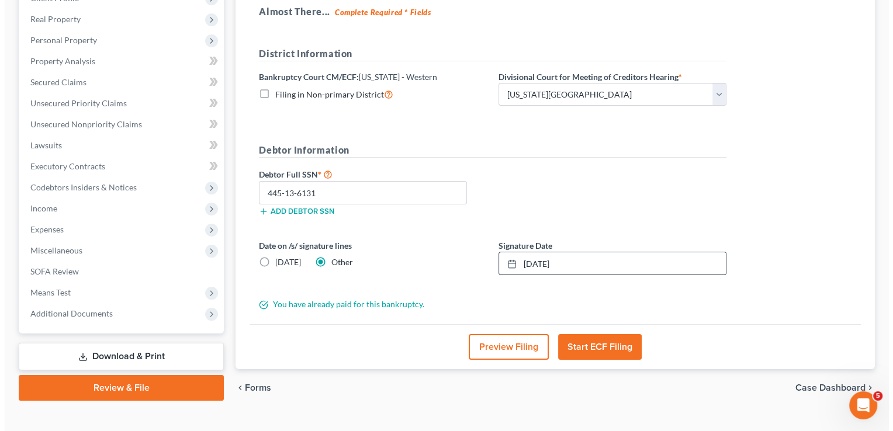
scroll to position [194, 0]
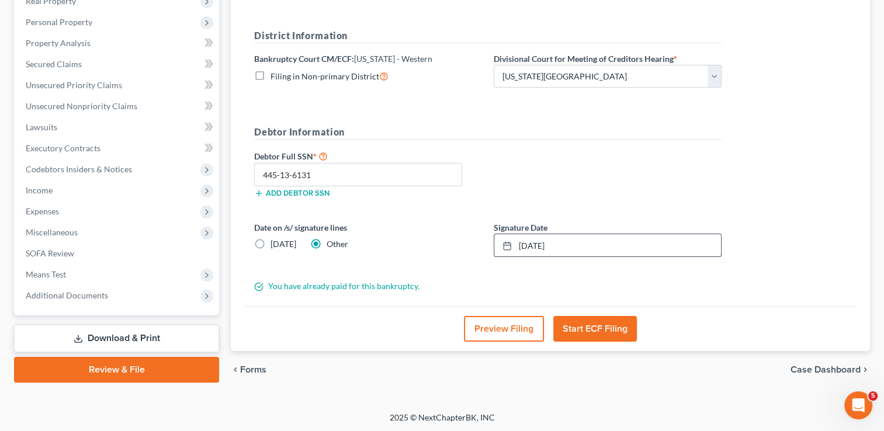
click at [608, 333] on button "Start ECF Filing" at bounding box center [596, 329] width 84 height 26
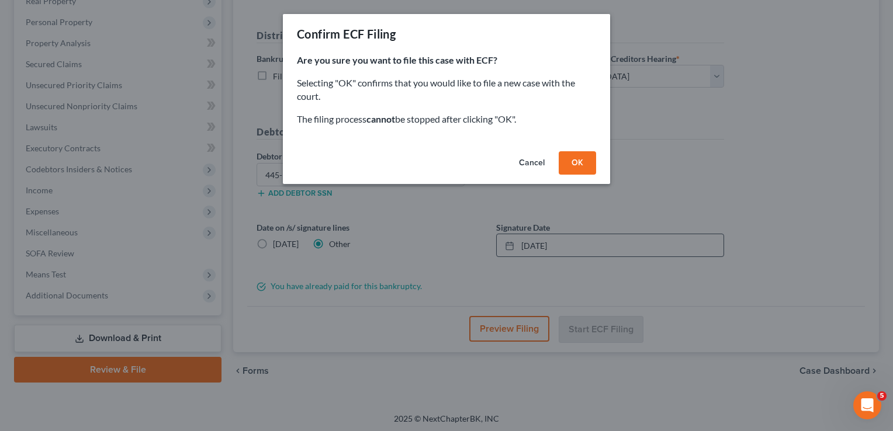
click at [579, 162] on button "OK" at bounding box center [577, 162] width 37 height 23
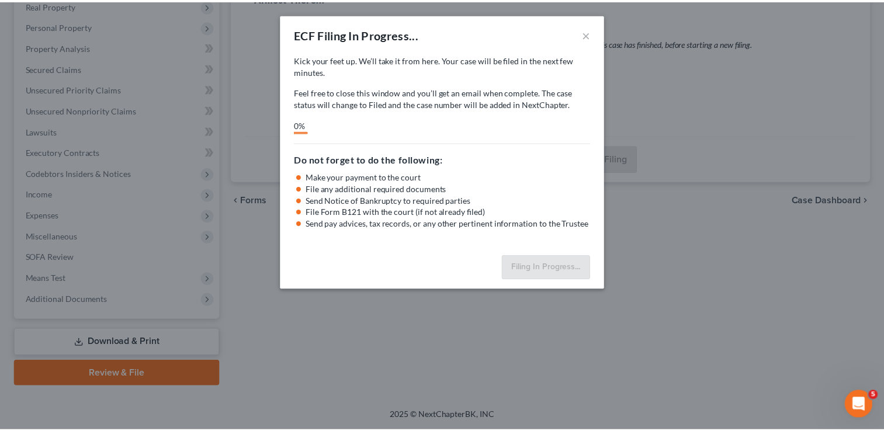
scroll to position [189, 0]
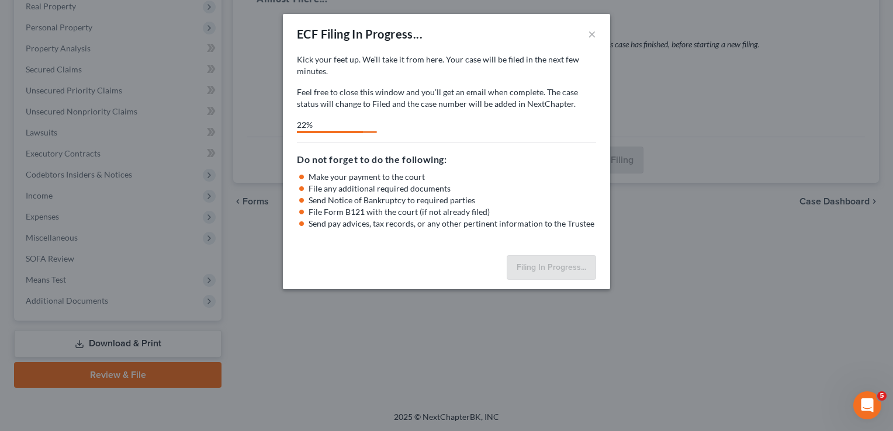
select select "0"
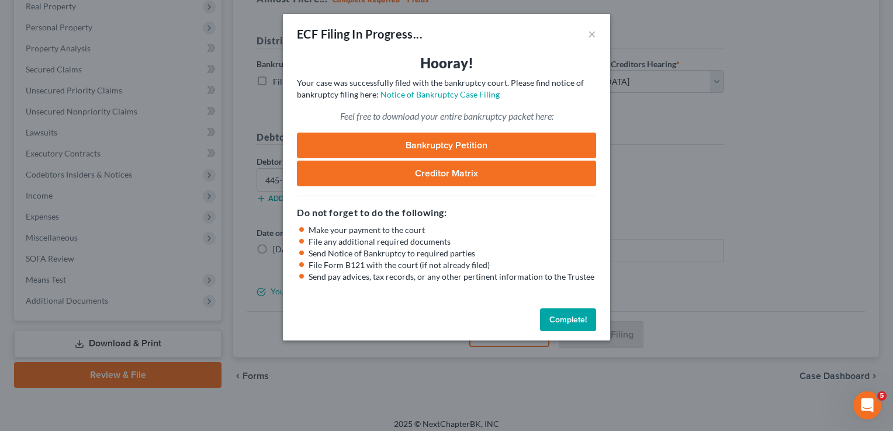
click at [563, 314] on button "Complete!" at bounding box center [568, 320] width 56 height 23
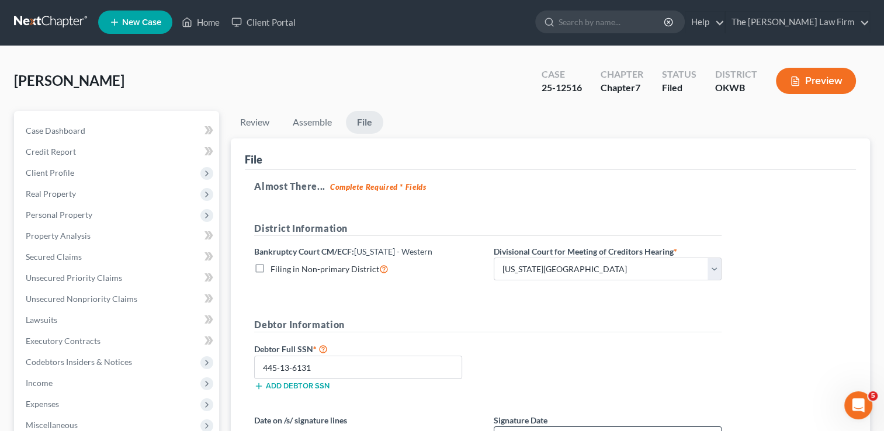
scroll to position [0, 0]
